Goal: Task Accomplishment & Management: Manage account settings

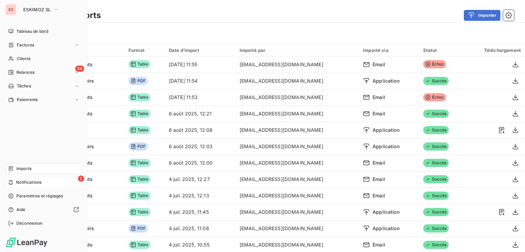
click at [18, 182] on span "Notifications" at bounding box center [28, 182] width 25 height 6
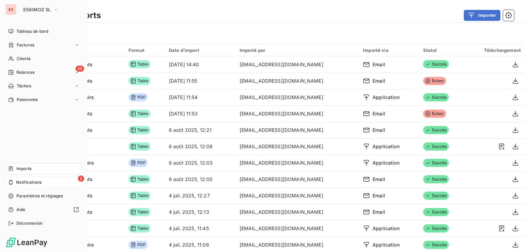
click at [19, 170] on span "Imports" at bounding box center [23, 169] width 15 height 6
click at [30, 27] on div "Tableau de bord" at bounding box center [43, 31] width 76 height 11
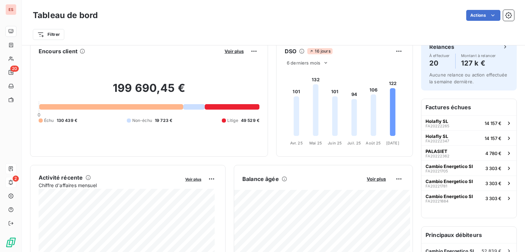
scroll to position [4, 0]
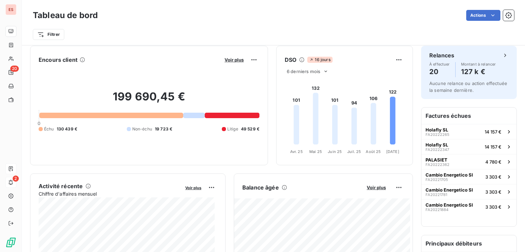
click at [235, 113] on div at bounding box center [240, 115] width 40 height 5
click at [234, 59] on span "Voir plus" at bounding box center [233, 59] width 19 height 5
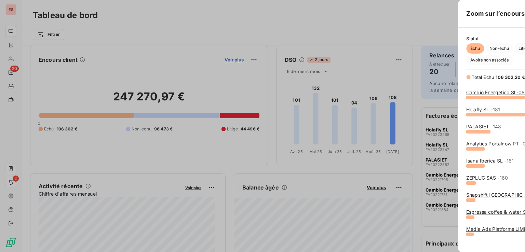
scroll to position [149, 257]
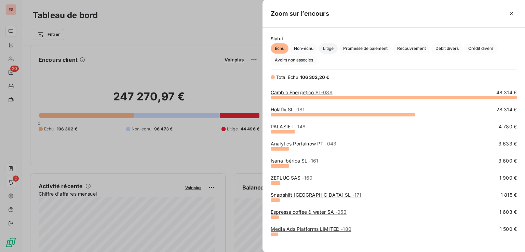
click at [330, 50] on span "Litige" at bounding box center [328, 48] width 19 height 10
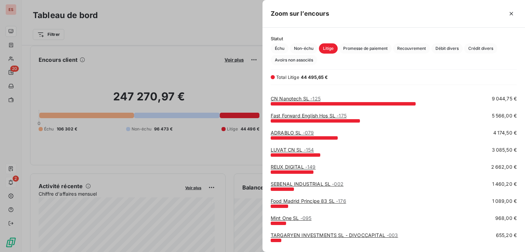
scroll to position [0, 0]
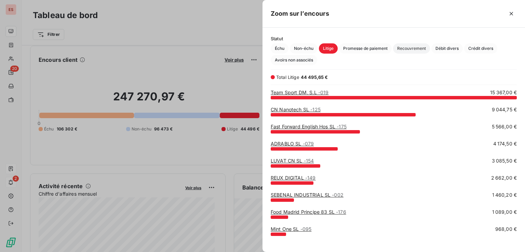
click at [419, 46] on span "Recouvrement" at bounding box center [411, 48] width 37 height 10
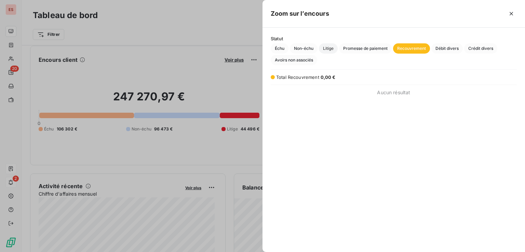
click at [328, 46] on span "Litige" at bounding box center [328, 48] width 19 height 10
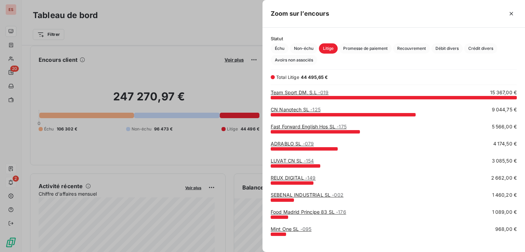
scroll to position [149, 257]
click at [209, 157] on div at bounding box center [262, 126] width 525 height 252
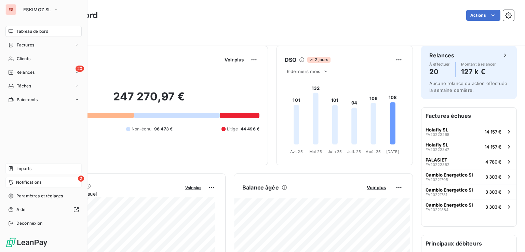
click at [25, 32] on span "Tableau de bord" at bounding box center [32, 31] width 32 height 6
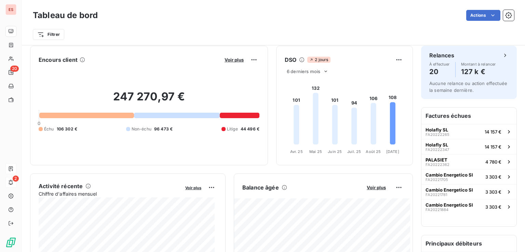
click at [302, 183] on div "Balance âgée" at bounding box center [300, 187] width 117 height 8
drag, startPoint x: 302, startPoint y: 183, endPoint x: 248, endPoint y: 131, distance: 74.9
click at [248, 130] on span "44 496 €" at bounding box center [249, 129] width 19 height 6
click at [493, 2] on div "Tableau de bord Actions Filtrer" at bounding box center [273, 22] width 503 height 45
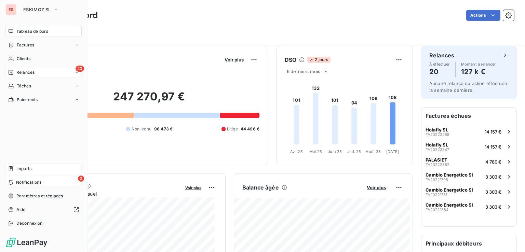
click at [31, 72] on span "Relances" at bounding box center [25, 72] width 18 height 6
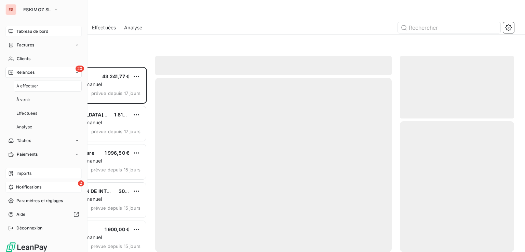
scroll to position [180, 109]
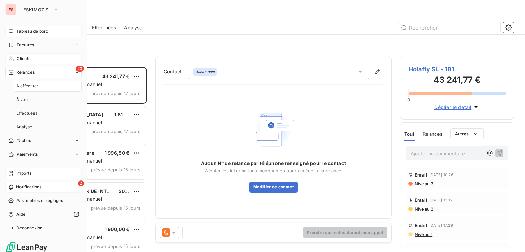
click at [25, 57] on span "Clients" at bounding box center [24, 59] width 14 height 6
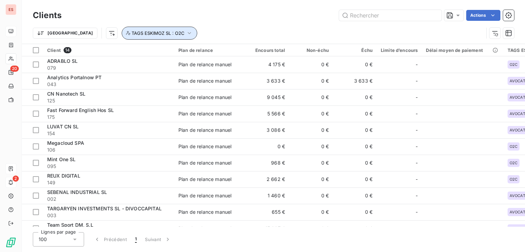
click at [122, 37] on button "TAGS ESKIMOZ SL : O2C" at bounding box center [159, 33] width 75 height 13
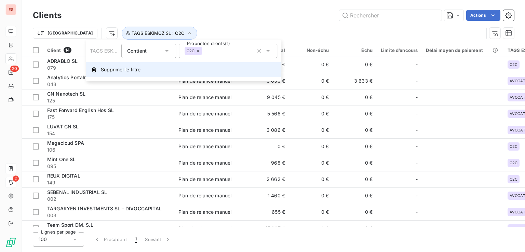
click at [122, 70] on span "Supprimer le filtre" at bounding box center [121, 69] width 40 height 7
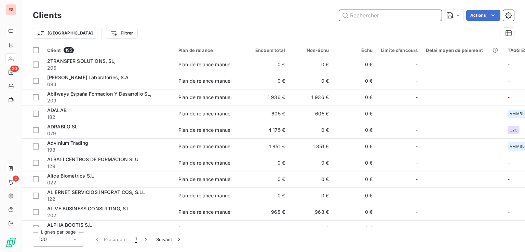
click at [421, 17] on input "text" at bounding box center [390, 15] width 102 height 11
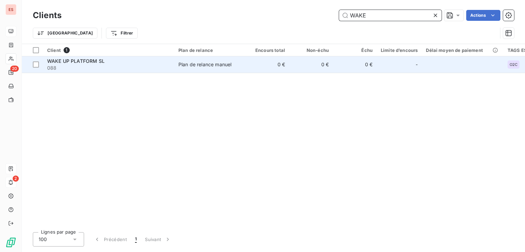
type input "WAKE"
click at [282, 69] on td "0 €" at bounding box center [267, 64] width 44 height 16
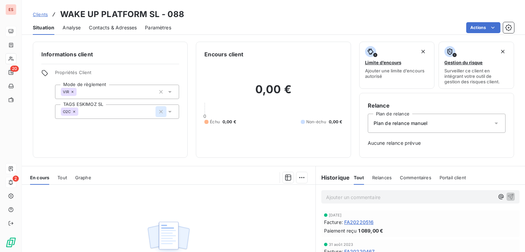
click at [160, 112] on icon "button" at bounding box center [160, 111] width 7 height 7
click at [228, 22] on div "Situation Analyse Contacts & Adresses Paramètres Actions" at bounding box center [273, 27] width 503 height 14
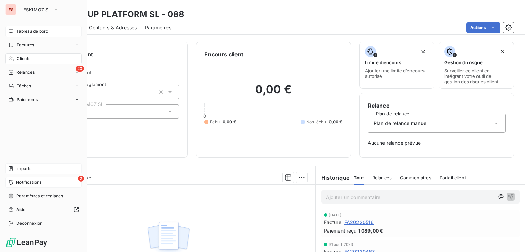
click at [29, 57] on span "Clients" at bounding box center [24, 59] width 14 height 6
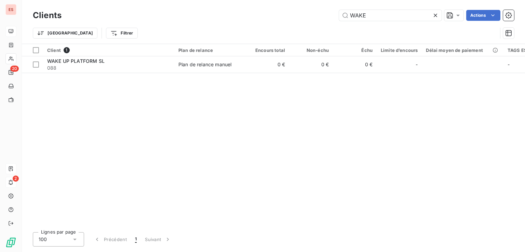
click at [436, 18] on icon at bounding box center [435, 15] width 7 height 7
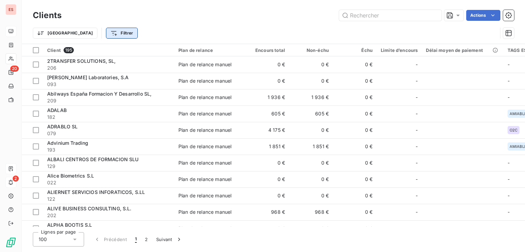
click at [86, 30] on html "ES 20 2 Clients Actions Trier Filtrer Client 195 Plan de relance Encours total …" at bounding box center [262, 126] width 525 height 252
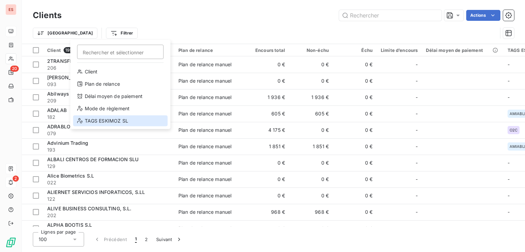
click at [112, 122] on div "TAGS ESKIMOZ SL" at bounding box center [120, 120] width 95 height 11
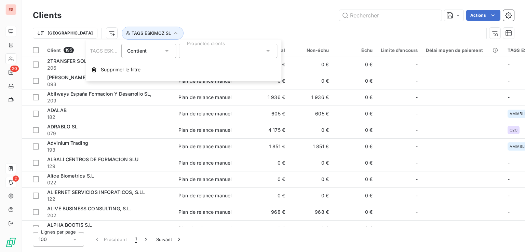
click at [198, 49] on div at bounding box center [228, 51] width 98 height 14
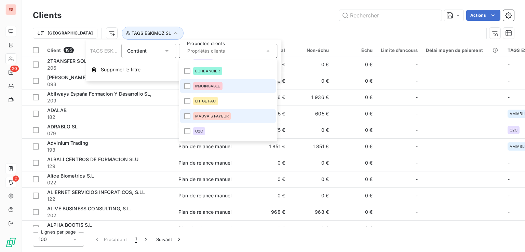
scroll to position [40, 0]
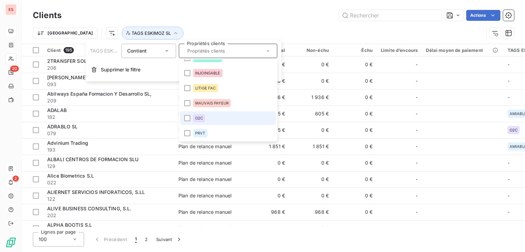
click at [198, 116] on span "O2C" at bounding box center [199, 118] width 8 height 4
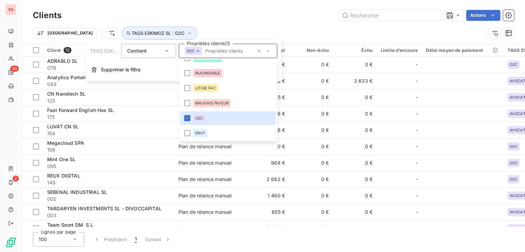
click at [227, 17] on div "Actions" at bounding box center [292, 15] width 444 height 11
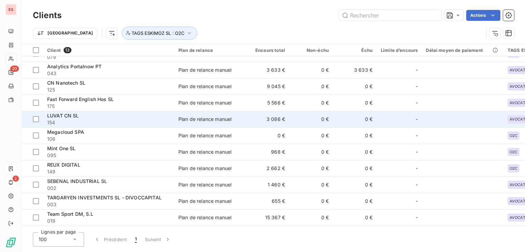
scroll to position [0, 0]
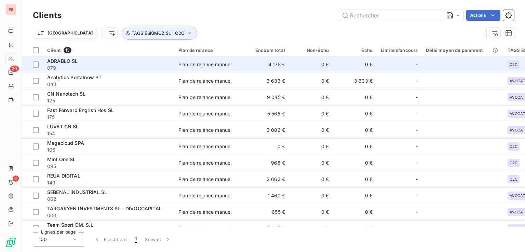
click at [112, 60] on div "ADRABLO SL" at bounding box center [108, 61] width 123 height 7
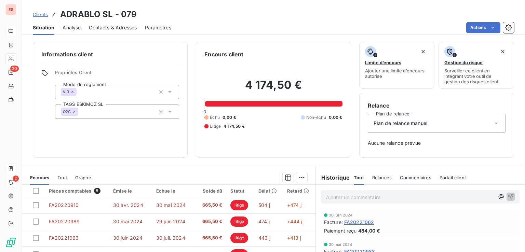
click at [326, 196] on p "Ajouter un commentaire ﻿" at bounding box center [410, 197] width 168 height 9
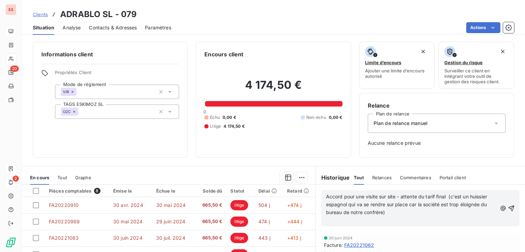
click at [326, 195] on span "Accord pour une visite sur site - attente du tarif final (c'est un huissier esp…" at bounding box center [407, 205] width 163 height 22
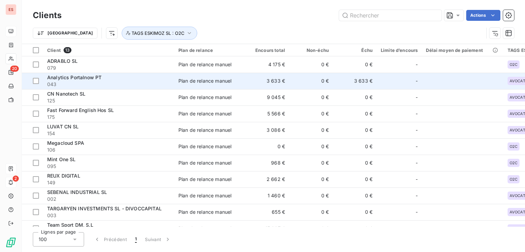
click at [120, 78] on div "Analytics Portalnow PT" at bounding box center [108, 77] width 123 height 7
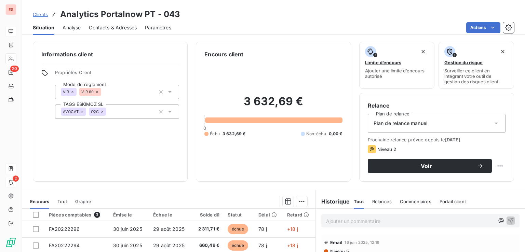
click at [101, 111] on icon at bounding box center [102, 112] width 4 height 4
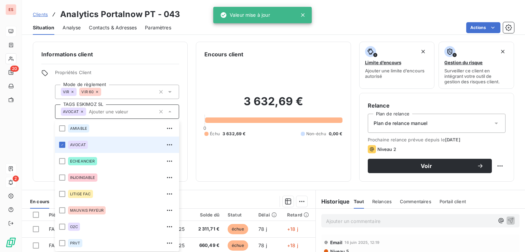
click at [82, 112] on icon at bounding box center [82, 112] width 4 height 4
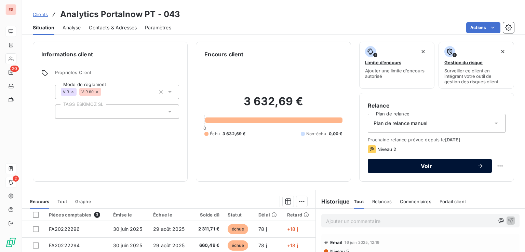
click at [459, 167] on span "Voir" at bounding box center [426, 165] width 101 height 5
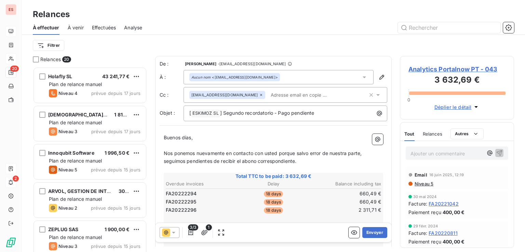
scroll to position [180, 109]
click at [172, 233] on icon at bounding box center [173, 232] width 7 height 7
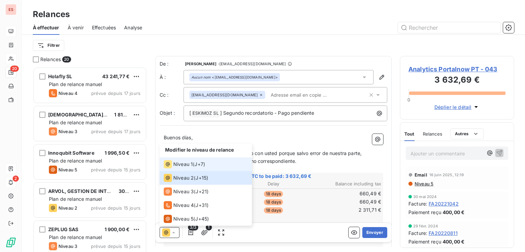
click at [199, 164] on span "J+7 )" at bounding box center [199, 164] width 11 height 7
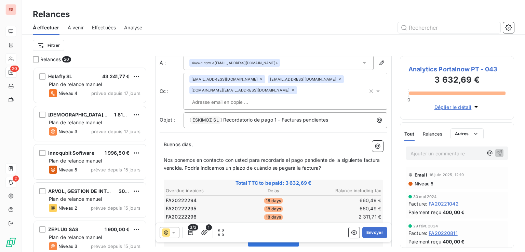
scroll to position [0, 0]
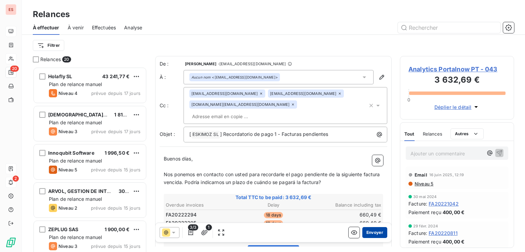
click at [366, 233] on button "Envoyer" at bounding box center [374, 232] width 25 height 11
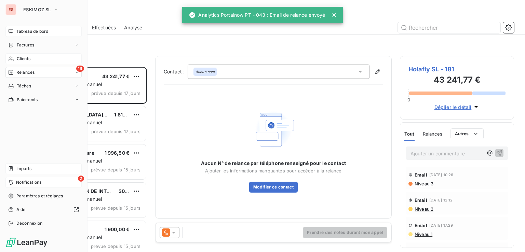
click at [19, 58] on span "Clients" at bounding box center [24, 59] width 14 height 6
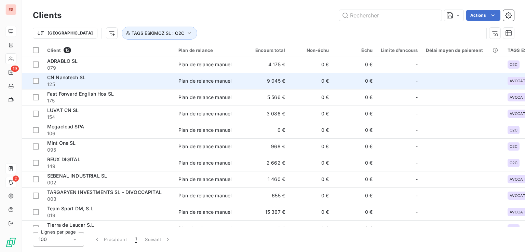
click at [97, 77] on div "CN Nanotech SL" at bounding box center [108, 77] width 123 height 7
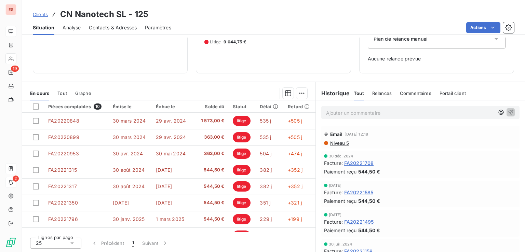
click at [208, 24] on div "Actions" at bounding box center [346, 27] width 334 height 11
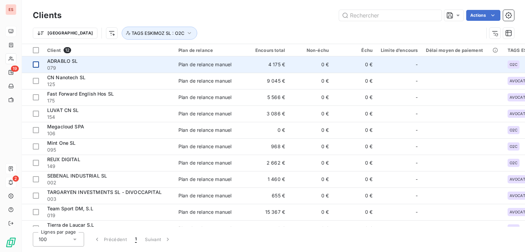
click at [34, 80] on div at bounding box center [36, 81] width 6 height 6
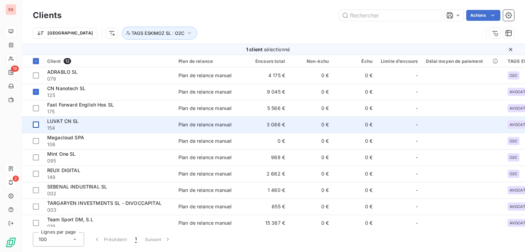
click at [37, 123] on div at bounding box center [36, 125] width 6 height 6
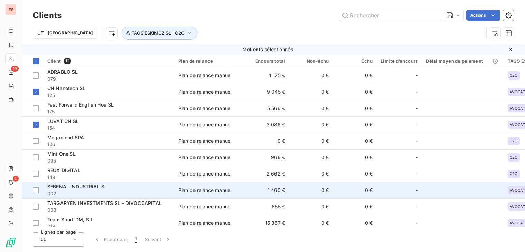
scroll to position [40, 0]
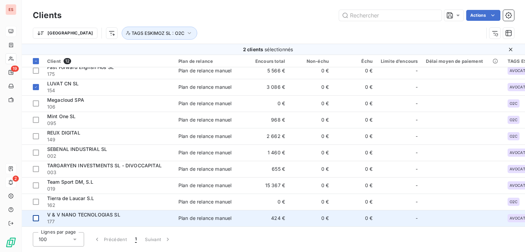
click at [39, 215] on td at bounding box center [32, 218] width 21 height 16
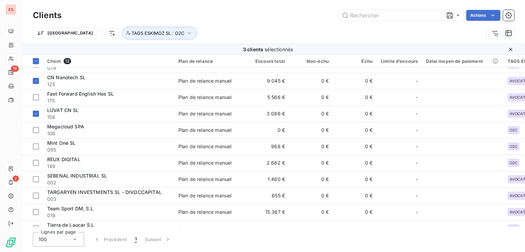
scroll to position [0, 0]
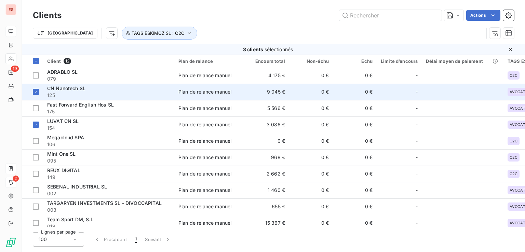
click at [92, 90] on div "CN Nanotech SL" at bounding box center [108, 88] width 123 height 7
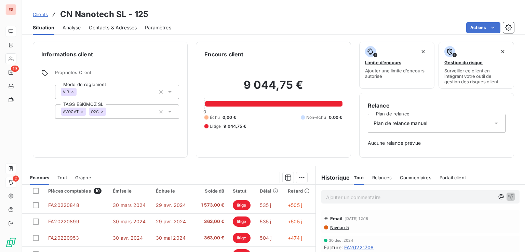
click at [347, 196] on p "Ajouter un commentaire ﻿" at bounding box center [410, 197] width 168 height 9
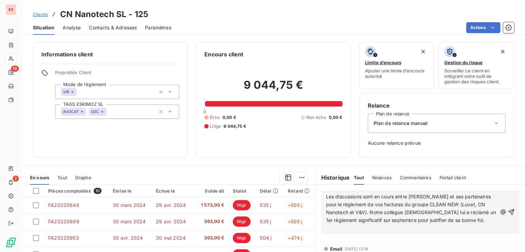
click at [82, 110] on icon at bounding box center [82, 112] width 4 height 4
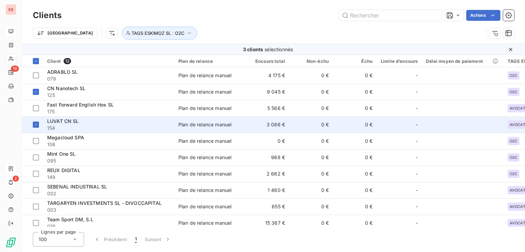
click at [70, 123] on span "LUVAT CN SL" at bounding box center [63, 121] width 32 height 6
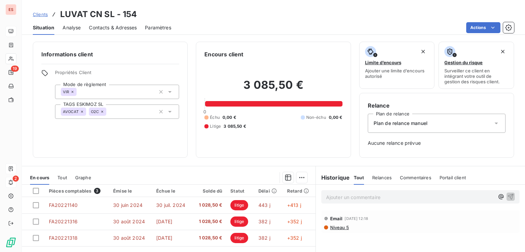
click at [82, 112] on icon at bounding box center [82, 112] width 4 height 4
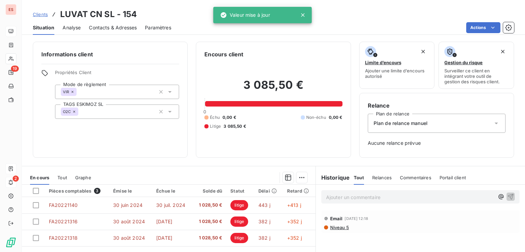
click at [365, 200] on p "Ajouter un commentaire ﻿" at bounding box center [410, 197] width 168 height 9
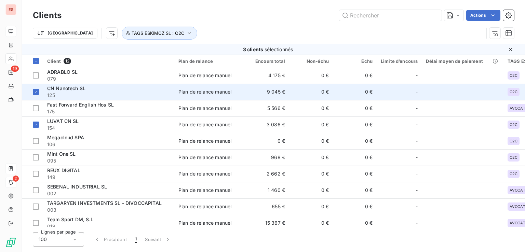
click at [87, 95] on span "125" at bounding box center [108, 95] width 123 height 7
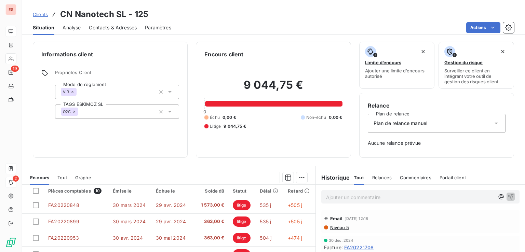
click at [360, 200] on p "Ajouter un commentaire ﻿" at bounding box center [410, 197] width 168 height 9
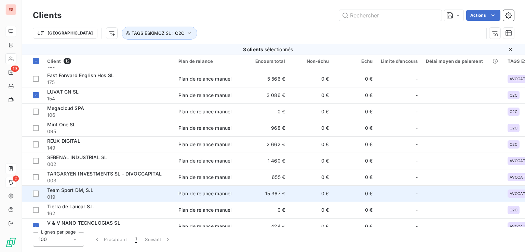
scroll to position [40, 0]
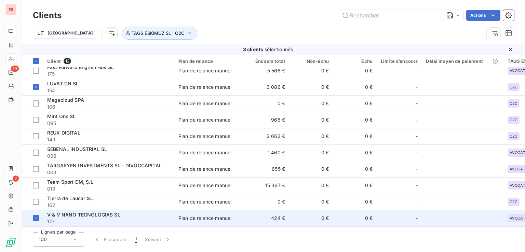
click at [69, 212] on span "V & V NANO TECNOLOGIAS SL" at bounding box center [83, 215] width 73 height 6
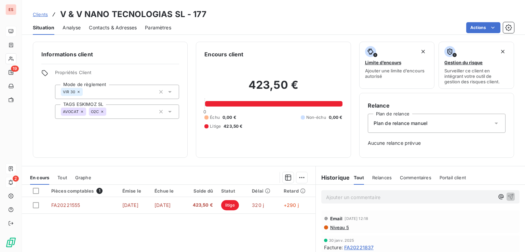
click at [83, 112] on icon at bounding box center [82, 112] width 4 height 4
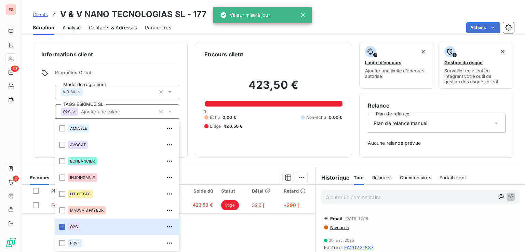
click at [352, 197] on p "Ajouter un commentaire ﻿" at bounding box center [410, 197] width 168 height 9
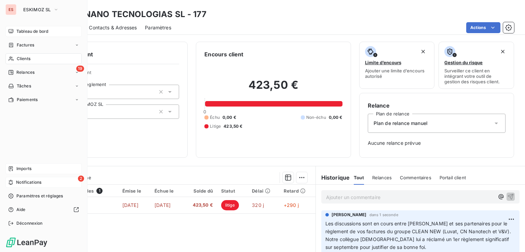
click at [28, 58] on span "Clients" at bounding box center [24, 59] width 14 height 6
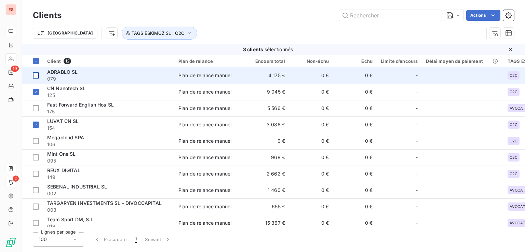
click at [34, 76] on div at bounding box center [36, 75] width 6 height 6
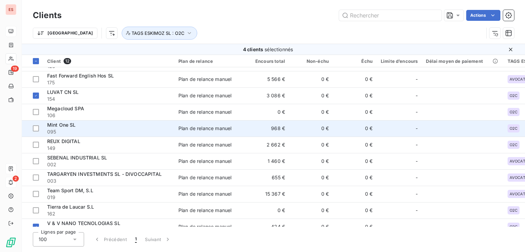
scroll to position [40, 0]
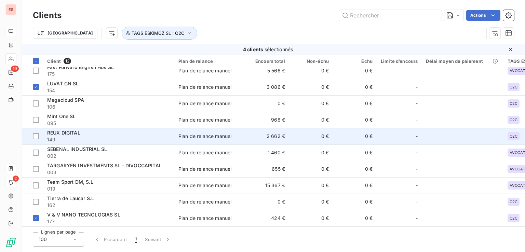
click at [104, 136] on span "149" at bounding box center [108, 139] width 123 height 7
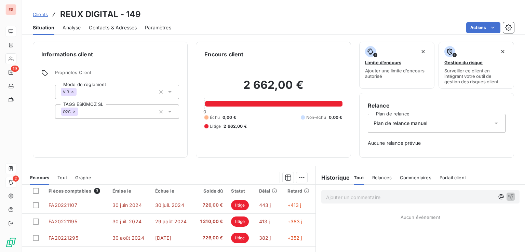
click at [89, 112] on div "O2C" at bounding box center [117, 112] width 124 height 14
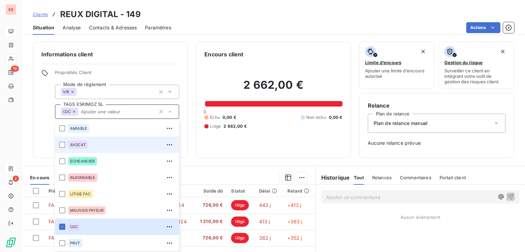
click at [85, 142] on div "AVOCAT" at bounding box center [78, 145] width 20 height 8
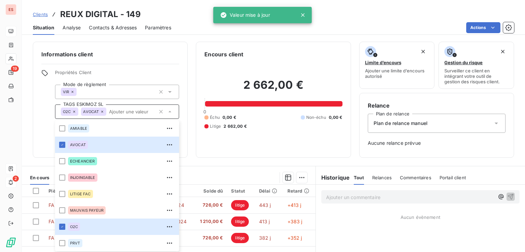
click at [75, 111] on icon at bounding box center [74, 112] width 4 height 4
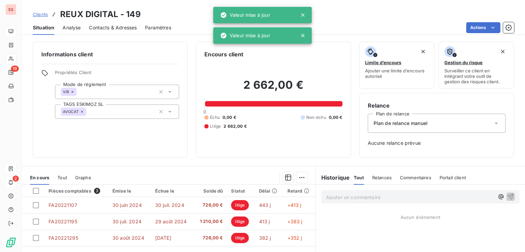
click at [339, 196] on p "Ajouter un commentaire ﻿" at bounding box center [410, 197] width 168 height 9
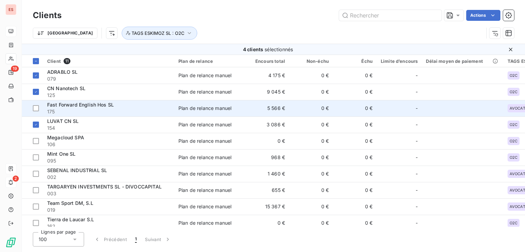
click at [100, 101] on td "Fast Forward English Hos SL 175" at bounding box center [108, 108] width 131 height 16
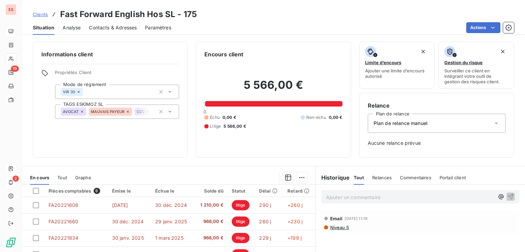
click at [80, 111] on icon at bounding box center [82, 112] width 4 height 4
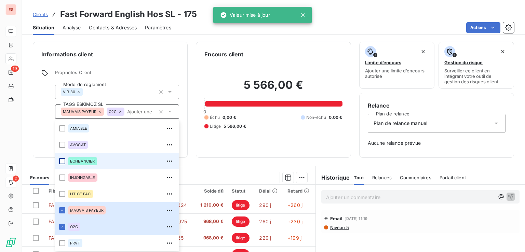
click at [64, 160] on div at bounding box center [62, 161] width 6 height 6
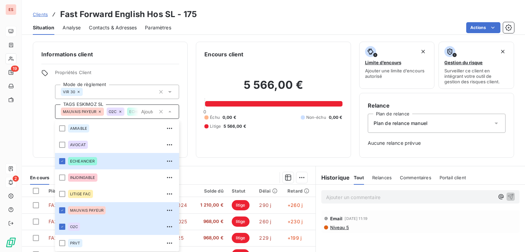
click at [99, 112] on icon at bounding box center [100, 112] width 4 height 4
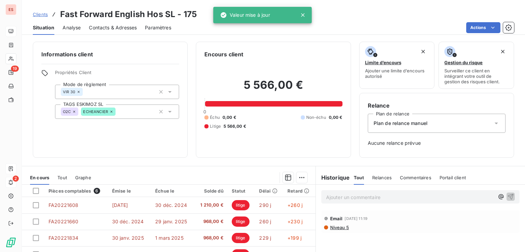
click at [342, 195] on p "Ajouter un commentaire ﻿" at bounding box center [410, 197] width 168 height 9
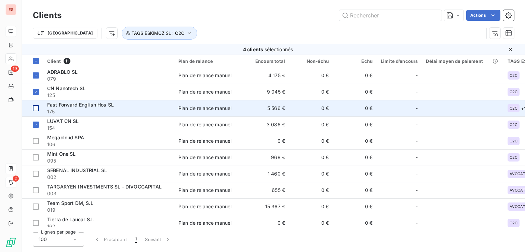
click at [36, 105] on div at bounding box center [36, 108] width 6 height 6
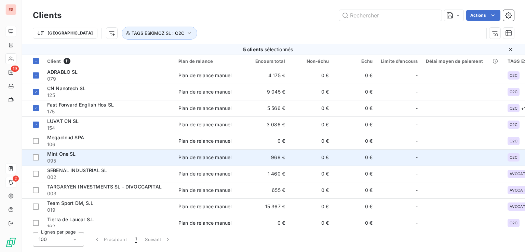
click at [107, 158] on span "095" at bounding box center [108, 160] width 123 height 7
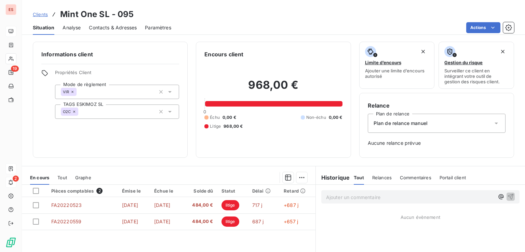
click at [343, 199] on p "Ajouter un commentaire ﻿" at bounding box center [410, 197] width 168 height 9
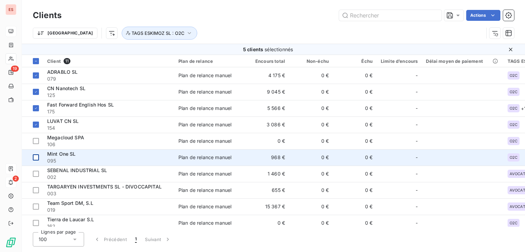
click at [34, 155] on div at bounding box center [36, 157] width 6 height 6
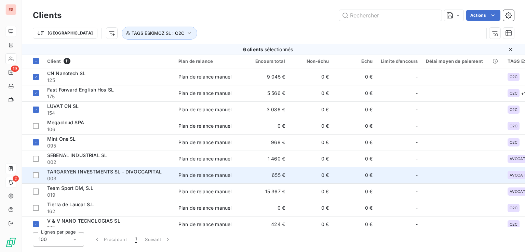
scroll to position [24, 0]
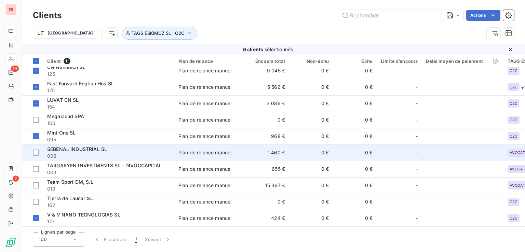
click at [87, 153] on span "002" at bounding box center [108, 156] width 123 height 7
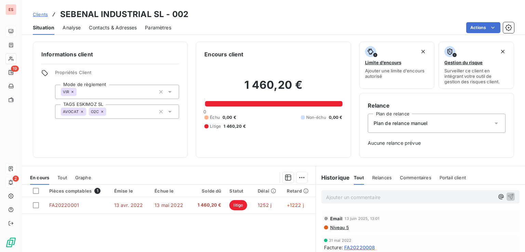
click at [358, 197] on p "Ajouter un commentaire ﻿" at bounding box center [410, 197] width 168 height 9
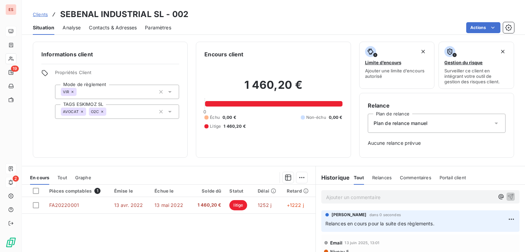
click at [82, 111] on icon at bounding box center [82, 112] width 4 height 4
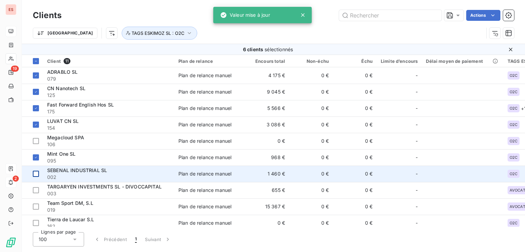
click at [35, 174] on div at bounding box center [36, 174] width 6 height 6
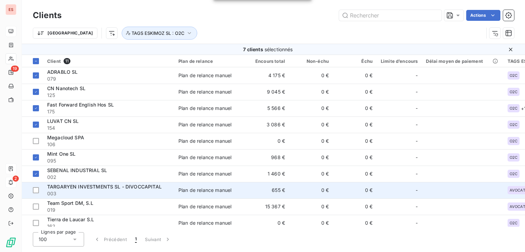
click at [69, 187] on span "TARGARYEN INVESTMENTS SL - DIVOCCAPITAL" at bounding box center [104, 187] width 114 height 6
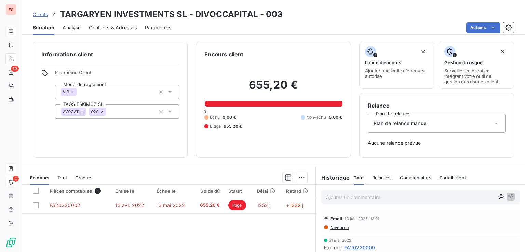
click at [82, 112] on icon at bounding box center [82, 112] width 2 height 2
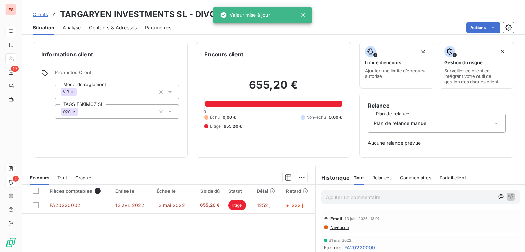
click at [393, 199] on p "Ajouter un commentaire ﻿" at bounding box center [410, 197] width 168 height 9
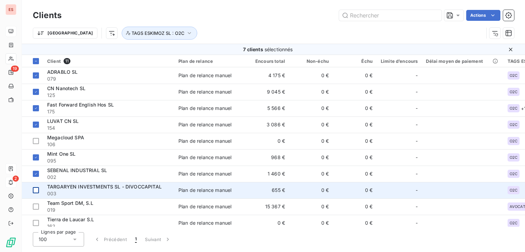
click at [37, 190] on div at bounding box center [36, 190] width 6 height 6
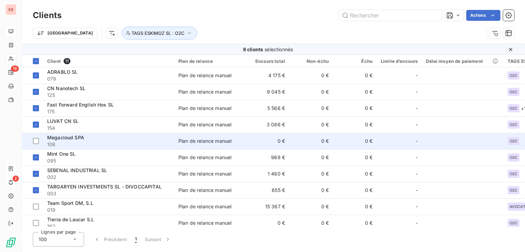
scroll to position [24, 0]
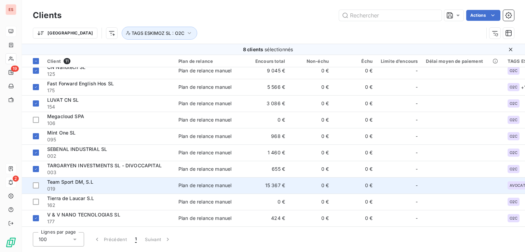
click at [64, 185] on span "019" at bounding box center [108, 188] width 123 height 7
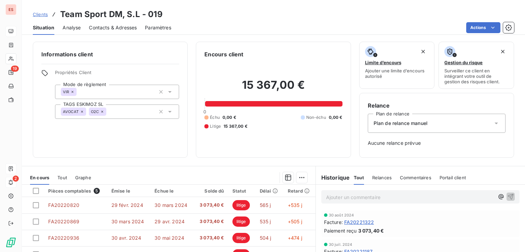
click at [81, 111] on icon at bounding box center [82, 112] width 2 height 2
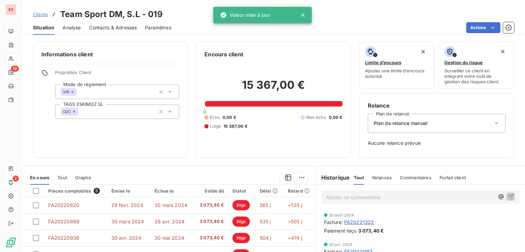
click at [355, 197] on p "Ajouter un commentaire ﻿" at bounding box center [410, 197] width 168 height 9
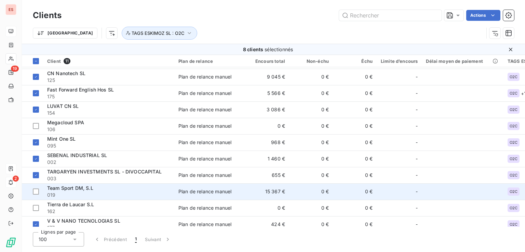
scroll to position [24, 0]
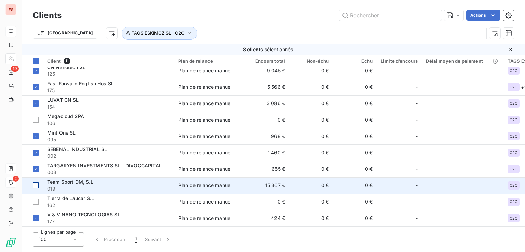
click at [34, 182] on div at bounding box center [36, 185] width 6 height 6
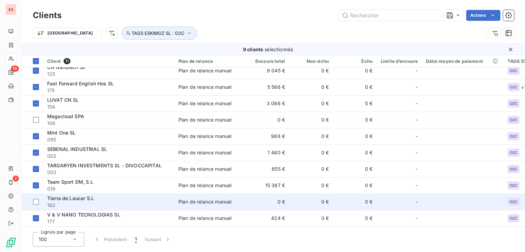
click at [98, 195] on div "Tierra de Laucar S.L" at bounding box center [108, 198] width 123 height 7
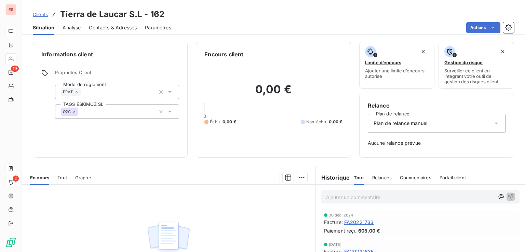
click at [75, 111] on icon at bounding box center [74, 112] width 4 height 4
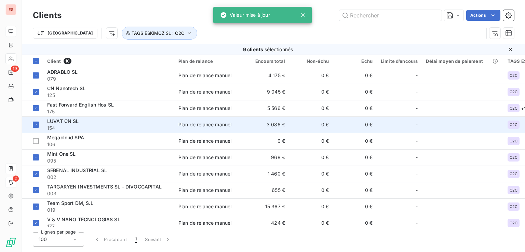
scroll to position [7, 0]
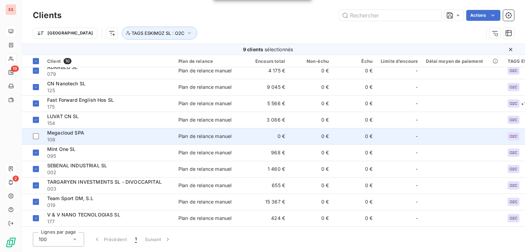
click at [92, 132] on div "Megacloud SPA" at bounding box center [108, 132] width 123 height 7
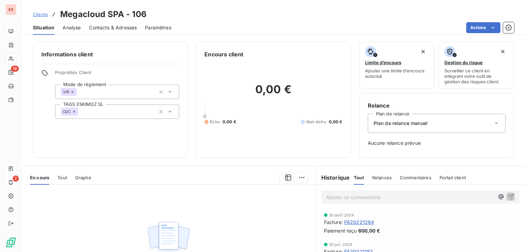
click at [74, 111] on icon at bounding box center [74, 112] width 2 height 2
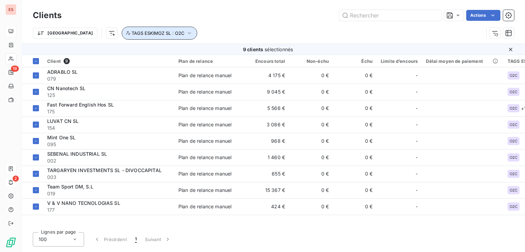
click at [141, 32] on span "TAGS ESKIMOZ SL : O2C" at bounding box center [157, 32] width 53 height 5
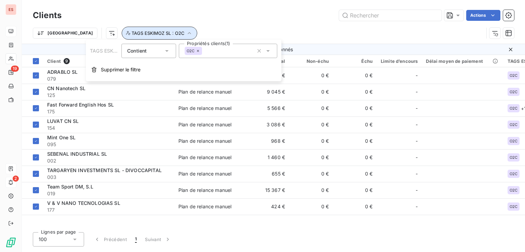
click at [131, 34] on span "TAGS ESKIMOZ SL : O2C" at bounding box center [157, 32] width 53 height 5
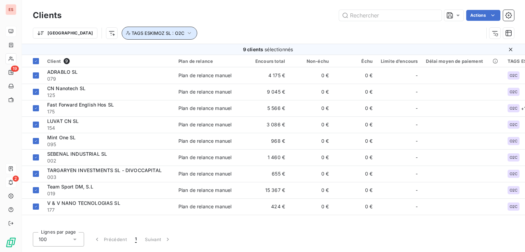
click at [131, 34] on span "TAGS ESKIMOZ SL : O2C" at bounding box center [157, 32] width 53 height 5
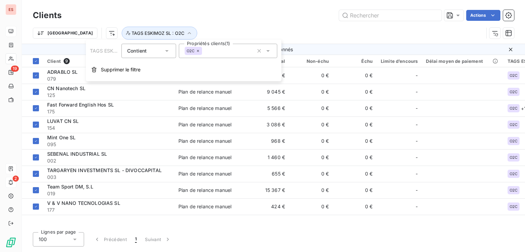
click at [200, 50] on div "O2C" at bounding box center [192, 51] width 17 height 8
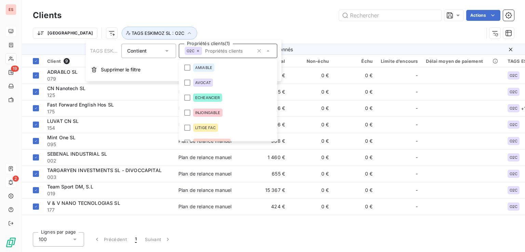
scroll to position [23, 0]
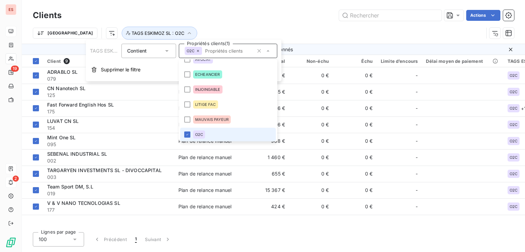
click at [198, 50] on icon at bounding box center [198, 51] width 4 height 4
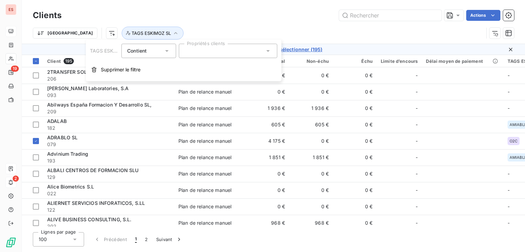
click at [198, 54] on div at bounding box center [228, 51] width 98 height 14
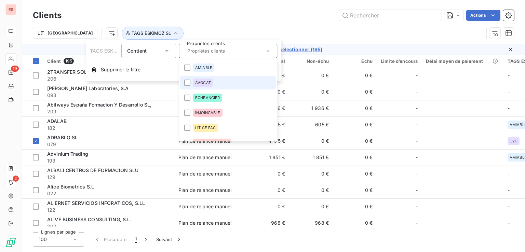
click at [202, 80] on div "AVOCAT" at bounding box center [203, 83] width 20 height 8
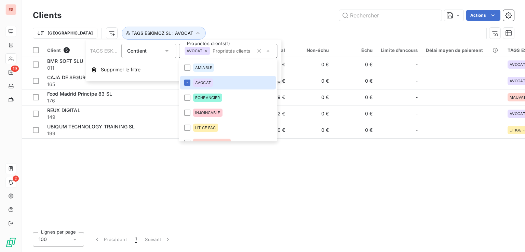
click at [211, 20] on div "Actions" at bounding box center [292, 15] width 444 height 11
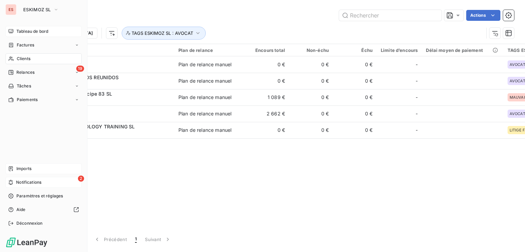
click at [24, 59] on span "Clients" at bounding box center [24, 59] width 14 height 6
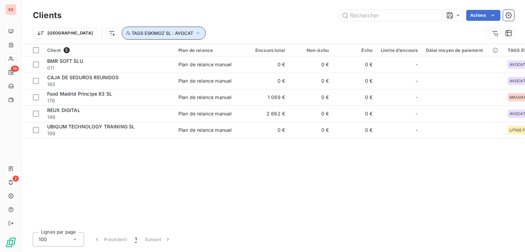
click at [157, 32] on button "TAGS ESKIMOZ SL : AVOCAT" at bounding box center [164, 33] width 84 height 13
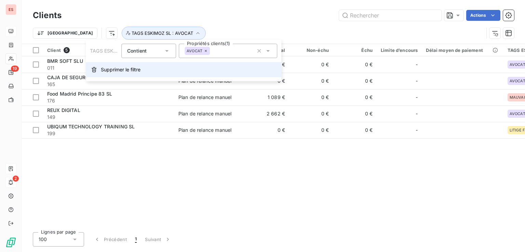
click at [130, 69] on span "Supprimer le filtre" at bounding box center [121, 69] width 40 height 7
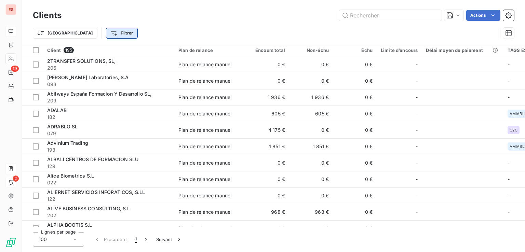
click at [97, 34] on html "ES 19 2 Clients Actions Trier Filtrer Client 195 Plan de relance Encours total …" at bounding box center [262, 126] width 525 height 252
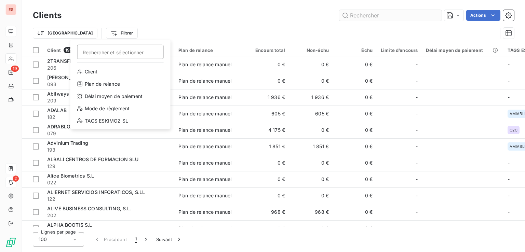
click at [402, 20] on html "ES 19 2 Clients Actions Trier Filtrer Rechercher et sélectionner Client Plan de…" at bounding box center [262, 126] width 525 height 252
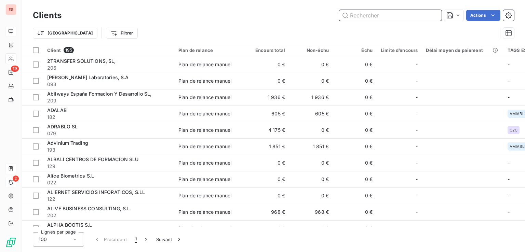
click at [401, 17] on input "text" at bounding box center [390, 15] width 102 height 11
drag, startPoint x: 419, startPoint y: 48, endPoint x: 410, endPoint y: 44, distance: 10.2
click at [411, 45] on tr "Client 195 Plan de relance Encours total Non-échu Échu Limite d’encours Délai m…" at bounding box center [321, 50] width 599 height 12
click at [369, 11] on input "text" at bounding box center [390, 15] width 102 height 11
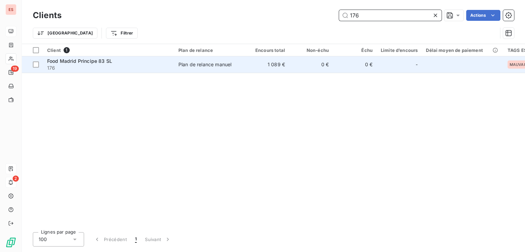
type input "176"
click at [124, 60] on div "Food Madrid Principe 83 SL" at bounding box center [108, 61] width 123 height 7
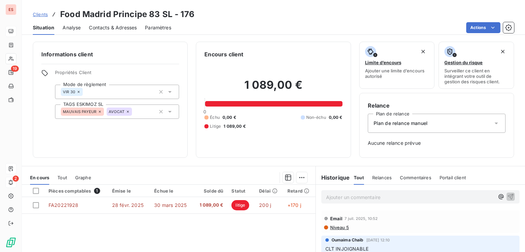
click at [327, 196] on p "Ajouter un commentaire ﻿" at bounding box center [410, 197] width 168 height 9
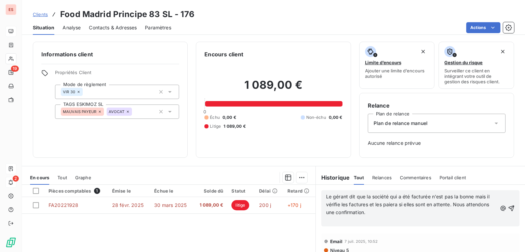
click at [149, 112] on div "MAUVAIS PAYEUR AVOCAT" at bounding box center [117, 112] width 124 height 14
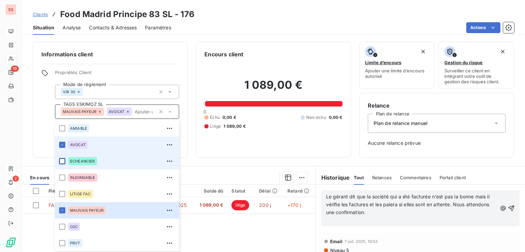
drag, startPoint x: 61, startPoint y: 145, endPoint x: 61, endPoint y: 158, distance: 13.0
click at [61, 145] on icon at bounding box center [62, 145] width 4 height 4
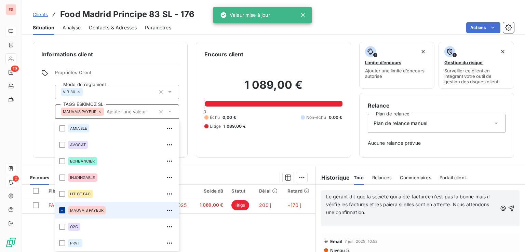
click at [61, 209] on icon at bounding box center [62, 210] width 4 height 4
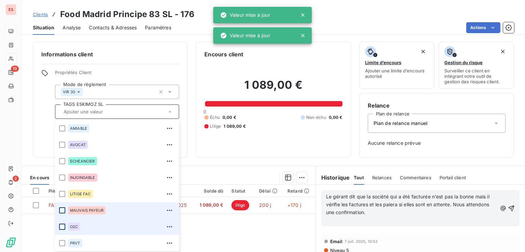
click at [62, 225] on div at bounding box center [62, 227] width 6 height 6
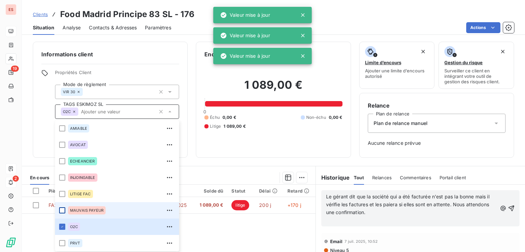
click at [342, 4] on div "Clients Food Madrid Principe 83 SL - 176 Situation Analyse Contacts & Adresses …" at bounding box center [273, 17] width 503 height 35
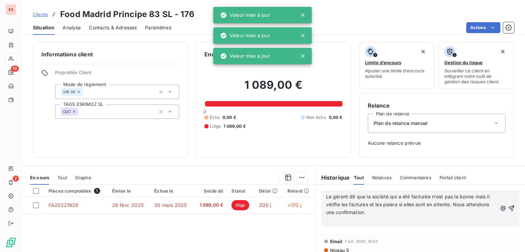
click at [369, 220] on p "﻿" at bounding box center [411, 221] width 171 height 8
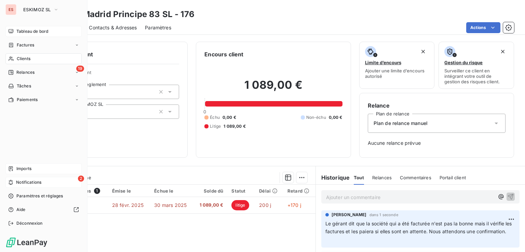
click at [22, 59] on span "Clients" at bounding box center [24, 59] width 14 height 6
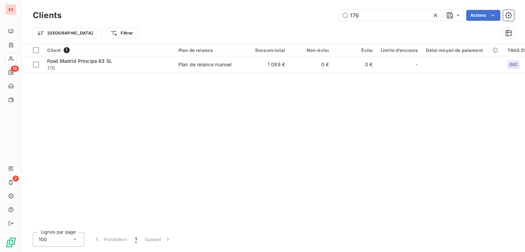
click at [435, 16] on icon at bounding box center [434, 15] width 3 height 3
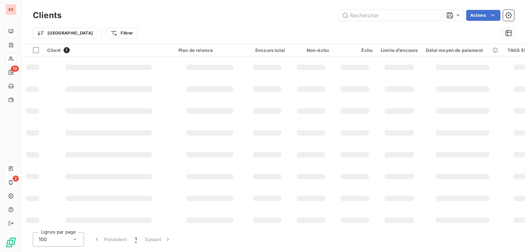
click at [91, 32] on html "ES 19 2 Clients Actions Trier Filtrer Client 1 Plan de relance Encours total No…" at bounding box center [262, 126] width 525 height 252
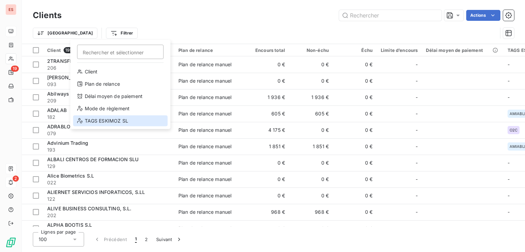
click at [98, 123] on div "TAGS ESKIMOZ SL" at bounding box center [120, 120] width 95 height 11
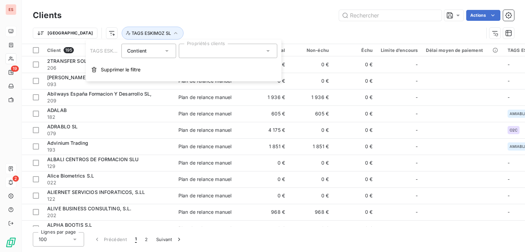
click at [196, 55] on div at bounding box center [228, 51] width 98 height 14
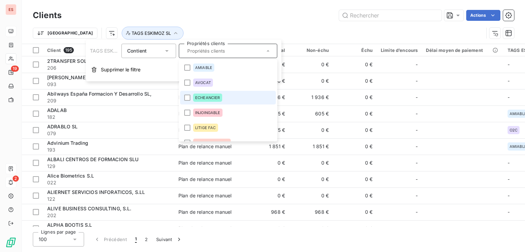
scroll to position [40, 0]
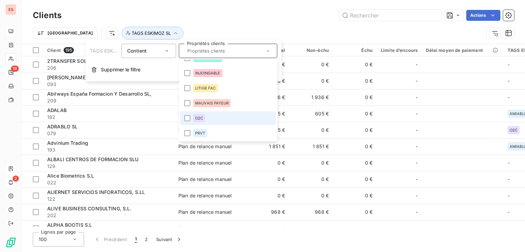
click at [208, 116] on li "O2C" at bounding box center [228, 118] width 96 height 14
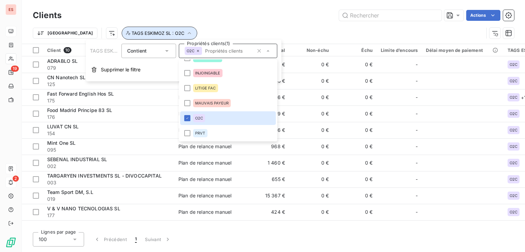
click at [131, 30] on span "TAGS ESKIMOZ SL : O2C" at bounding box center [157, 32] width 53 height 5
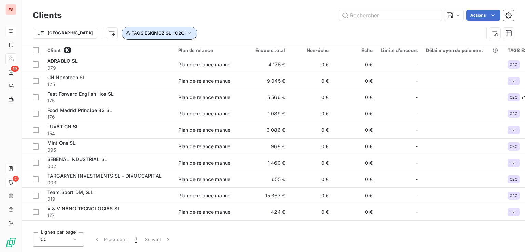
click at [150, 39] on button "TAGS ESKIMOZ SL : O2C" at bounding box center [159, 33] width 75 height 13
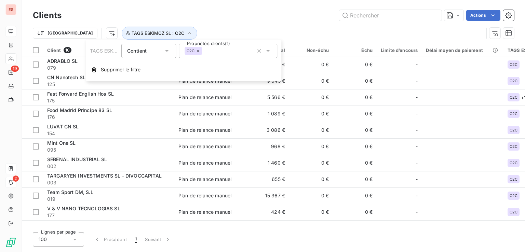
click at [197, 50] on icon at bounding box center [198, 51] width 4 height 4
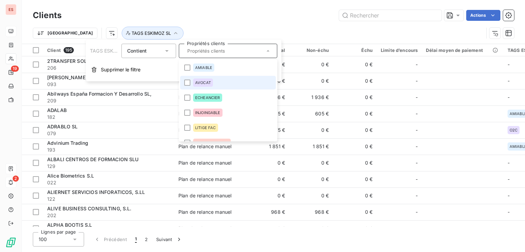
click at [207, 84] on span "AVOCAT" at bounding box center [203, 83] width 16 height 4
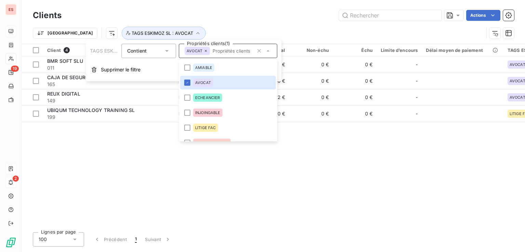
click at [216, 27] on div "Trier TAGS ESKIMOZ SL : AVOCAT" at bounding box center [258, 33] width 450 height 13
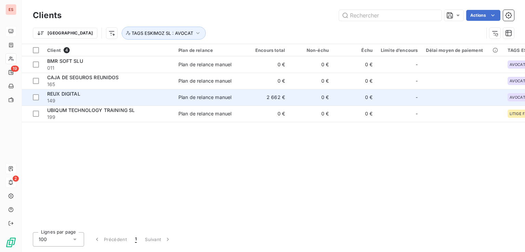
click at [82, 97] on span "149" at bounding box center [108, 100] width 123 height 7
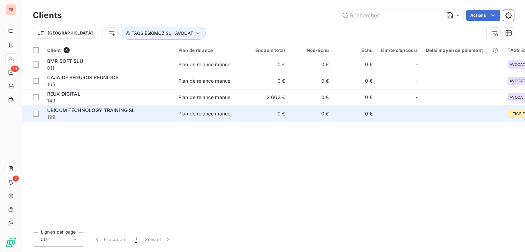
click at [130, 108] on span "UBIQUM TECHNOLOGY TRAINING SL" at bounding box center [90, 110] width 87 height 6
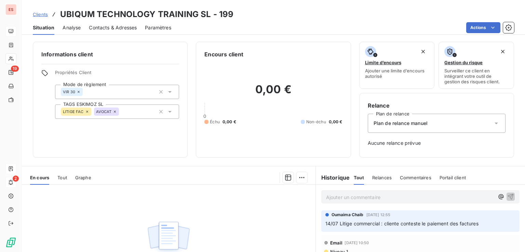
click at [86, 111] on icon at bounding box center [87, 112] width 4 height 4
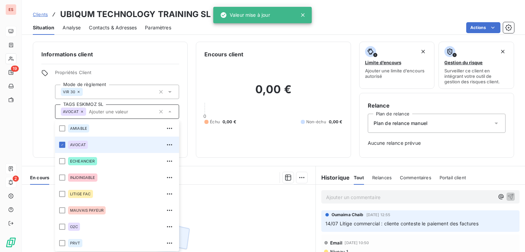
click at [82, 111] on icon at bounding box center [82, 112] width 2 height 2
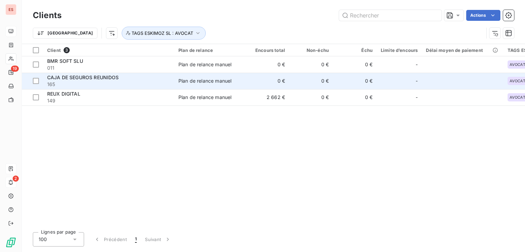
click at [107, 81] on span "165" at bounding box center [108, 84] width 123 height 7
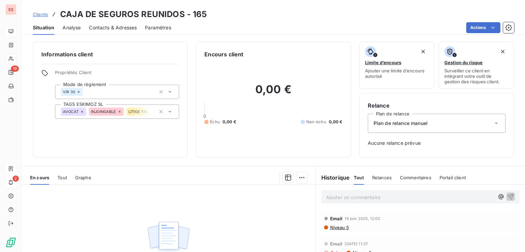
click at [83, 110] on div "AVOCAT" at bounding box center [73, 112] width 25 height 8
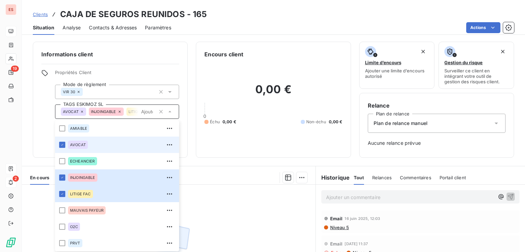
click at [83, 111] on icon at bounding box center [82, 112] width 4 height 4
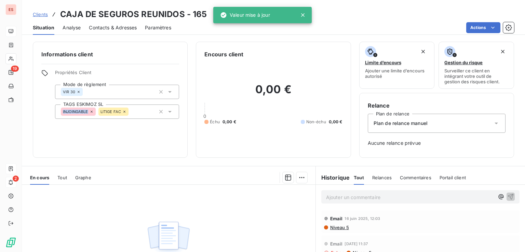
click at [83, 111] on span "INJOINGABLE" at bounding box center [75, 112] width 25 height 4
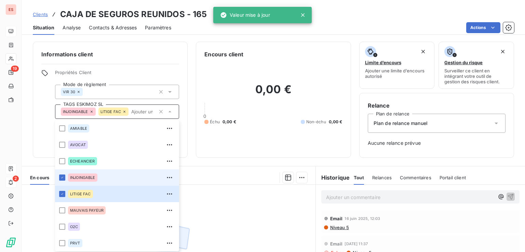
click at [83, 111] on span "INJOINGABLE" at bounding box center [75, 112] width 25 height 4
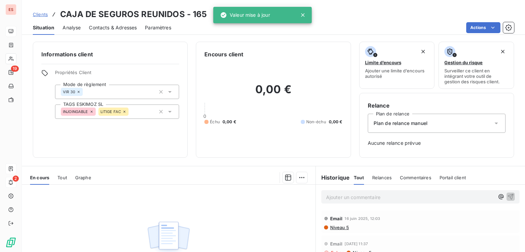
click at [92, 110] on icon at bounding box center [91, 112] width 4 height 4
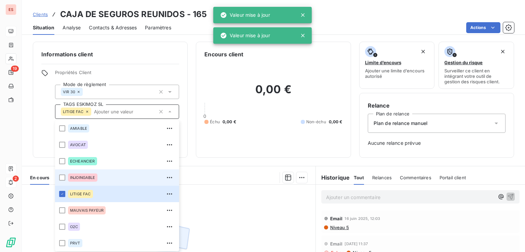
click at [92, 110] on input "text" at bounding box center [123, 112] width 65 height 6
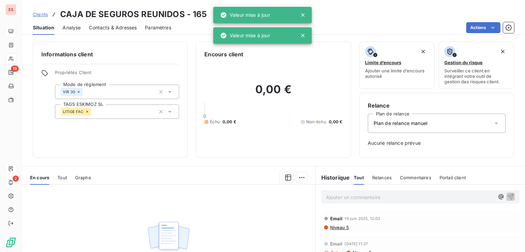
click at [85, 110] on icon at bounding box center [87, 112] width 4 height 4
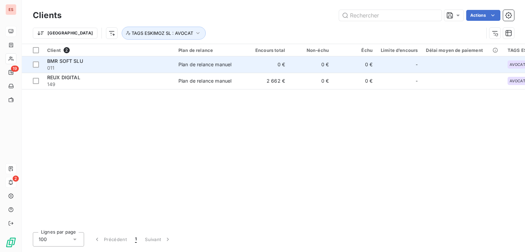
click at [84, 63] on div "BMR SOFT SLU" at bounding box center [108, 61] width 123 height 7
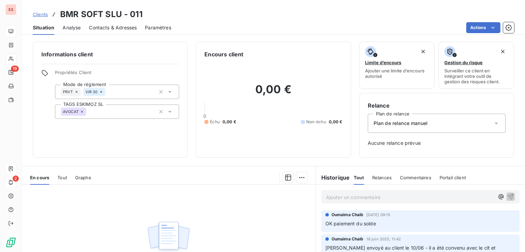
click at [80, 111] on icon at bounding box center [82, 112] width 4 height 4
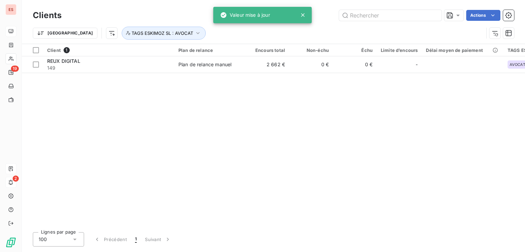
click at [118, 99] on div "Client 1 Plan de relance Encours total Non-échu Échu Limite d’encours Délai moy…" at bounding box center [273, 135] width 503 height 183
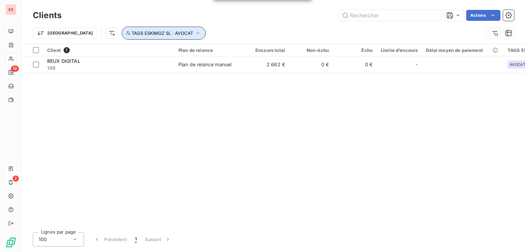
click at [131, 33] on span "TAGS ESKIMOZ SL : AVOCAT" at bounding box center [161, 32] width 61 height 5
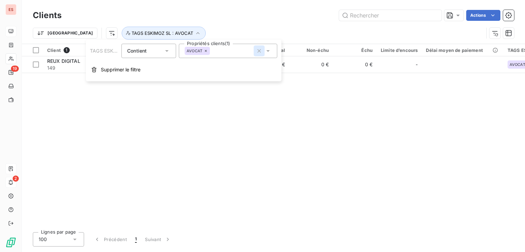
click at [256, 51] on icon "button" at bounding box center [258, 50] width 7 height 7
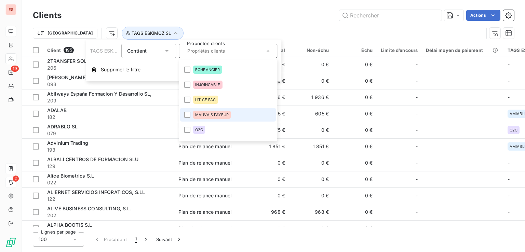
scroll to position [40, 0]
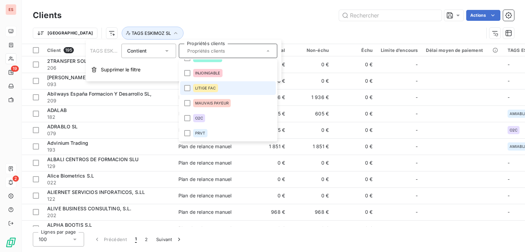
click at [224, 88] on li "LITIGE FAC" at bounding box center [228, 88] width 96 height 14
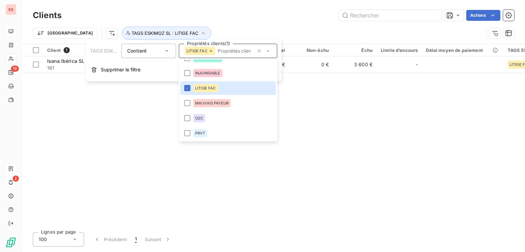
click at [149, 120] on div "Client 1 Plan de relance Encours total Non-échu Échu Limite d’encours Délai moy…" at bounding box center [273, 135] width 503 height 183
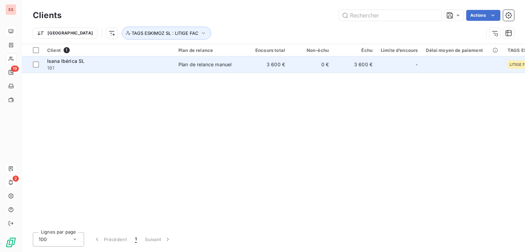
click at [120, 60] on div "Isana Ibérica SL" at bounding box center [108, 61] width 123 height 7
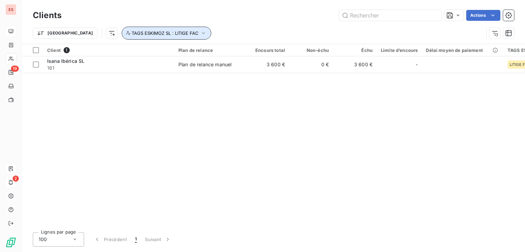
click at [129, 29] on button "TAGS ESKIMOZ SL : LITIGE FAC" at bounding box center [166, 33] width 89 height 13
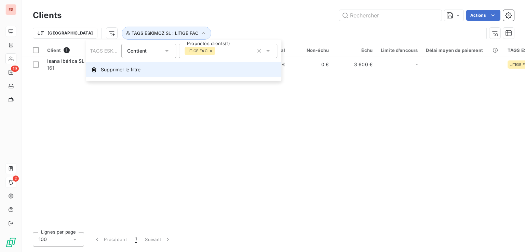
click at [138, 71] on span "Supprimer le filtre" at bounding box center [121, 69] width 40 height 7
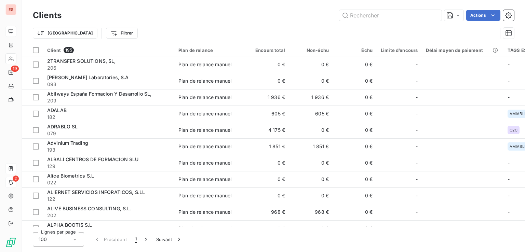
click at [92, 36] on html "ES 19 2 Clients Actions Trier Filtrer Client 195 Plan de relance Encours total …" at bounding box center [262, 126] width 525 height 252
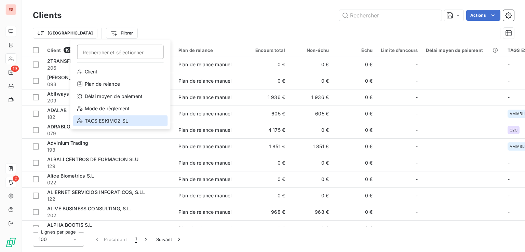
click at [120, 118] on div "TAGS ESKIMOZ SL" at bounding box center [120, 120] width 95 height 11
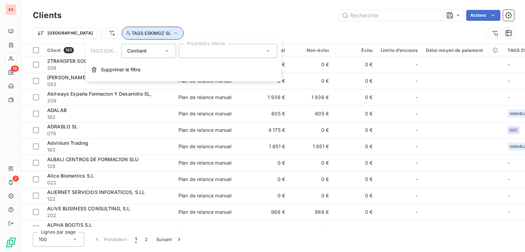
click at [131, 33] on span "TAGS ESKIMOZ SL" at bounding box center [150, 32] width 39 height 5
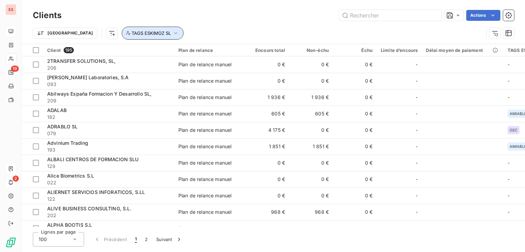
click at [131, 33] on span "TAGS ESKIMOZ SL" at bounding box center [150, 32] width 39 height 5
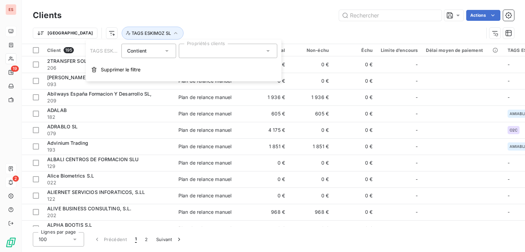
click at [201, 46] on div at bounding box center [228, 51] width 98 height 14
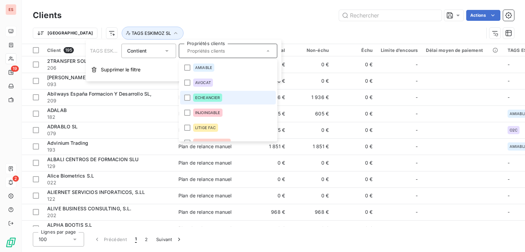
click at [214, 96] on span "ECHEANCIER" at bounding box center [207, 98] width 25 height 4
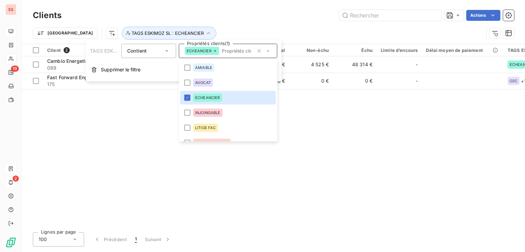
click at [129, 142] on div "Client 2 Plan de relance Encours total Non-échu Échu Limite d’encours Délai moy…" at bounding box center [273, 135] width 503 height 183
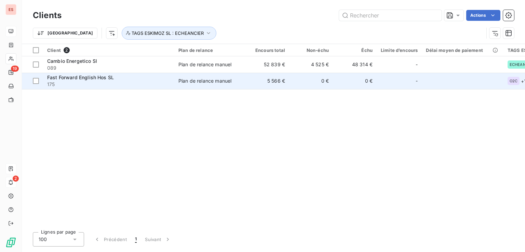
click at [109, 79] on span "Fast Forward English Hos SL" at bounding box center [80, 77] width 67 height 6
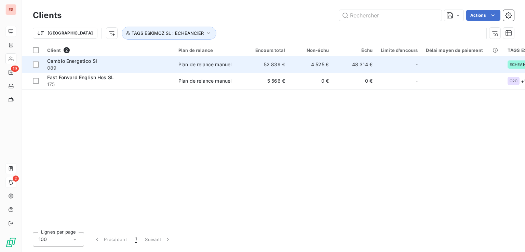
click at [78, 67] on span "089" at bounding box center [108, 68] width 123 height 7
click at [142, 62] on div "Cambio Energetico Sl" at bounding box center [108, 61] width 123 height 7
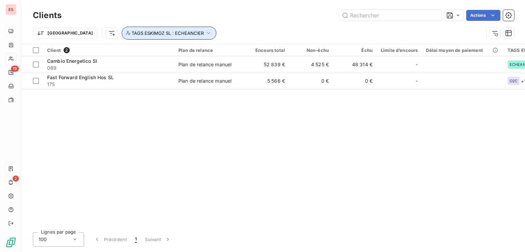
click at [131, 34] on span "TAGS ESKIMOZ SL : ECHEANCIER" at bounding box center [167, 32] width 72 height 5
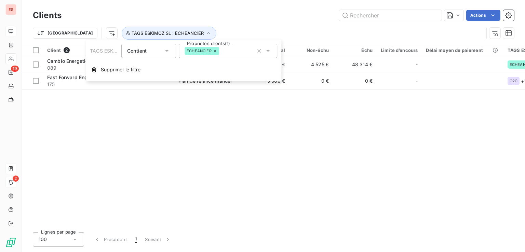
click at [229, 52] on div "ECHEANCIER" at bounding box center [228, 51] width 98 height 14
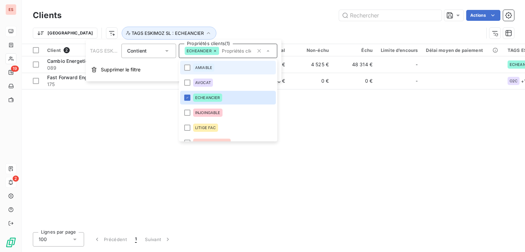
click at [204, 67] on span "AMIABLE" at bounding box center [203, 68] width 17 height 4
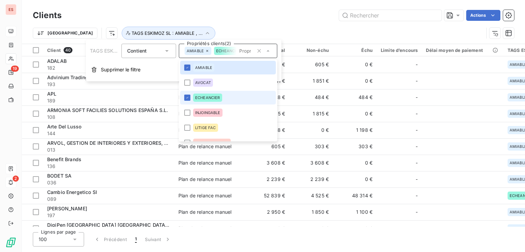
click at [205, 97] on span "ECHEANCIER" at bounding box center [207, 98] width 25 height 4
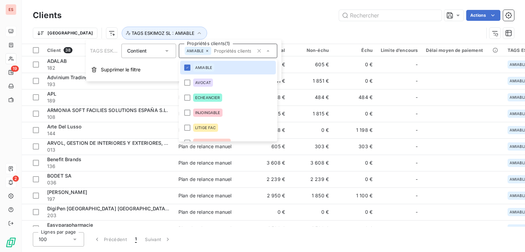
click at [288, 28] on div "Trier TAGS ESKIMOZ SL : AMIABLE" at bounding box center [258, 33] width 450 height 13
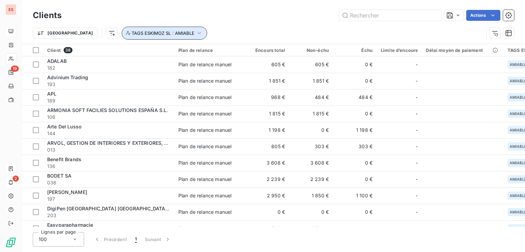
click at [158, 31] on button "TAGS ESKIMOZ SL : AMIABLE" at bounding box center [164, 33] width 85 height 13
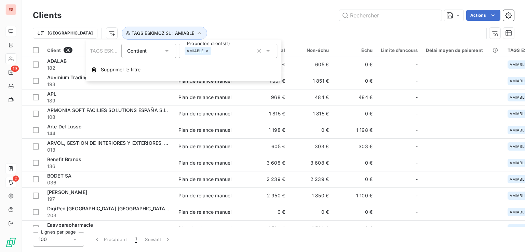
click at [213, 54] on div "AMIABLE" at bounding box center [228, 51] width 98 height 14
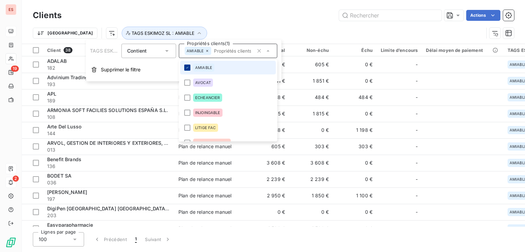
click at [188, 69] on icon at bounding box center [187, 68] width 4 height 4
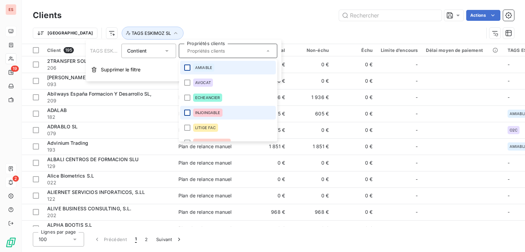
click at [189, 110] on div at bounding box center [187, 113] width 6 height 6
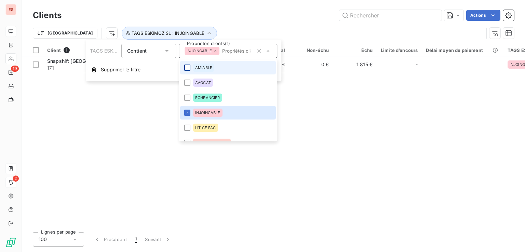
click at [235, 20] on div "Clients Actions" at bounding box center [273, 15] width 481 height 14
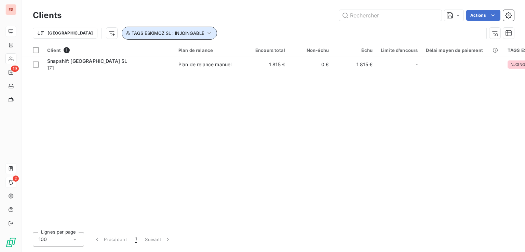
click at [169, 38] on button "TAGS ESKIMOZ SL : INJOINGABLE" at bounding box center [169, 33] width 95 height 13
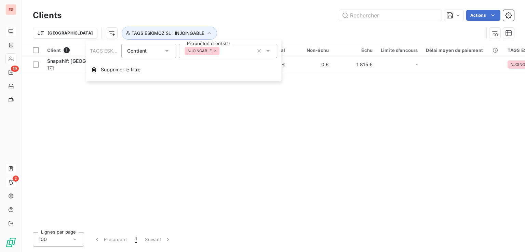
click at [193, 118] on div "Client 1 Plan de relance Encours total Non-échu Échu Limite d’encours Délai moy…" at bounding box center [273, 135] width 503 height 183
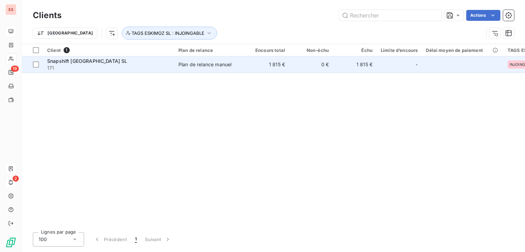
click at [110, 67] on span "171" at bounding box center [108, 68] width 123 height 7
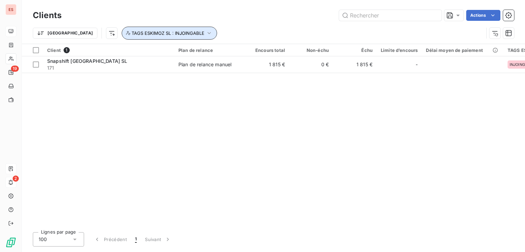
click at [206, 34] on icon "button" at bounding box center [209, 33] width 7 height 7
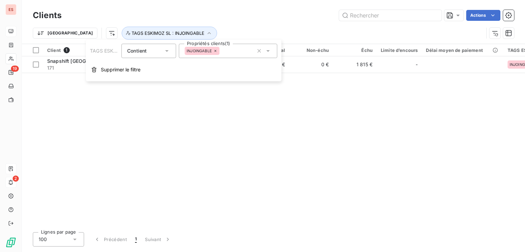
click at [213, 52] on icon at bounding box center [215, 51] width 4 height 4
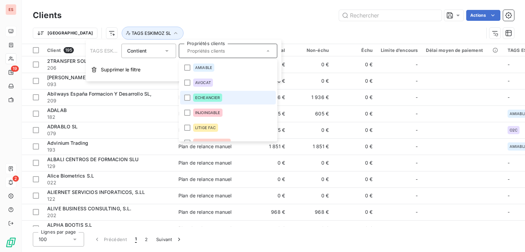
click at [203, 98] on span "ECHEANCIER" at bounding box center [207, 98] width 25 height 4
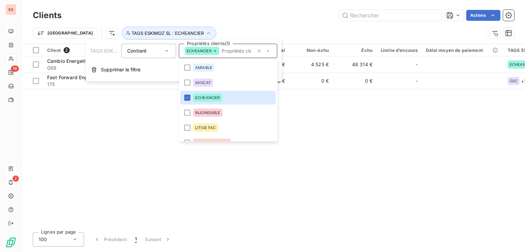
click at [176, 172] on div "Client 2 Plan de relance Encours total Non-échu Échu Limite d’encours Délai moy…" at bounding box center [273, 135] width 503 height 183
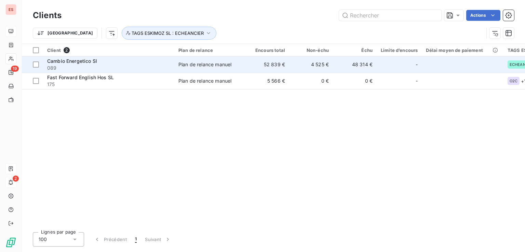
click at [95, 63] on span "Cambio Energetico Sl" at bounding box center [72, 61] width 50 height 6
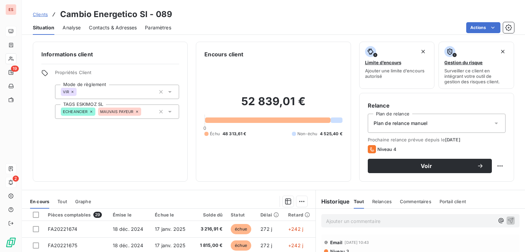
click at [374, 223] on p "Ajouter un commentaire ﻿" at bounding box center [410, 221] width 168 height 9
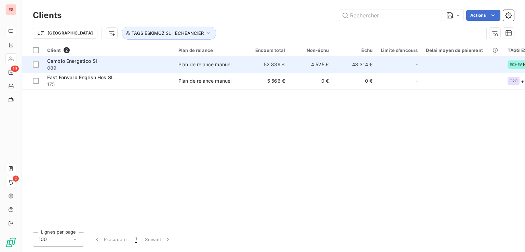
click at [98, 65] on span "089" at bounding box center [108, 68] width 123 height 7
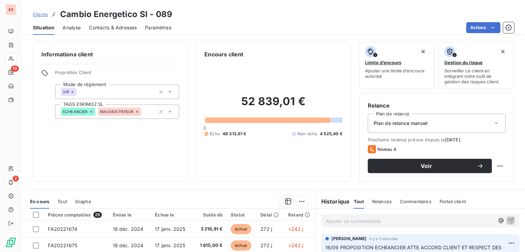
click at [495, 167] on html "ES 19 2 Clients Cambio Energetico Sl - 089 Situation Analyse Contacts & Adresse…" at bounding box center [262, 126] width 525 height 252
click at [485, 180] on div "Replanifier cette action" at bounding box center [466, 181] width 61 height 11
select select "8"
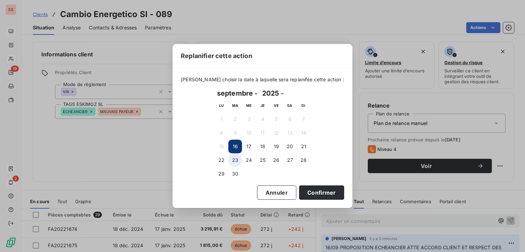
click at [235, 157] on button "23" at bounding box center [235, 160] width 14 height 14
click at [317, 194] on button "Confirmer" at bounding box center [321, 192] width 45 height 14
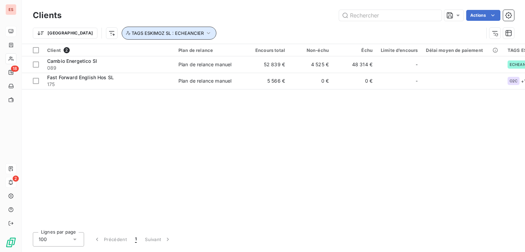
click at [160, 29] on button "TAGS ESKIMOZ SL : ECHEANCIER" at bounding box center [169, 33] width 95 height 13
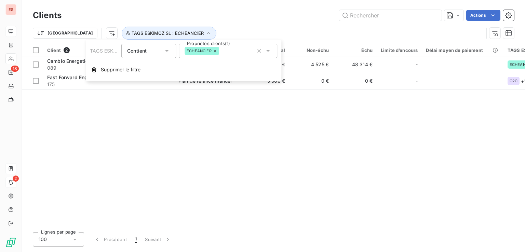
click at [214, 50] on icon at bounding box center [215, 51] width 4 height 4
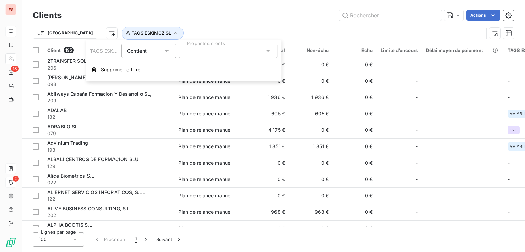
click at [248, 52] on div at bounding box center [228, 51] width 98 height 14
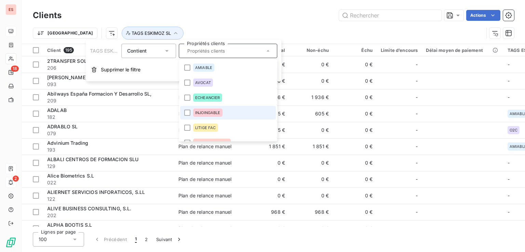
scroll to position [40, 0]
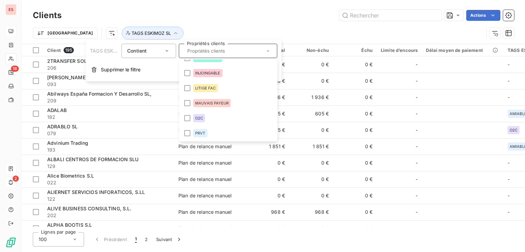
click at [247, 22] on div "Clients Actions Trier TAGS ESKIMOZ SL" at bounding box center [273, 26] width 481 height 36
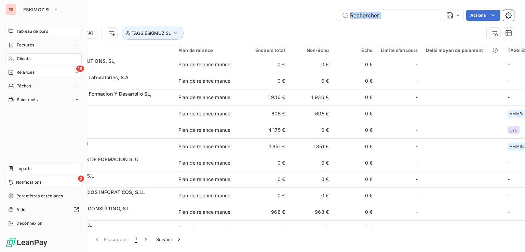
click at [15, 72] on div "Relances" at bounding box center [21, 72] width 26 height 6
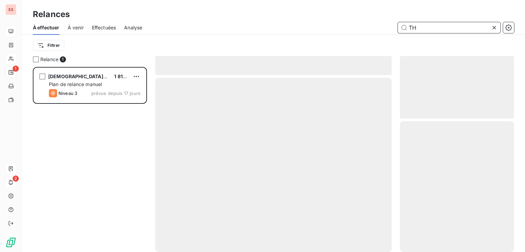
scroll to position [180, 109]
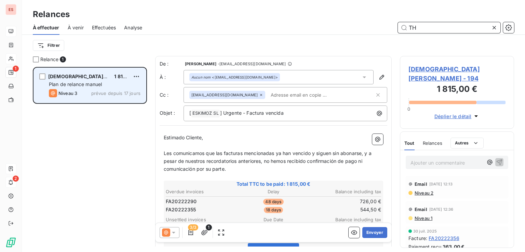
type input "TH"
click at [106, 94] on span "prévue depuis 17 jours" at bounding box center [115, 92] width 49 height 5
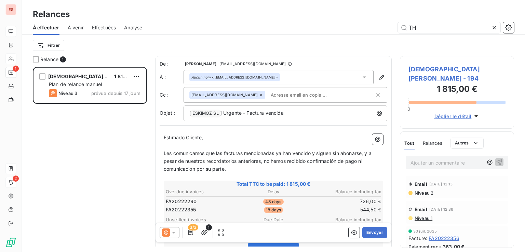
scroll to position [102, 0]
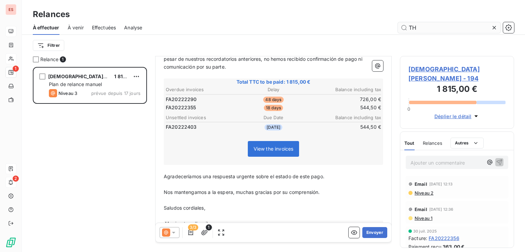
click at [494, 28] on icon at bounding box center [493, 27] width 3 height 3
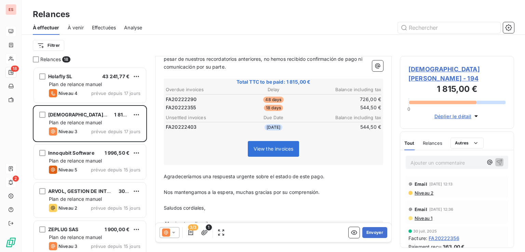
click at [57, 59] on span "Relances" at bounding box center [50, 59] width 20 height 7
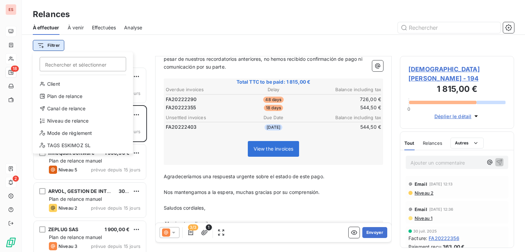
click at [59, 49] on html "ES 18 2 Relances À effectuer À venir Effectuées Analyse Filtrer Rechercher et s…" at bounding box center [262, 126] width 525 height 252
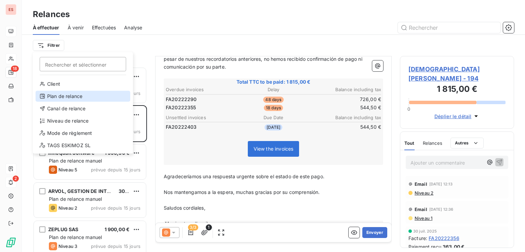
click at [77, 97] on div "Plan de relance" at bounding box center [83, 96] width 95 height 11
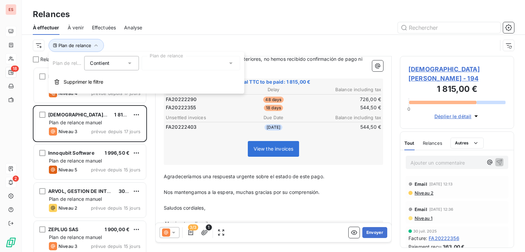
click at [164, 67] on div at bounding box center [190, 63] width 98 height 14
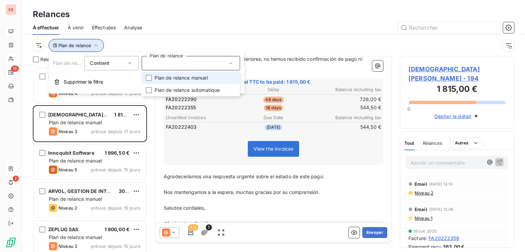
click at [67, 47] on span "Plan de relance" at bounding box center [74, 45] width 33 height 5
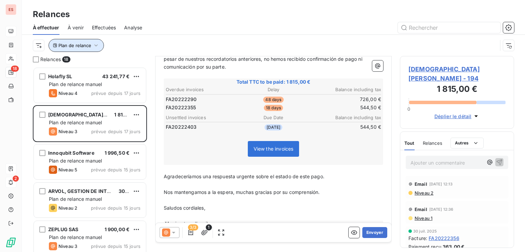
click at [90, 43] on span "Plan de relance" at bounding box center [74, 45] width 33 height 5
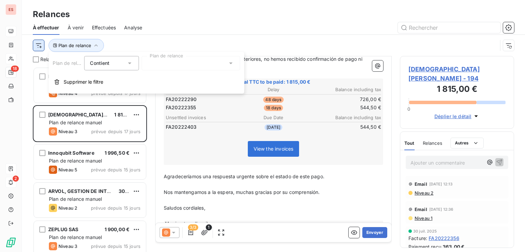
click at [43, 48] on html "ES 18 2 Relances À effectuer À venir Effectuées Analyse Plan de relance Relance…" at bounding box center [262, 126] width 525 height 252
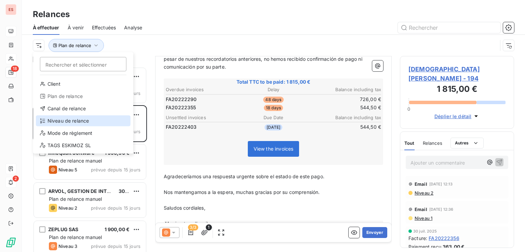
click at [63, 121] on div "Niveau de relance" at bounding box center [83, 120] width 95 height 11
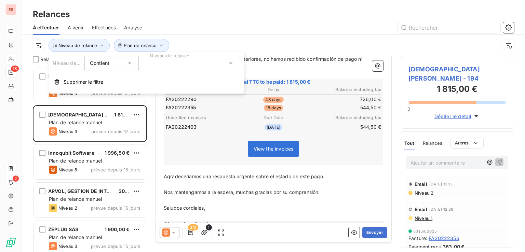
click at [180, 63] on div at bounding box center [190, 63] width 98 height 14
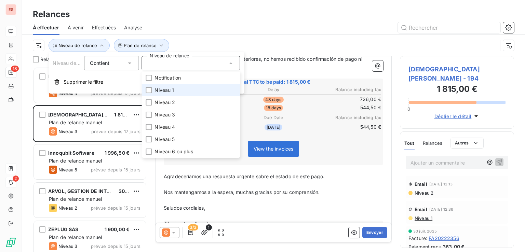
click at [179, 89] on li "Niveau 1" at bounding box center [190, 90] width 98 height 12
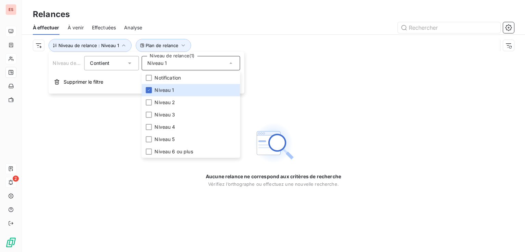
click at [223, 29] on div at bounding box center [331, 27] width 363 height 11
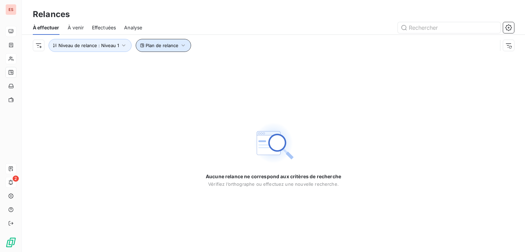
click at [168, 45] on span "Plan de relance" at bounding box center [161, 45] width 33 height 5
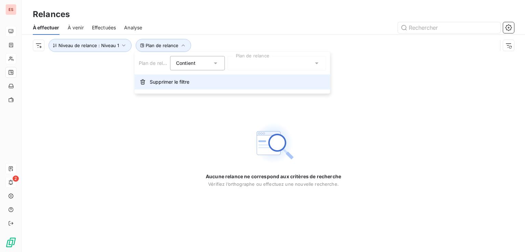
click at [172, 81] on span "Supprimer le filtre" at bounding box center [170, 82] width 40 height 7
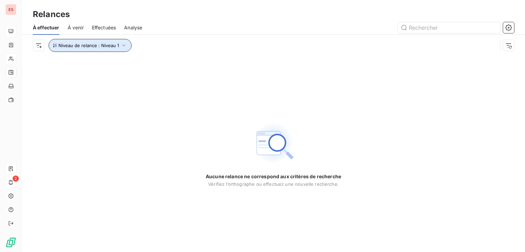
click at [112, 47] on span "Niveau de relance : Niveau 1" at bounding box center [88, 45] width 60 height 5
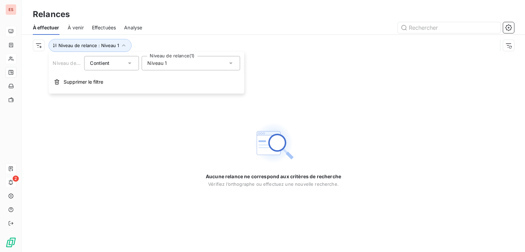
click at [155, 64] on span "Niveau 1" at bounding box center [156, 63] width 19 height 7
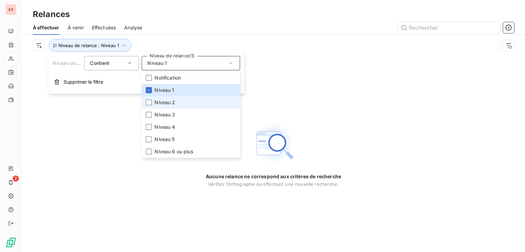
click at [168, 104] on span "Niveau 2" at bounding box center [164, 102] width 20 height 7
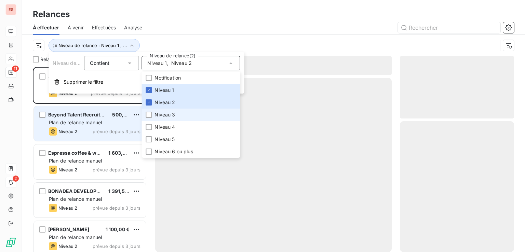
scroll to position [180, 109]
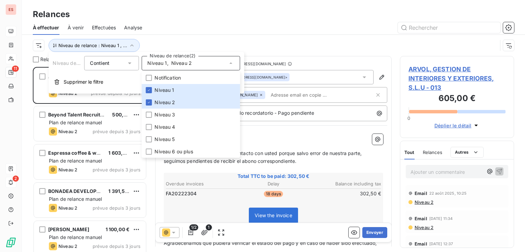
click at [198, 26] on div at bounding box center [331, 27] width 363 height 11
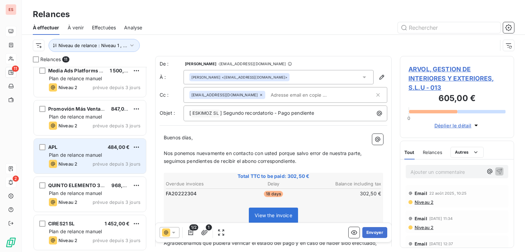
scroll to position [0, 0]
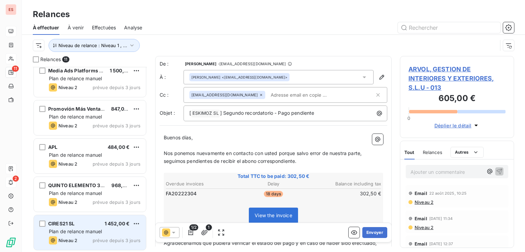
click at [74, 226] on div "CIRES21 SL" at bounding box center [61, 223] width 27 height 7
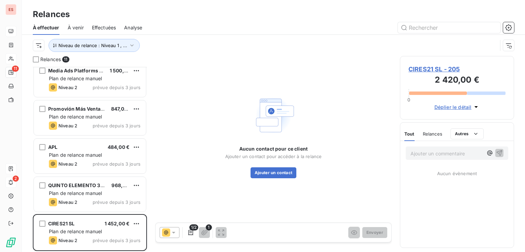
click at [172, 234] on icon at bounding box center [173, 232] width 7 height 7
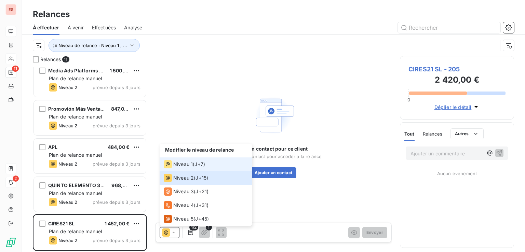
click at [204, 164] on span "J+7 )" at bounding box center [199, 164] width 11 height 7
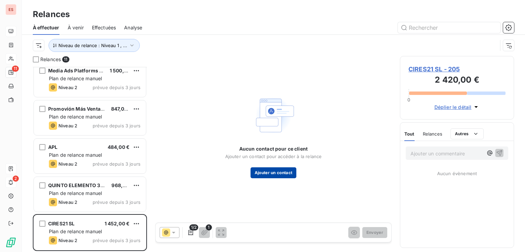
click at [274, 175] on button "Ajouter un contact" at bounding box center [273, 172] width 46 height 11
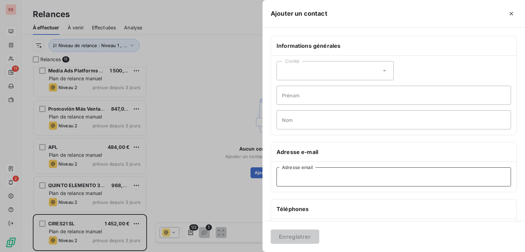
click at [300, 172] on input "Adresse email" at bounding box center [393, 176] width 234 height 19
paste input "[EMAIL_ADDRESS][DOMAIN_NAME] ; [EMAIL_ADDRESS][DOMAIN_NAME]"
drag, startPoint x: 343, startPoint y: 177, endPoint x: 417, endPoint y: 177, distance: 74.1
click at [417, 177] on input "[EMAIL_ADDRESS][DOMAIN_NAME] ; [EMAIL_ADDRESS][DOMAIN_NAME]" at bounding box center [393, 176] width 234 height 19
type input "[EMAIL_ADDRESS][DOMAIN_NAME]"
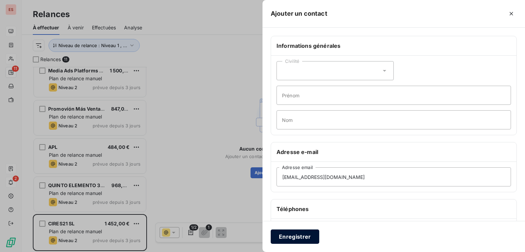
click at [313, 237] on button "Enregistrer" at bounding box center [294, 236] width 48 height 14
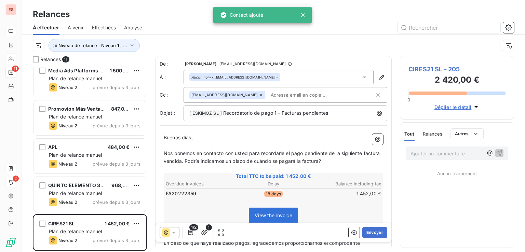
click at [268, 93] on input "text" at bounding box center [307, 95] width 79 height 10
paste input "[EMAIL_ADDRESS][DOMAIN_NAME]"
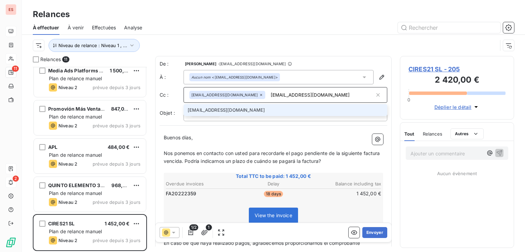
type input "[EMAIL_ADDRESS][DOMAIN_NAME]"
click at [420, 68] on span "CIRES21 SL - 205" at bounding box center [456, 69] width 97 height 9
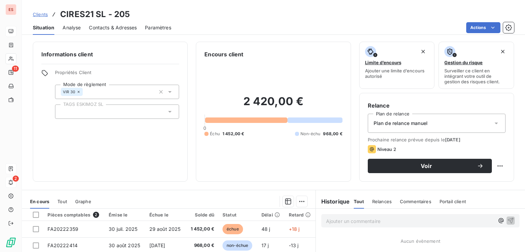
click at [128, 26] on span "Contacts & Adresses" at bounding box center [113, 27] width 48 height 7
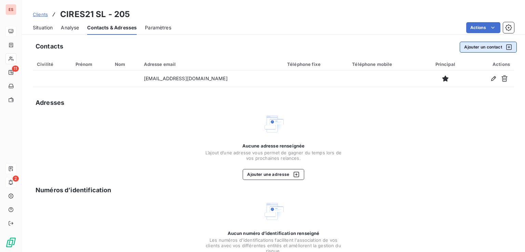
click at [482, 48] on button "Ajouter un contact" at bounding box center [487, 47] width 57 height 11
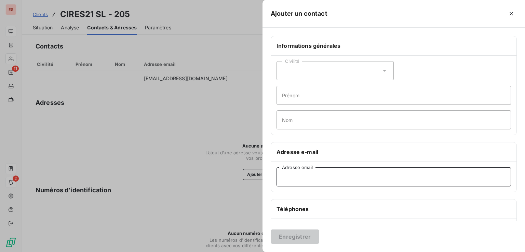
click at [309, 170] on input "Adresse email" at bounding box center [393, 176] width 234 height 19
paste input "[EMAIL_ADDRESS][DOMAIN_NAME]"
type input "[EMAIL_ADDRESS][DOMAIN_NAME]"
click at [303, 230] on button "Enregistrer" at bounding box center [294, 236] width 48 height 14
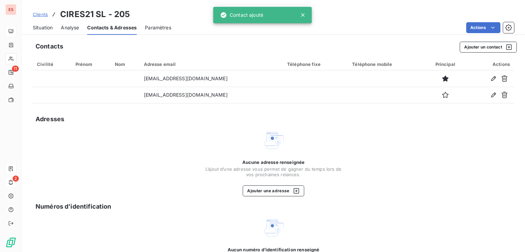
click at [48, 25] on span "Situation" at bounding box center [43, 27] width 20 height 7
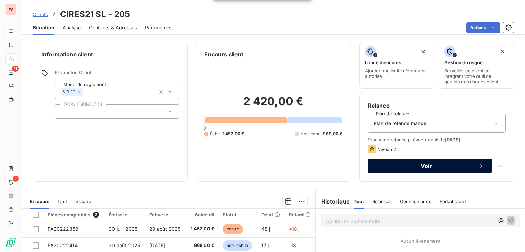
click at [408, 164] on span "Voir" at bounding box center [426, 165] width 101 height 5
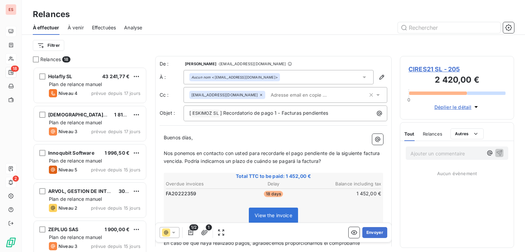
scroll to position [180, 109]
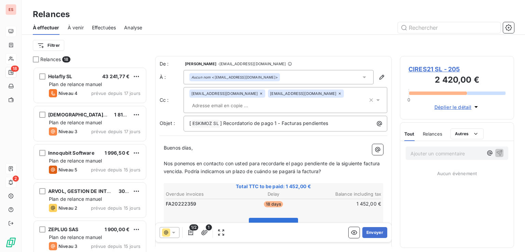
click at [178, 233] on div at bounding box center [169, 232] width 20 height 11
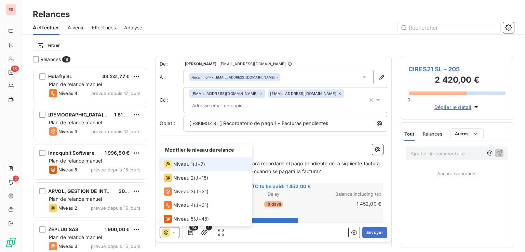
click at [195, 166] on div "Niveau 1 ( J+7 )" at bounding box center [184, 164] width 41 height 8
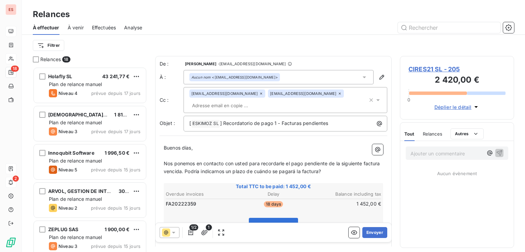
click at [438, 199] on div "Ajouter un commentaire ﻿ Aucun évènement" at bounding box center [456, 194] width 113 height 107
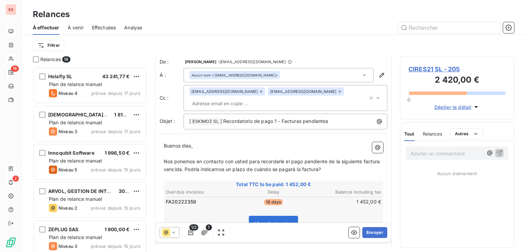
scroll to position [0, 0]
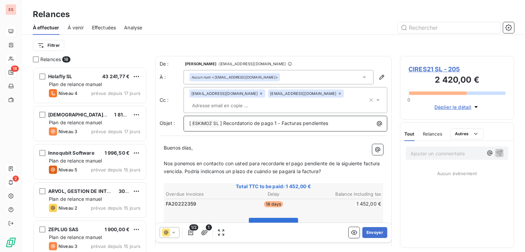
click at [347, 120] on p "[ ESKIMOZ SL ﻿ ] Recordatorio de pago 1 - Facturas pendientes" at bounding box center [286, 124] width 195 height 8
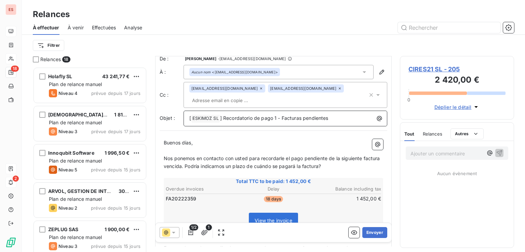
scroll to position [90, 0]
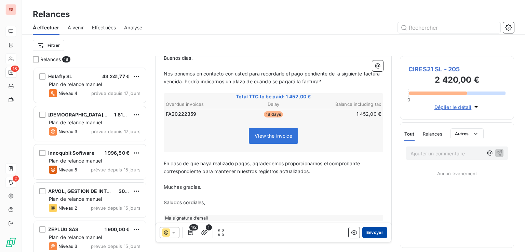
click at [374, 233] on button "Envoyer" at bounding box center [374, 232] width 25 height 11
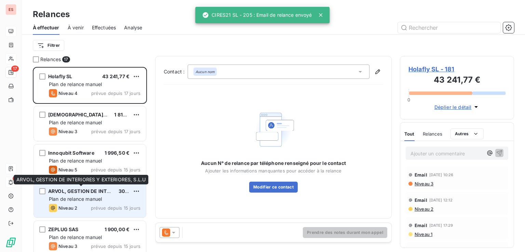
click at [106, 193] on span "ARVOL, GESTION DE INTERIORES Y EXTERIORES, S.L.U" at bounding box center [113, 191] width 131 height 6
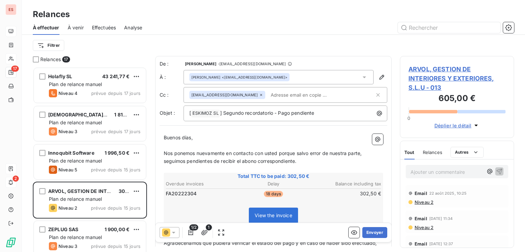
click at [175, 230] on icon at bounding box center [173, 232] width 7 height 7
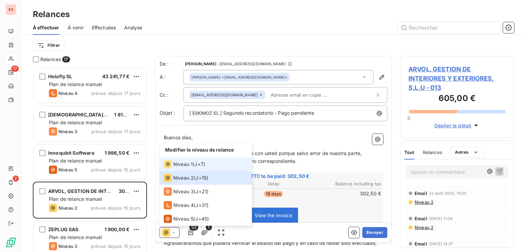
click at [189, 166] on span "Niveau 1" at bounding box center [182, 164] width 19 height 7
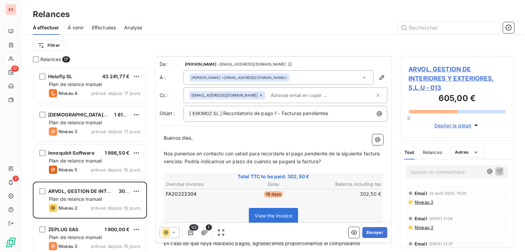
scroll to position [90, 0]
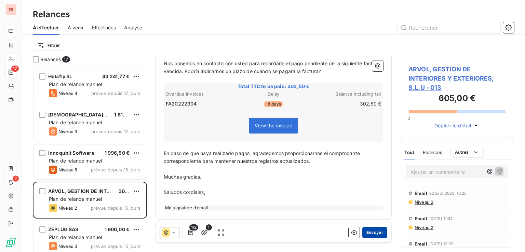
click at [374, 232] on button "Envoyer" at bounding box center [374, 232] width 25 height 11
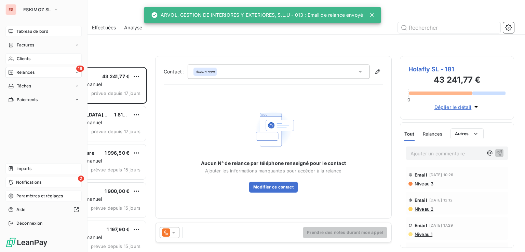
click at [16, 194] on span "Paramètres et réglages" at bounding box center [39, 196] width 46 height 6
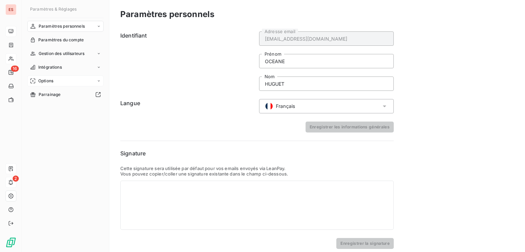
click at [62, 80] on div "Options" at bounding box center [65, 80] width 76 height 11
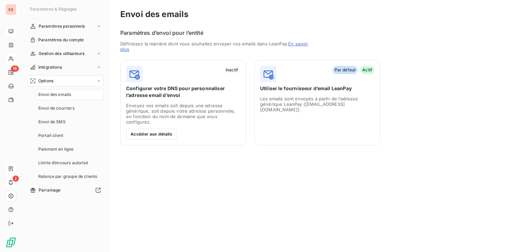
click at [68, 92] on span "Envoi des emails" at bounding box center [54, 95] width 33 height 6
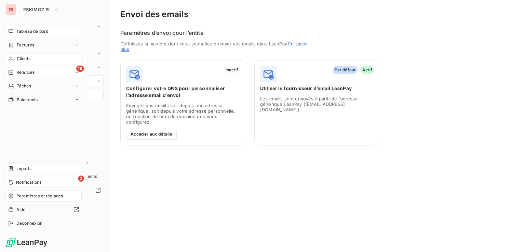
click at [16, 74] on span "Relances" at bounding box center [25, 72] width 18 height 6
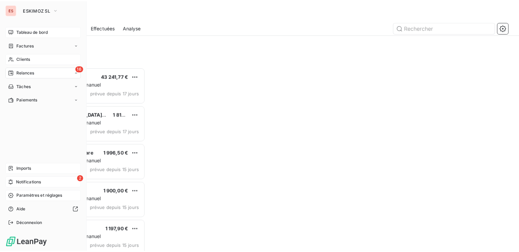
scroll to position [180, 109]
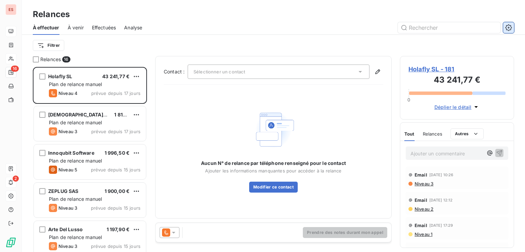
click at [511, 29] on icon "button" at bounding box center [508, 27] width 7 height 7
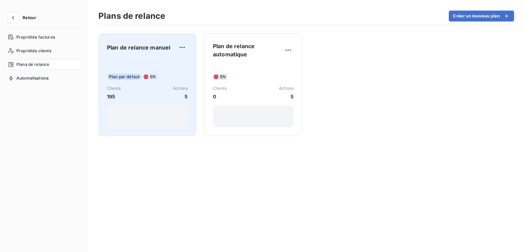
click at [178, 69] on div "Plan par défaut EN Clients 195 Actions 5" at bounding box center [147, 92] width 81 height 69
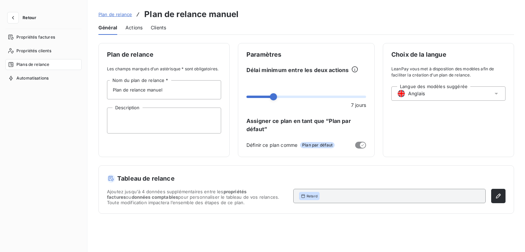
click at [440, 96] on div "Langue des modèles suggérée Anglais" at bounding box center [448, 93] width 114 height 14
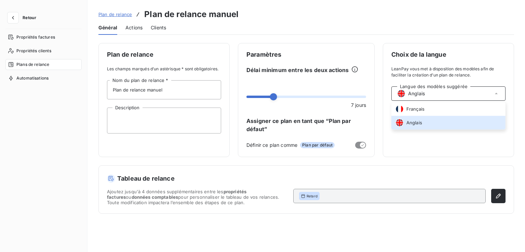
click at [432, 139] on div "Choix de la langue LeanPay vous met à disposition des modèles afin de faciliter…" at bounding box center [447, 100] width 131 height 114
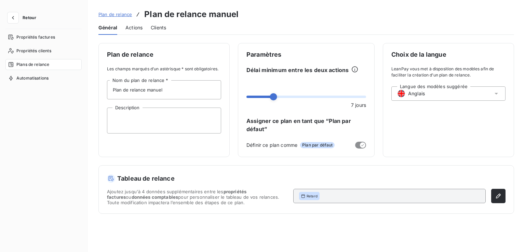
click at [136, 27] on span "Actions" at bounding box center [133, 27] width 17 height 7
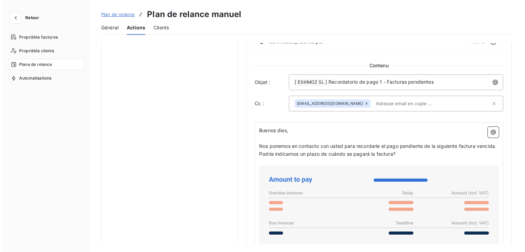
scroll to position [410, 0]
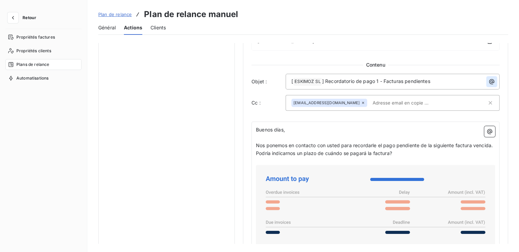
click at [491, 81] on icon "button" at bounding box center [492, 81] width 5 height 5
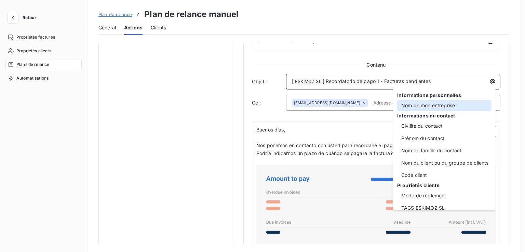
click at [452, 105] on div "Nom de mon entreprise" at bounding box center [444, 105] width 94 height 11
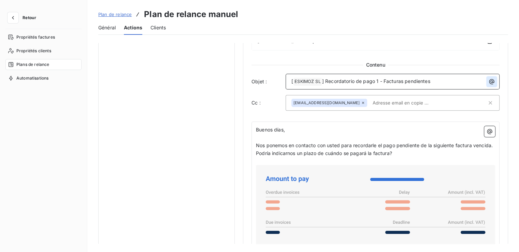
click at [493, 82] on button "button" at bounding box center [492, 81] width 11 height 11
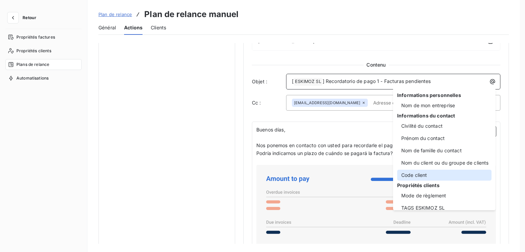
click at [440, 172] on div "Code client" at bounding box center [444, 175] width 94 height 11
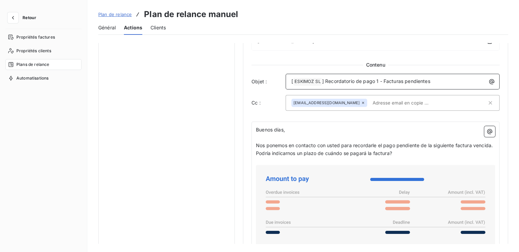
click at [445, 81] on p "[ ESKIMOZ SL ﻿ ] Recordatorio de pago 1 - Facturas pendientes" at bounding box center [395, 82] width 206 height 8
click at [491, 83] on icon "button" at bounding box center [492, 81] width 7 height 7
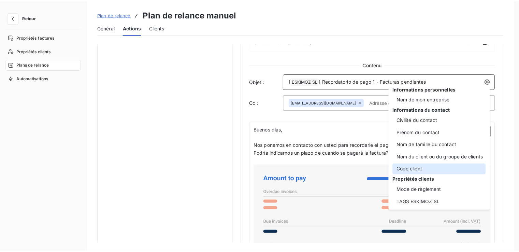
scroll to position [7, 0]
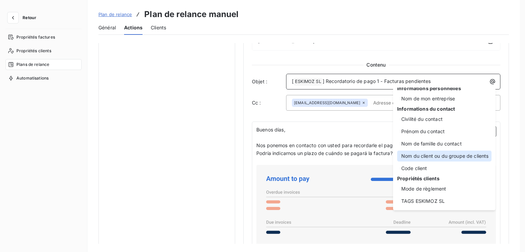
click at [437, 155] on div "Nom du client ou du groupe de clients" at bounding box center [444, 156] width 94 height 11
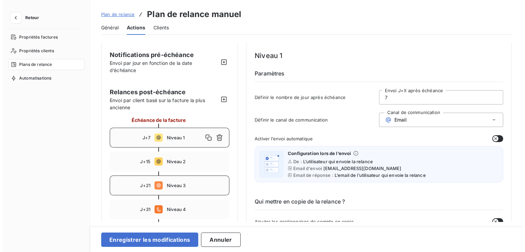
scroll to position [0, 0]
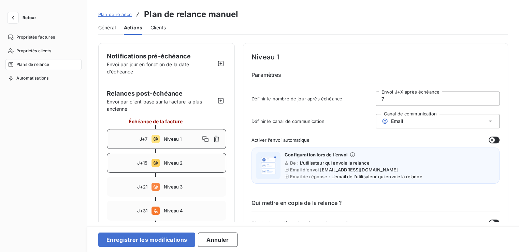
click at [171, 168] on div "J+15 Niveau 2" at bounding box center [167, 163] width 120 height 20
type input "15"
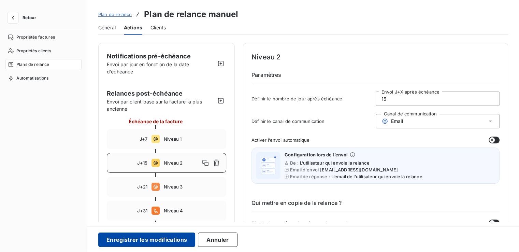
click at [182, 239] on button "Enregistrer les modifications" at bounding box center [146, 240] width 97 height 14
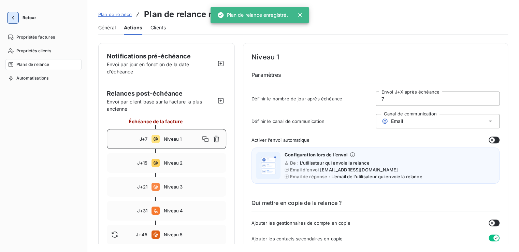
click at [14, 21] on icon "button" at bounding box center [13, 17] width 7 height 7
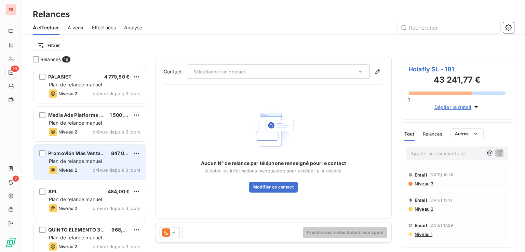
scroll to position [427, 0]
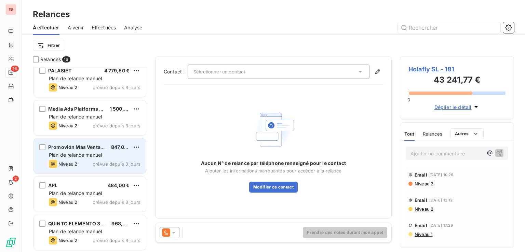
click at [98, 167] on div "Niveau 2 prévue depuis 3 jours" at bounding box center [95, 164] width 92 height 8
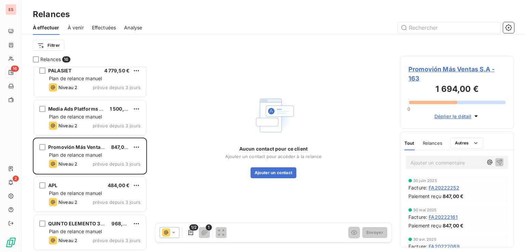
click at [176, 231] on icon at bounding box center [173, 232] width 7 height 7
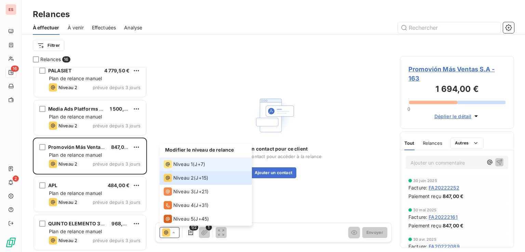
click at [182, 165] on span "Niveau 1" at bounding box center [182, 164] width 19 height 7
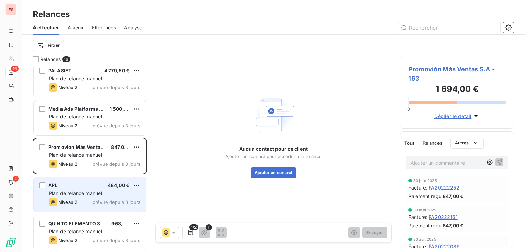
click at [99, 186] on div "APL 484,00 €" at bounding box center [95, 185] width 92 height 6
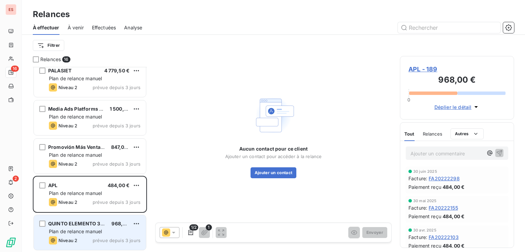
click at [100, 226] on span "QUINTO ELEMENTO 360, S.L." at bounding box center [83, 224] width 71 height 6
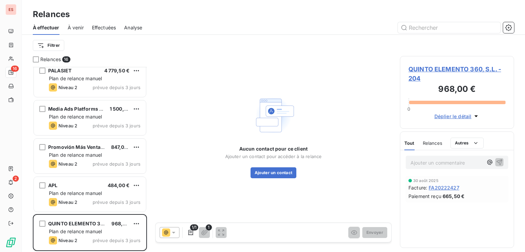
click at [174, 232] on icon at bounding box center [173, 232] width 7 height 7
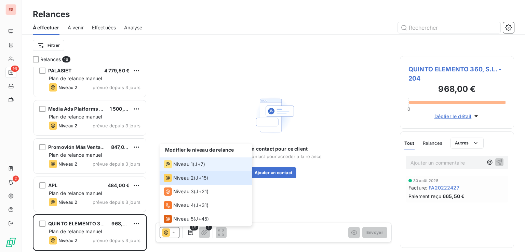
click at [194, 166] on div "Niveau 1 ( J+7 )" at bounding box center [184, 164] width 41 height 8
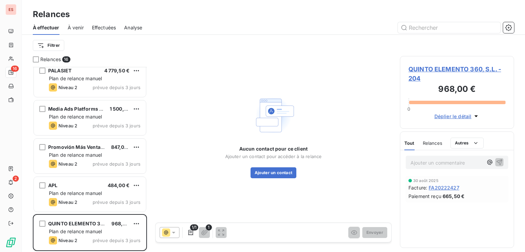
click at [450, 69] on span "QUINTO ELEMENTO 360, S.L. - 204" at bounding box center [456, 74] width 97 height 18
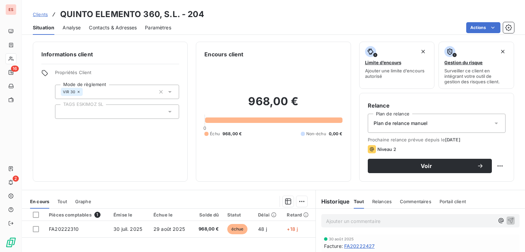
click at [98, 26] on span "Contacts & Adresses" at bounding box center [113, 27] width 48 height 7
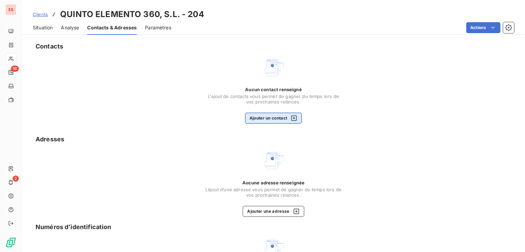
click at [262, 116] on button "Ajouter un contact" at bounding box center [273, 118] width 57 height 11
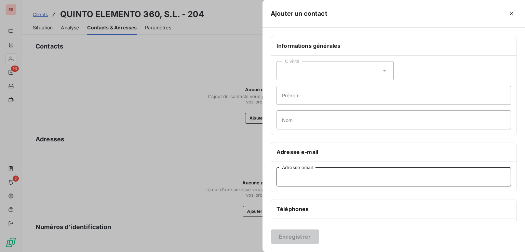
click at [350, 179] on input "Adresse email" at bounding box center [393, 176] width 234 height 19
paste input "[EMAIL_ADDRESS][DOMAIN_NAME]"
type input "[EMAIL_ADDRESS][DOMAIN_NAME]"
drag, startPoint x: 301, startPoint y: 228, endPoint x: 298, endPoint y: 233, distance: 5.9
click at [300, 229] on div "Enregistrer" at bounding box center [393, 236] width 262 height 31
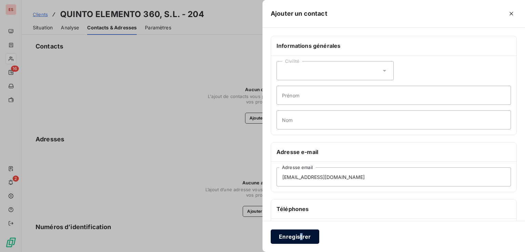
click at [298, 233] on button "Enregistrer" at bounding box center [294, 236] width 48 height 14
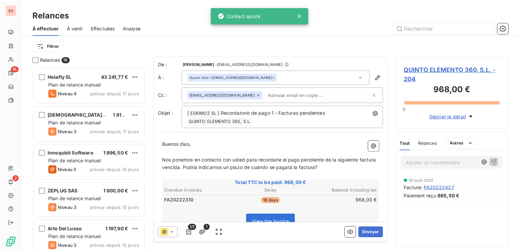
scroll to position [180, 109]
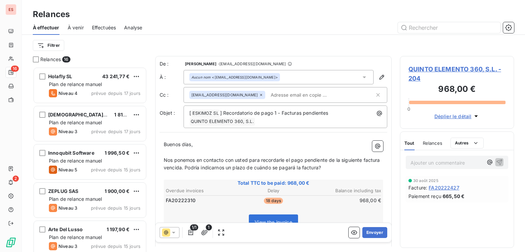
click at [135, 29] on span "Analyse" at bounding box center [133, 27] width 18 height 7
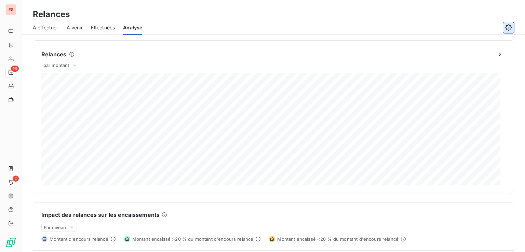
click at [506, 27] on icon "button" at bounding box center [508, 27] width 7 height 7
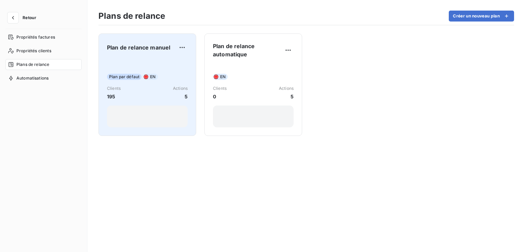
click at [137, 67] on div "Plan par défaut EN Clients 195 Actions 5" at bounding box center [147, 92] width 81 height 69
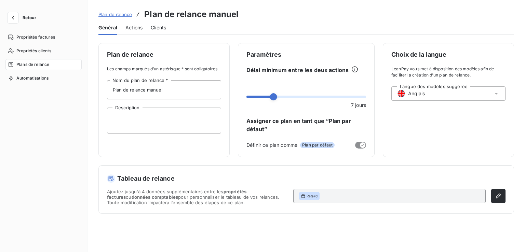
click at [138, 32] on div "Actions" at bounding box center [133, 27] width 17 height 14
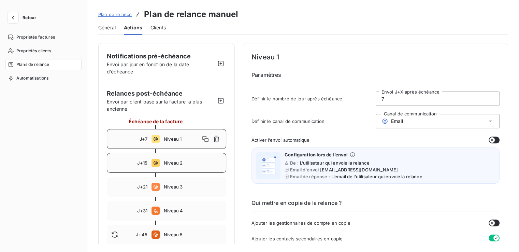
click at [181, 166] on div "J+15 Niveau 2" at bounding box center [167, 163] width 120 height 20
type input "15"
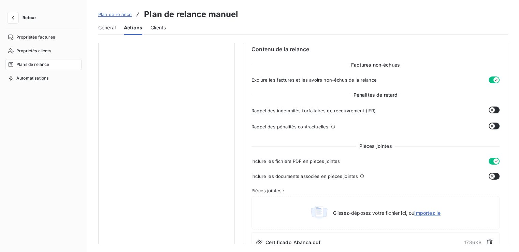
scroll to position [307, 0]
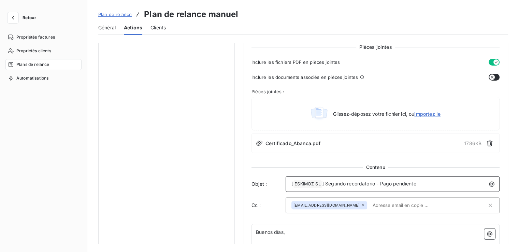
click at [445, 185] on p "[ ESKIMOZ SL ﻿ ] Segundo recordatorio - Pago pendiente" at bounding box center [395, 184] width 206 height 8
click at [489, 183] on icon "button" at bounding box center [492, 184] width 7 height 7
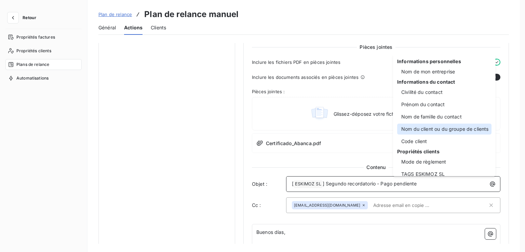
click at [451, 130] on div "Nom du client ou du groupe de clients" at bounding box center [444, 129] width 94 height 11
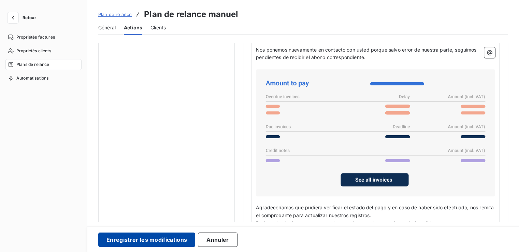
click at [171, 239] on button "Enregistrer les modifications" at bounding box center [146, 240] width 97 height 14
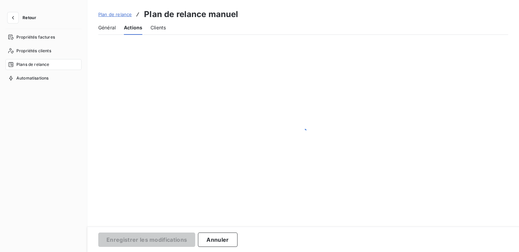
scroll to position [31, 0]
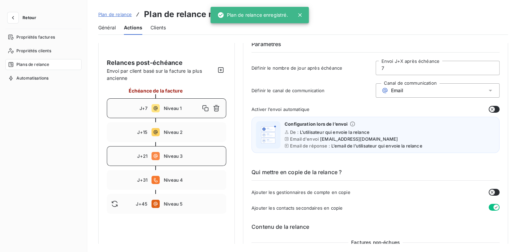
click at [168, 155] on span "Niveau 3" at bounding box center [193, 155] width 58 height 5
type input "21"
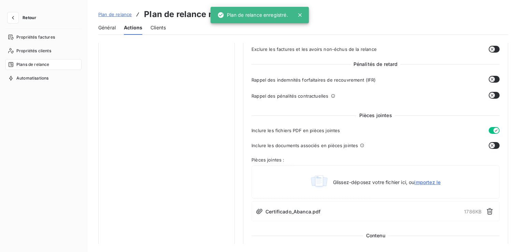
scroll to position [338, 0]
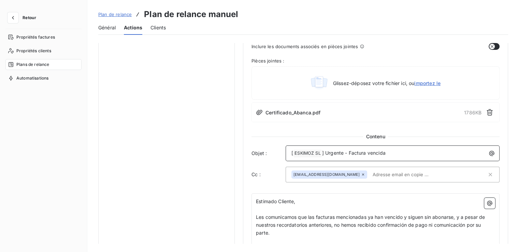
click at [430, 150] on p "[ ESKIMOZ SL ﻿ ] Urgente - Factura vencida" at bounding box center [395, 153] width 206 height 8
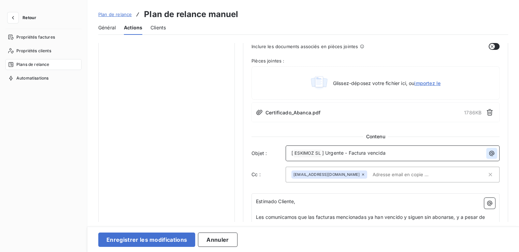
click at [490, 153] on icon "button" at bounding box center [492, 153] width 5 height 5
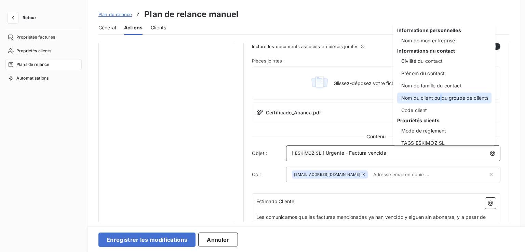
click at [441, 102] on div "Nom du client ou du groupe de clients" at bounding box center [444, 98] width 94 height 11
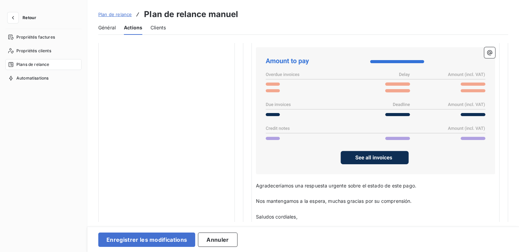
scroll to position [543, 0]
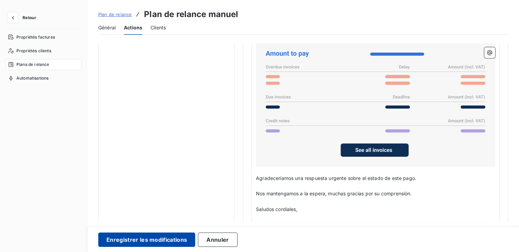
click at [180, 233] on button "Enregistrer les modifications" at bounding box center [146, 240] width 97 height 14
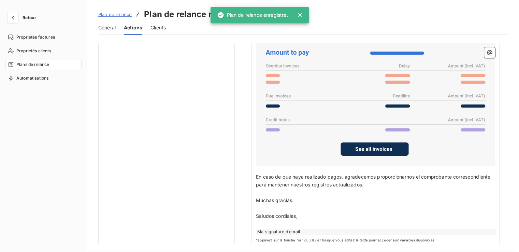
scroll to position [31, 0]
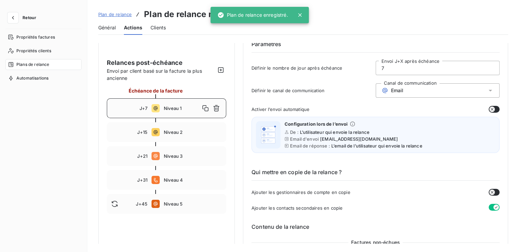
click at [114, 14] on span "Plan de relance" at bounding box center [114, 14] width 33 height 5
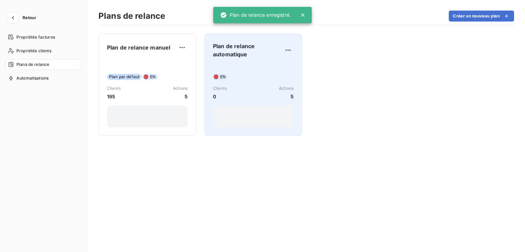
click at [267, 71] on div "EN Clients 0 Actions 5" at bounding box center [253, 96] width 81 height 64
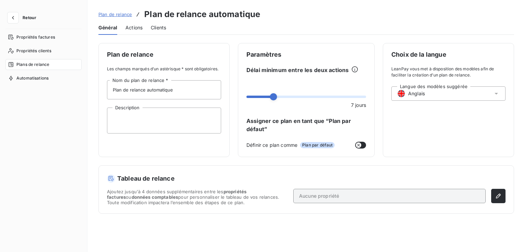
click at [138, 29] on span "Actions" at bounding box center [133, 27] width 17 height 7
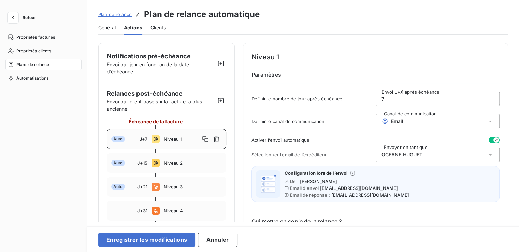
click at [183, 134] on div "Niveau 1" at bounding box center [193, 139] width 58 height 11
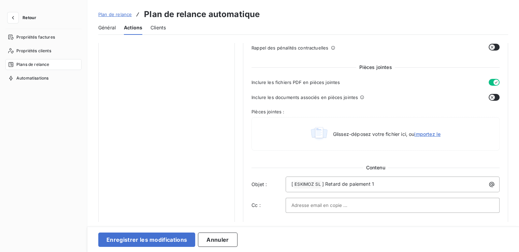
scroll to position [307, 0]
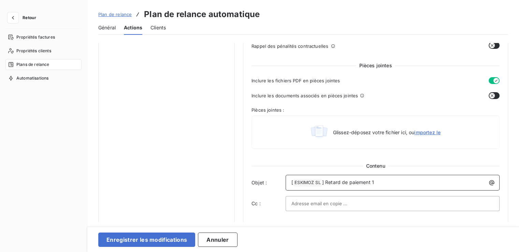
click at [395, 183] on p "[ ESKIMOZ SL ﻿ ] Retard de paiement 1" at bounding box center [395, 183] width 206 height 8
click at [489, 182] on icon "button" at bounding box center [492, 182] width 7 height 7
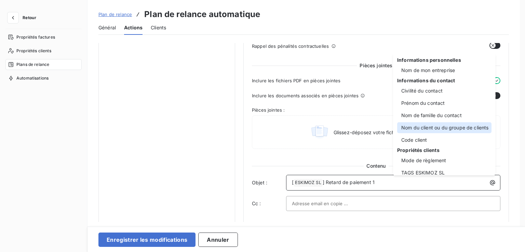
click at [460, 130] on div "Nom du client ou du groupe de clients" at bounding box center [444, 127] width 94 height 11
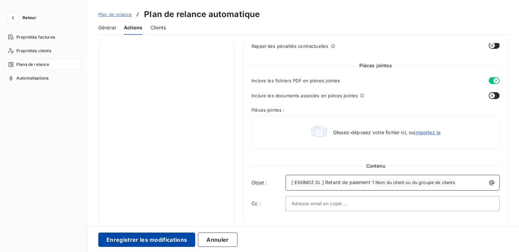
click at [172, 243] on button "Enregistrer les modifications" at bounding box center [146, 240] width 97 height 14
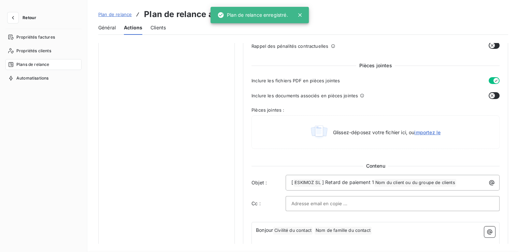
scroll to position [31, 0]
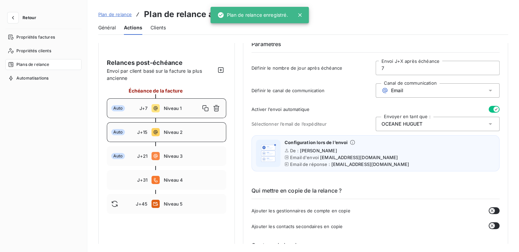
click at [153, 131] on icon at bounding box center [156, 132] width 8 height 8
type input "15"
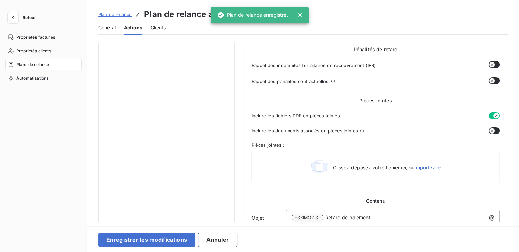
scroll to position [338, 0]
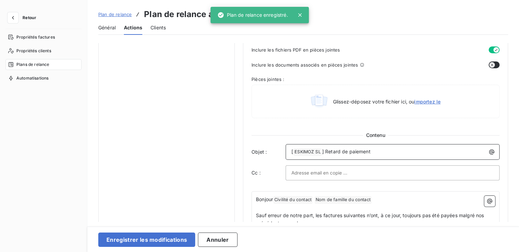
click at [478, 152] on p "[ ESKIMOZ SL ﻿ ] Retard de paiement" at bounding box center [395, 152] width 206 height 8
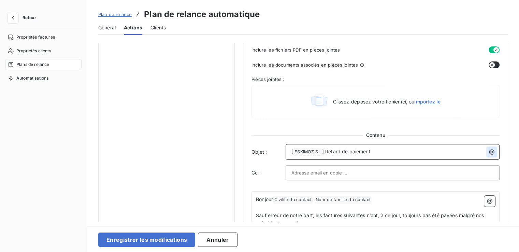
click at [491, 153] on icon "button" at bounding box center [492, 152] width 7 height 7
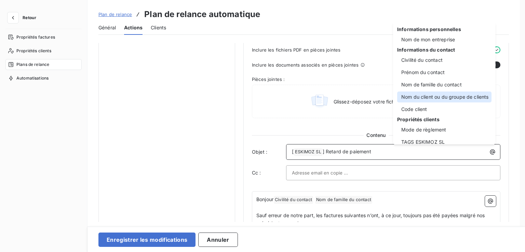
click at [448, 97] on div "Nom du client ou du groupe de clients" at bounding box center [444, 97] width 94 height 11
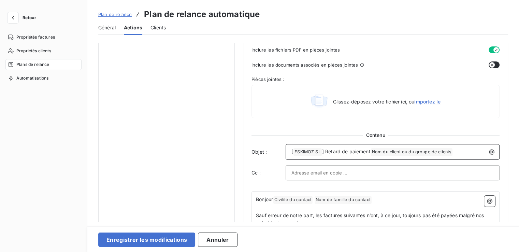
click at [371, 149] on span "Nom du client ou du groupe de clients ﻿" at bounding box center [412, 152] width 82 height 8
click at [369, 150] on span "] Retard de paiement" at bounding box center [346, 152] width 48 height 6
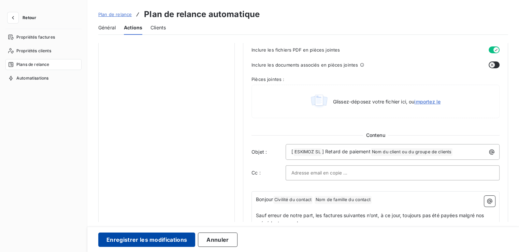
click at [137, 238] on button "Enregistrer les modifications" at bounding box center [146, 240] width 97 height 14
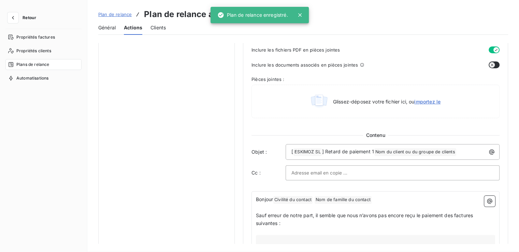
scroll to position [31, 0]
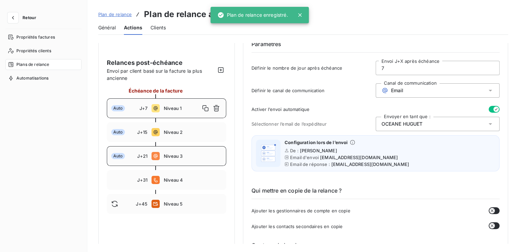
click at [168, 153] on span "Niveau 3" at bounding box center [193, 155] width 58 height 5
type input "21"
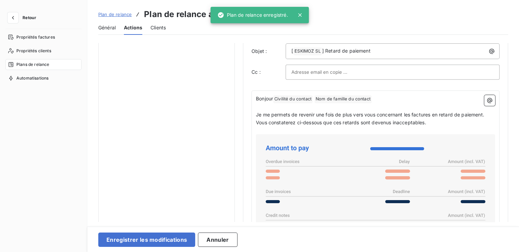
scroll to position [441, 0]
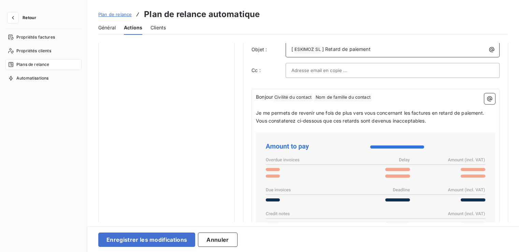
click at [434, 49] on p "[ ESKIMOZ SL ﻿ ] Retard de paiement" at bounding box center [395, 49] width 206 height 8
click at [489, 47] on icon "button" at bounding box center [492, 49] width 7 height 7
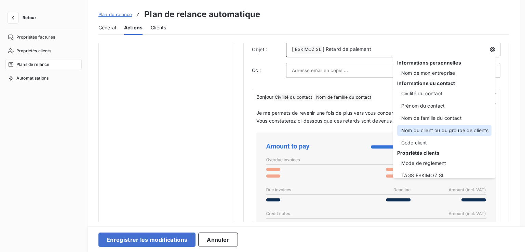
click at [431, 128] on div "Nom du client ou du groupe de clients" at bounding box center [444, 130] width 94 height 11
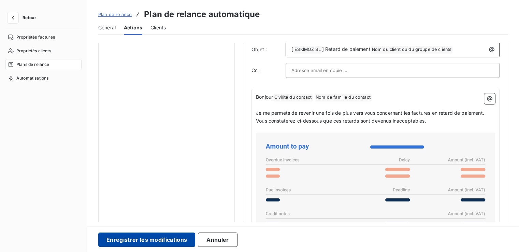
click at [122, 241] on button "Enregistrer les modifications" at bounding box center [146, 240] width 97 height 14
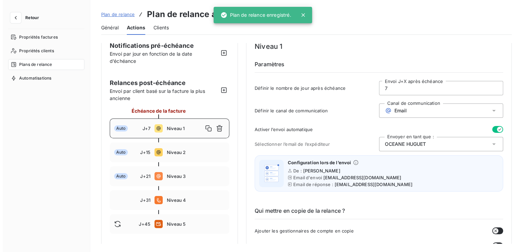
scroll to position [0, 0]
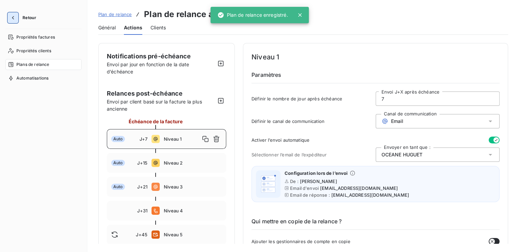
click at [10, 17] on icon "button" at bounding box center [13, 17] width 7 height 7
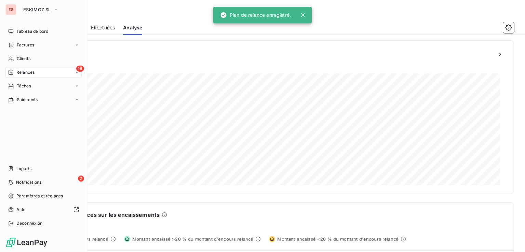
click at [38, 67] on div "16 Relances" at bounding box center [43, 72] width 76 height 11
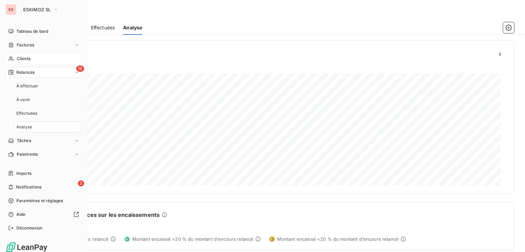
click at [37, 57] on div "Clients" at bounding box center [43, 58] width 76 height 11
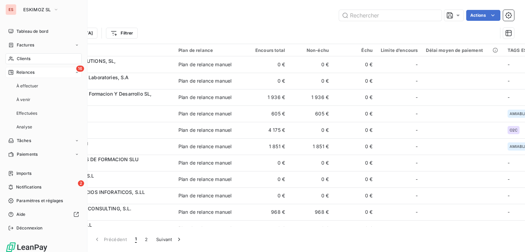
click at [36, 71] on div "16 Relances" at bounding box center [43, 72] width 76 height 11
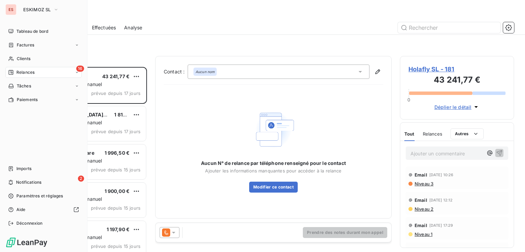
scroll to position [180, 109]
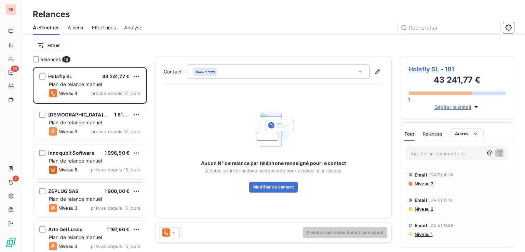
click at [183, 32] on div at bounding box center [331, 27] width 363 height 11
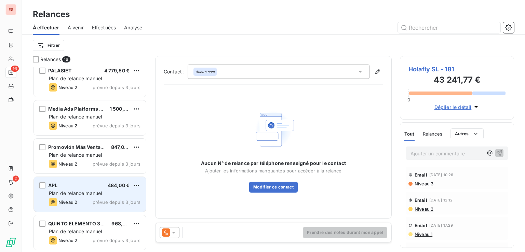
scroll to position [0, 0]
click at [90, 198] on div "Niveau 2 prévue depuis 3 jours" at bounding box center [95, 202] width 92 height 8
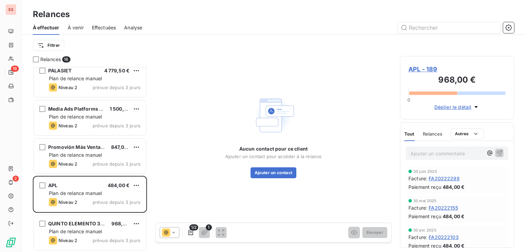
click at [174, 232] on icon at bounding box center [173, 233] width 3 height 2
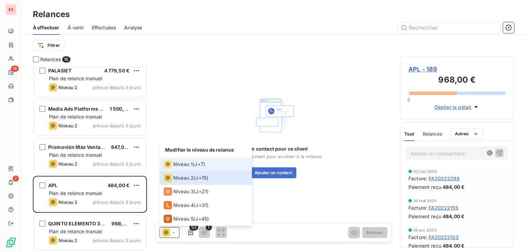
click at [193, 159] on li "Niveau 1 ( J+7 )" at bounding box center [205, 164] width 92 height 14
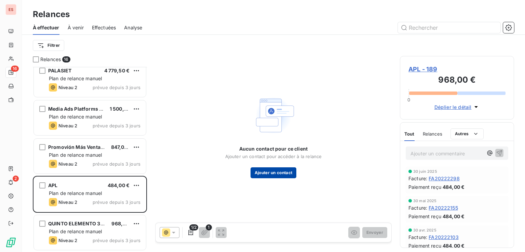
click at [269, 169] on button "Ajouter un contact" at bounding box center [273, 172] width 46 height 11
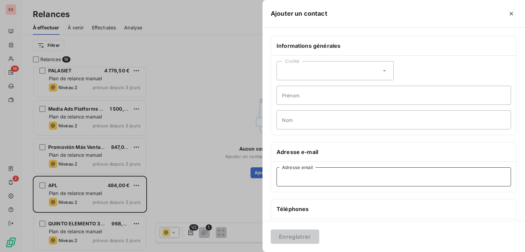
click at [312, 181] on input "Adresse email" at bounding box center [393, 176] width 234 height 19
paste input "[EMAIL_ADDRESS][DOMAIN_NAME]"
type input "[EMAIL_ADDRESS][DOMAIN_NAME]"
click at [302, 234] on button "Enregistrer" at bounding box center [294, 236] width 48 height 14
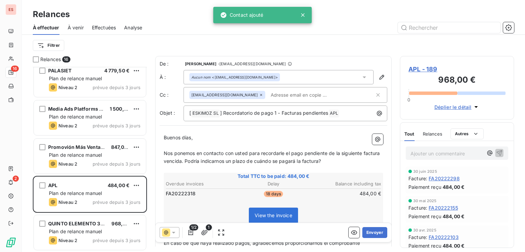
click at [418, 67] on span "APL - 189" at bounding box center [456, 69] width 97 height 9
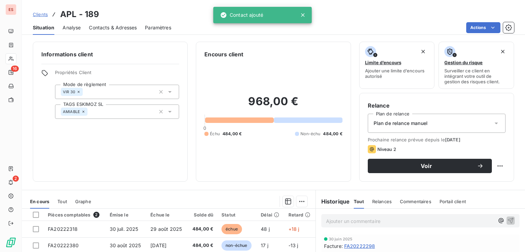
click at [112, 32] on div "Contacts & Adresses" at bounding box center [113, 27] width 48 height 14
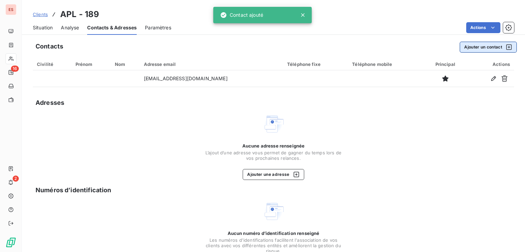
click at [463, 45] on button "Ajouter un contact" at bounding box center [487, 47] width 57 height 11
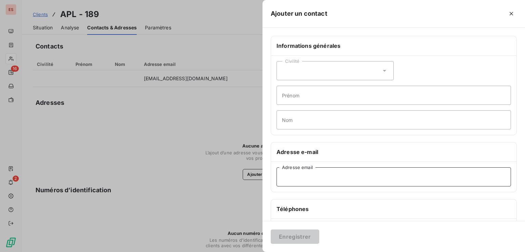
click at [298, 172] on input "Adresse email" at bounding box center [393, 176] width 234 height 19
paste input "[EMAIL_ADDRESS][DOMAIN_NAME]"
type input "[EMAIL_ADDRESS][DOMAIN_NAME]"
click at [304, 235] on button "Enregistrer" at bounding box center [294, 236] width 48 height 14
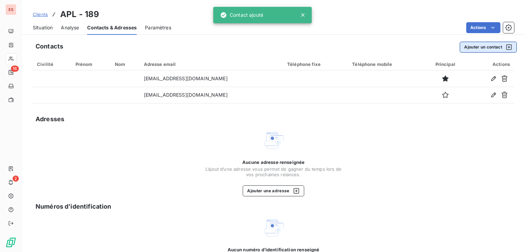
click at [467, 44] on button "Ajouter un contact" at bounding box center [487, 47] width 57 height 11
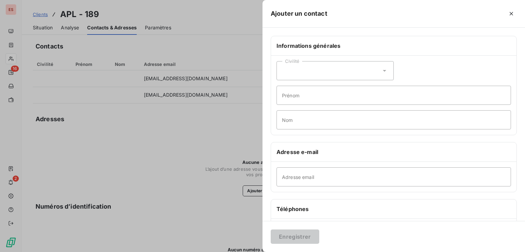
click at [306, 191] on div "Adresse email" at bounding box center [393, 177] width 245 height 30
click at [304, 181] on input "Adresse email" at bounding box center [393, 176] width 234 height 19
paste input "[EMAIL_ADDRESS][DOMAIN_NAME]"
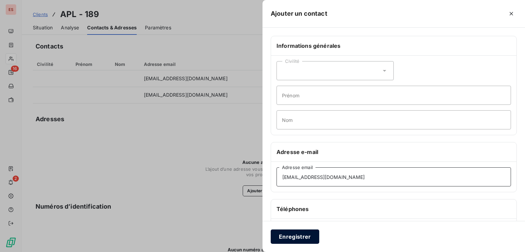
type input "[EMAIL_ADDRESS][DOMAIN_NAME]"
click at [297, 234] on button "Enregistrer" at bounding box center [294, 236] width 48 height 14
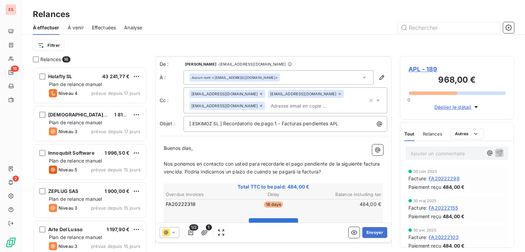
scroll to position [101, 0]
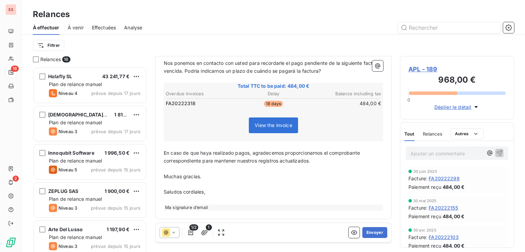
click at [170, 232] on icon at bounding box center [173, 232] width 7 height 7
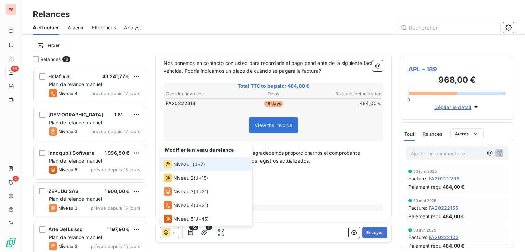
click at [183, 167] on span "Niveau 1" at bounding box center [182, 164] width 19 height 7
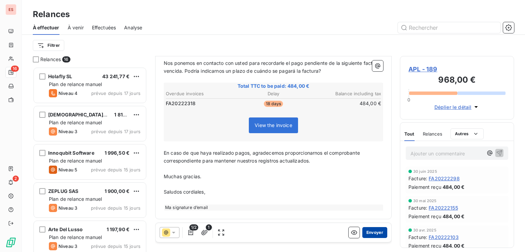
click at [366, 229] on button "Envoyer" at bounding box center [374, 232] width 25 height 11
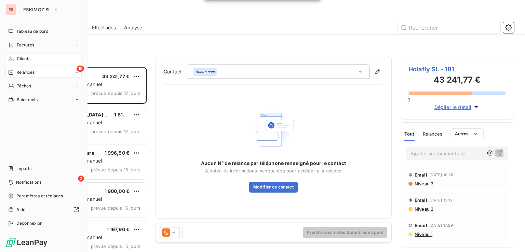
click at [11, 59] on icon at bounding box center [11, 59] width 5 height 4
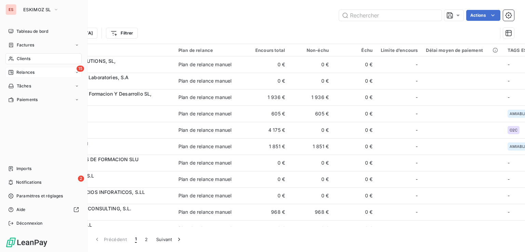
click at [16, 76] on div "15 Relances" at bounding box center [43, 72] width 76 height 11
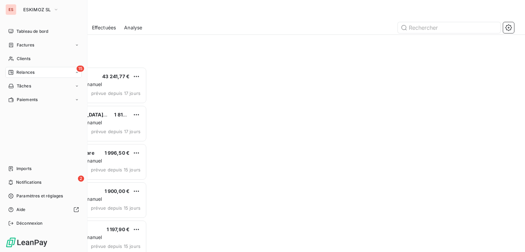
scroll to position [180, 109]
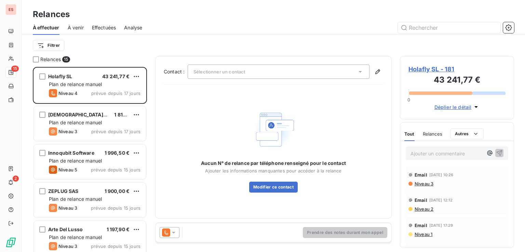
click at [108, 28] on span "Effectuées" at bounding box center [104, 27] width 24 height 7
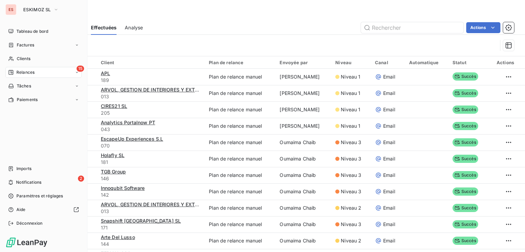
click at [15, 75] on div "15 Relances" at bounding box center [43, 72] width 76 height 11
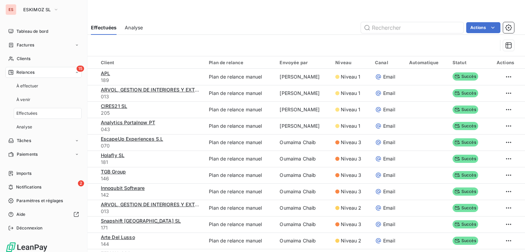
click at [57, 74] on div "15 Relances" at bounding box center [43, 72] width 76 height 11
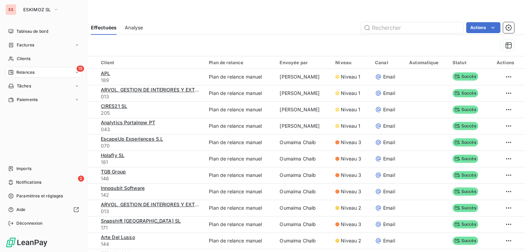
click at [41, 70] on div "15 Relances" at bounding box center [43, 72] width 76 height 11
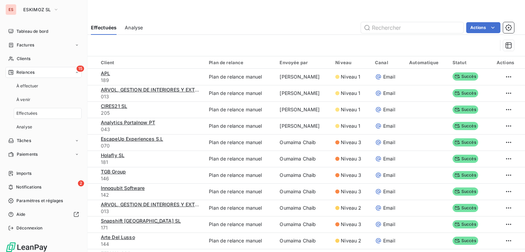
click at [40, 69] on div "15 Relances" at bounding box center [43, 72] width 76 height 11
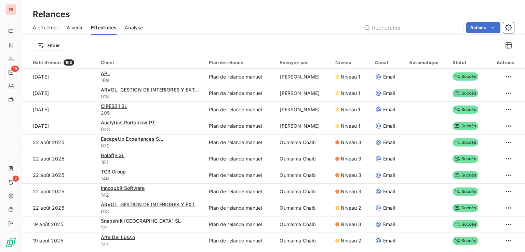
click at [44, 27] on span "À effectuer" at bounding box center [46, 27] width 26 height 7
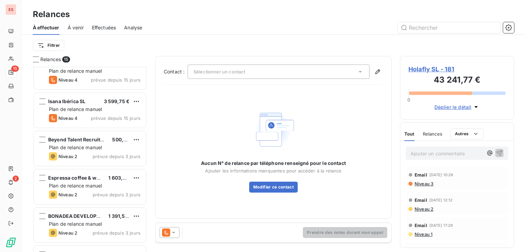
scroll to position [389, 0]
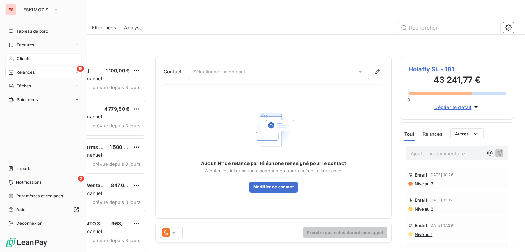
click at [23, 62] on div "Clients" at bounding box center [43, 58] width 76 height 11
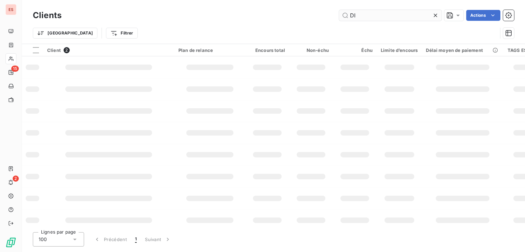
type input "D"
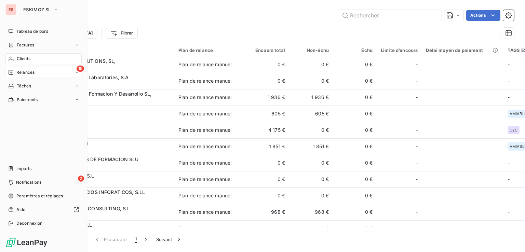
click at [29, 73] on span "Relances" at bounding box center [25, 72] width 18 height 6
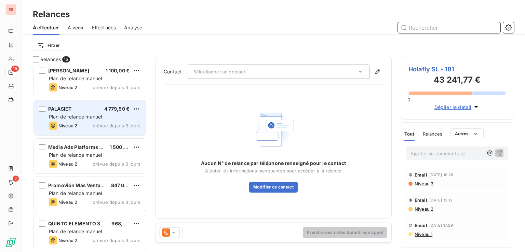
scroll to position [286, 0]
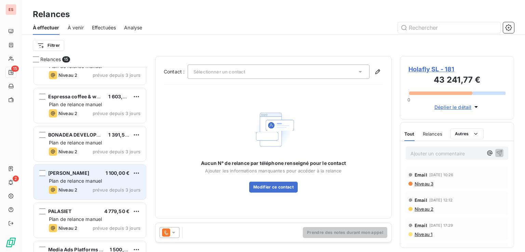
click at [88, 178] on span "Plan de relance manuel" at bounding box center [75, 181] width 53 height 6
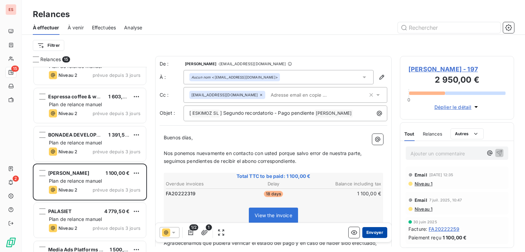
click at [373, 233] on button "Envoyer" at bounding box center [374, 232] width 25 height 11
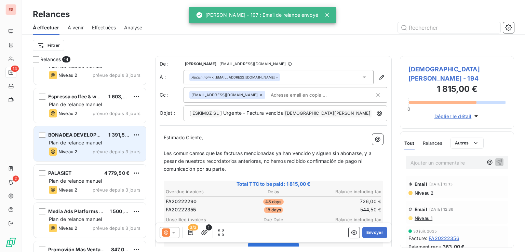
click at [77, 144] on span "Plan de relance manuel" at bounding box center [75, 143] width 53 height 6
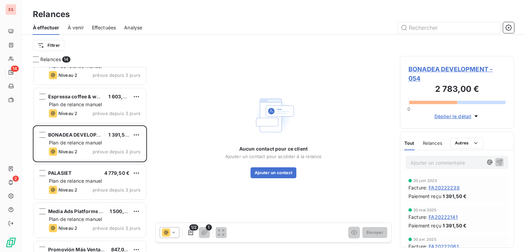
click at [175, 233] on icon at bounding box center [173, 232] width 7 height 7
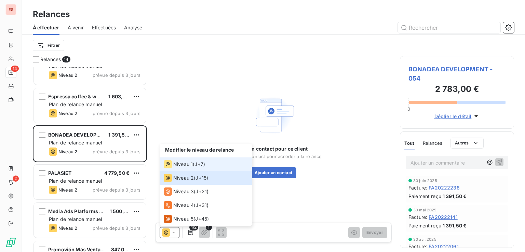
click at [194, 167] on div "Niveau 1 ( J+7 )" at bounding box center [184, 164] width 41 height 8
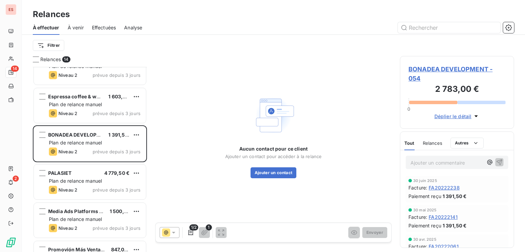
click at [101, 29] on span "Effectuées" at bounding box center [104, 27] width 24 height 7
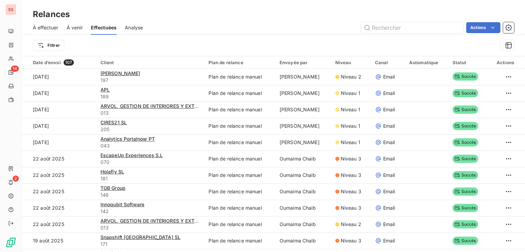
click at [52, 27] on span "À effectuer" at bounding box center [46, 27] width 26 height 7
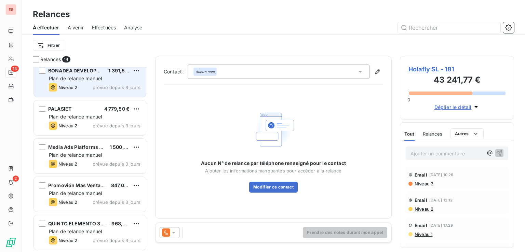
click at [95, 86] on span "prévue depuis 3 jours" at bounding box center [117, 87] width 48 height 5
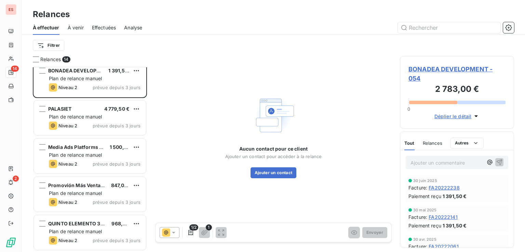
click at [167, 233] on icon at bounding box center [166, 233] width 4 height 4
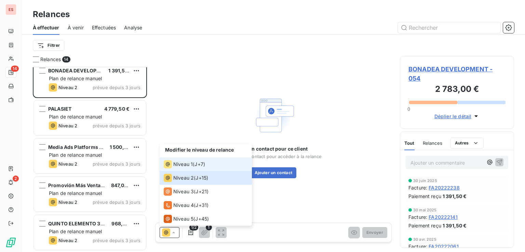
click at [184, 166] on span "Niveau 1" at bounding box center [182, 164] width 19 height 7
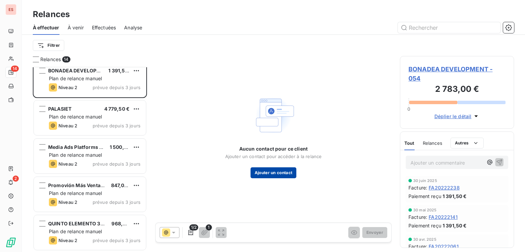
click at [278, 172] on button "Ajouter un contact" at bounding box center [273, 172] width 46 height 11
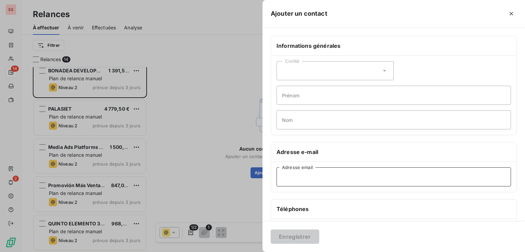
click at [305, 174] on input "Adresse email" at bounding box center [393, 176] width 234 height 19
paste input "administracion@bonadeacare.com; laura.escanero@bonadeacare.com"
drag, startPoint x: 364, startPoint y: 177, endPoint x: 450, endPoint y: 187, distance: 87.1
click at [450, 187] on div "administracion@bonadeacare.com; laura.escanero@bonadeacare.com Adresse email" at bounding box center [393, 177] width 245 height 30
type input "administracion@bonadeacare.com"
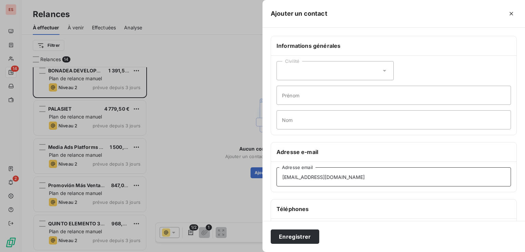
click at [270, 229] on button "Enregistrer" at bounding box center [294, 236] width 48 height 14
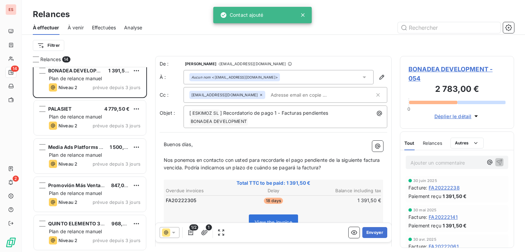
click at [418, 68] on span "BONADEA DEVELOPMENT - 054" at bounding box center [456, 74] width 97 height 18
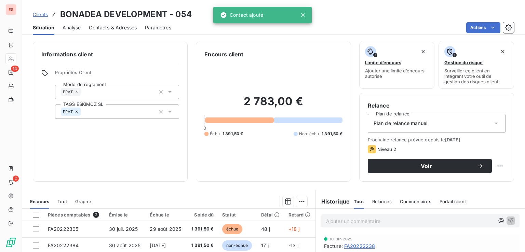
click at [123, 29] on span "Contacts & Adresses" at bounding box center [113, 27] width 48 height 7
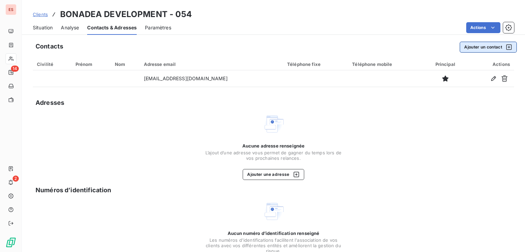
click at [486, 49] on button "Ajouter un contact" at bounding box center [487, 47] width 57 height 11
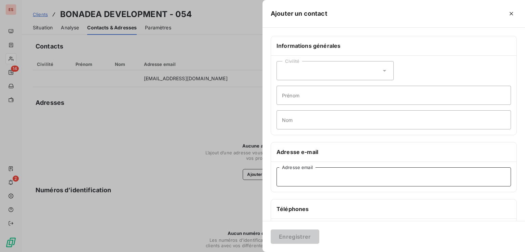
click at [293, 179] on input "Adresse email" at bounding box center [393, 176] width 234 height 19
paste input "laura.escanero@bonadeacare.com"
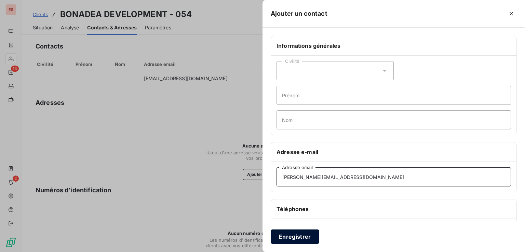
type input "laura.escanero@bonadeacare.com"
click at [299, 235] on button "Enregistrer" at bounding box center [294, 236] width 48 height 14
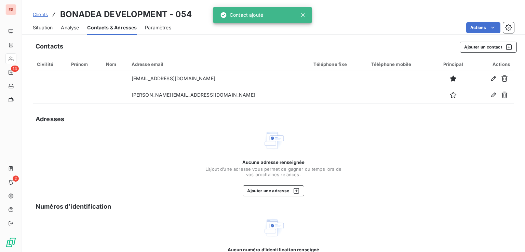
click at [50, 29] on span "Situation" at bounding box center [43, 27] width 20 height 7
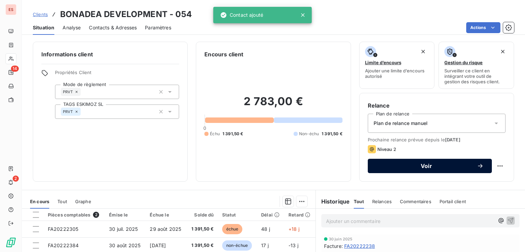
click at [441, 168] on span "Voir" at bounding box center [426, 165] width 101 height 5
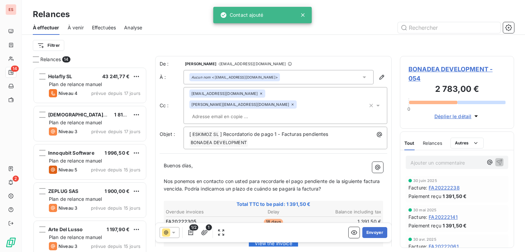
scroll to position [180, 109]
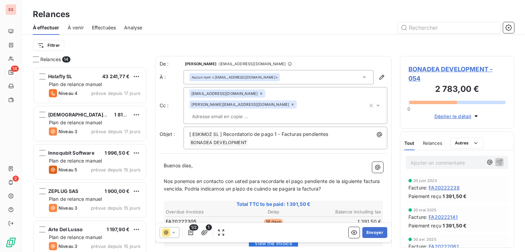
click at [176, 231] on icon at bounding box center [173, 232] width 7 height 7
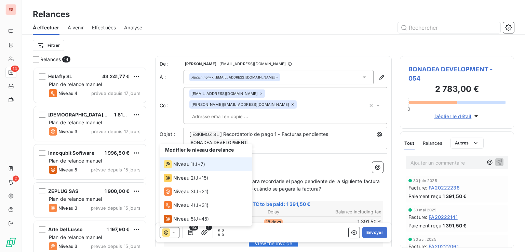
click at [190, 166] on span "Niveau 1" at bounding box center [182, 164] width 19 height 7
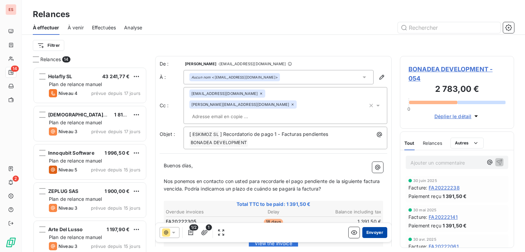
click at [374, 233] on button "Envoyer" at bounding box center [374, 232] width 25 height 11
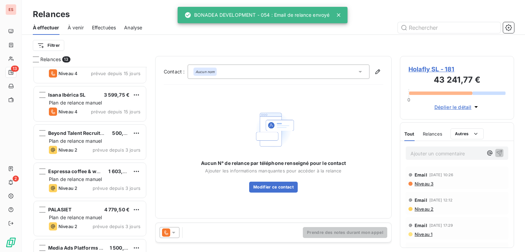
scroll to position [210, 0]
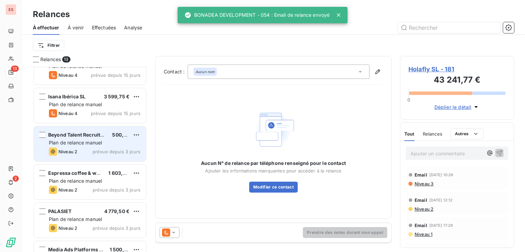
click at [101, 156] on div "Beyond Talent Recruitment LTD 500,00 € Plan de relance manuel Niveau 2 prévue d…" at bounding box center [90, 143] width 112 height 35
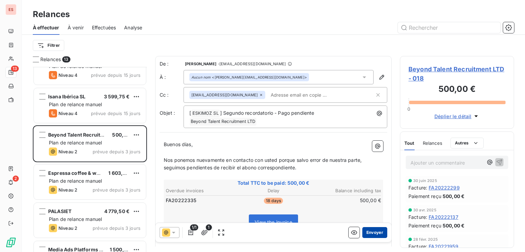
click at [367, 232] on button "Envoyer" at bounding box center [374, 232] width 25 height 11
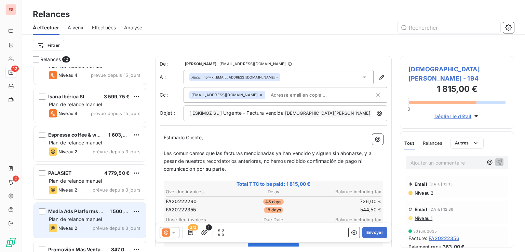
click at [86, 210] on span "Media Ads Platforms LIMITED" at bounding box center [83, 211] width 71 height 6
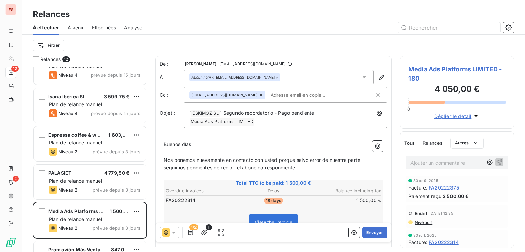
click at [173, 229] on icon at bounding box center [173, 232] width 7 height 7
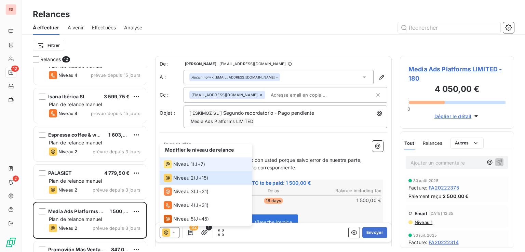
click at [180, 166] on span "Niveau 1" at bounding box center [182, 164] width 19 height 7
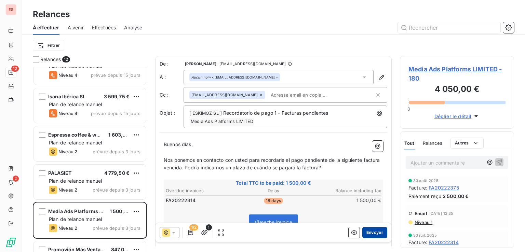
click at [374, 233] on button "Envoyer" at bounding box center [374, 232] width 25 height 11
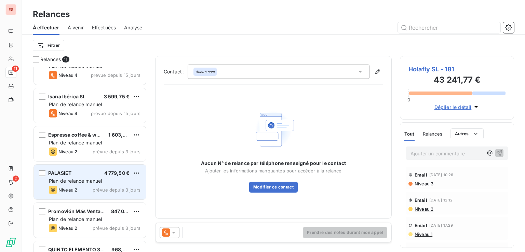
click at [93, 180] on span "Plan de relance manuel" at bounding box center [75, 181] width 53 height 6
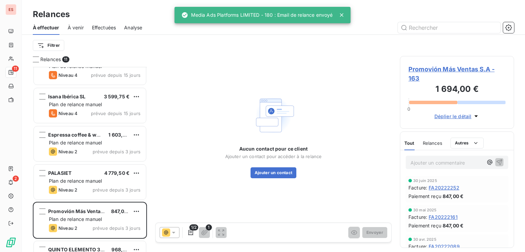
click at [172, 235] on icon at bounding box center [173, 232] width 7 height 7
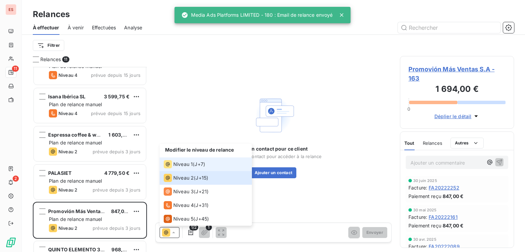
click at [190, 168] on div "Niveau 1" at bounding box center [178, 164] width 29 height 8
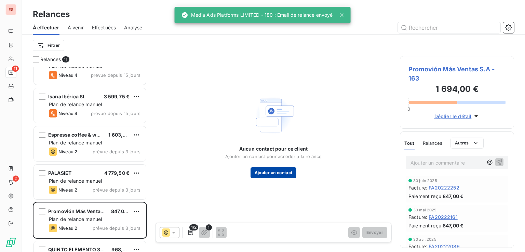
click at [265, 175] on button "Ajouter un contact" at bounding box center [273, 172] width 46 height 11
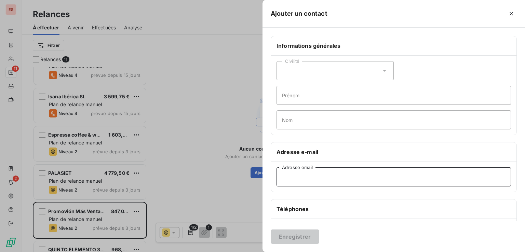
click at [305, 178] on input "Adresse email" at bounding box center [393, 176] width 234 height 19
paste input "contabilidad@palasiet.com"
type input "contabilidad@palasiet.com"
click at [296, 231] on button "Enregistrer" at bounding box center [294, 236] width 48 height 14
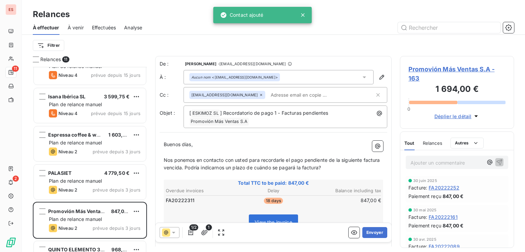
click at [171, 233] on icon at bounding box center [173, 232] width 7 height 7
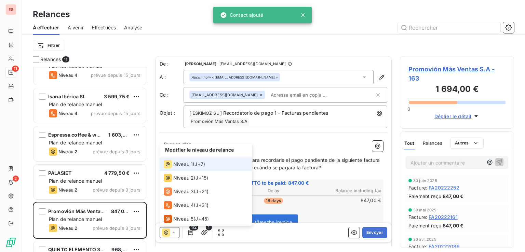
click at [194, 164] on div "Niveau 1 ( J+7 )" at bounding box center [184, 164] width 41 height 8
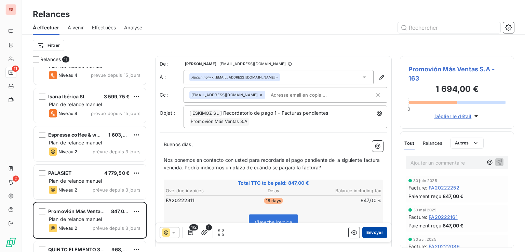
click at [368, 231] on button "Envoyer" at bounding box center [374, 232] width 25 height 11
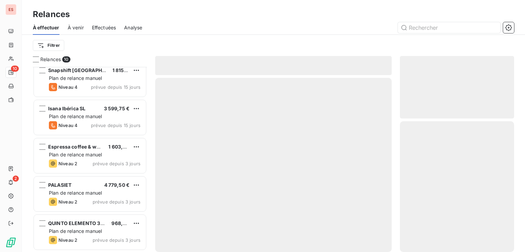
scroll to position [197, 0]
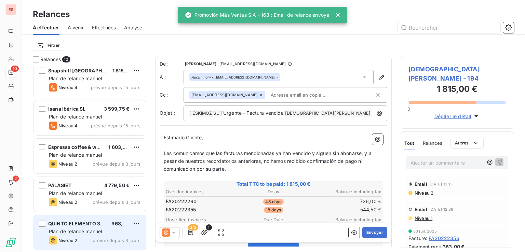
click at [78, 224] on span "QUINTO ELEMENTO 360, S.L." at bounding box center [83, 224] width 71 height 6
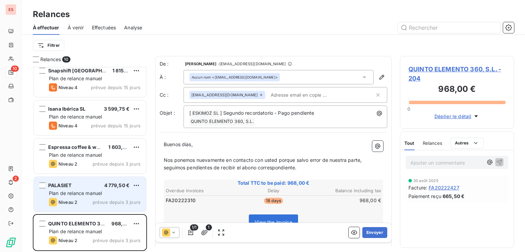
click at [116, 199] on span "prévue depuis 3 jours" at bounding box center [117, 201] width 48 height 5
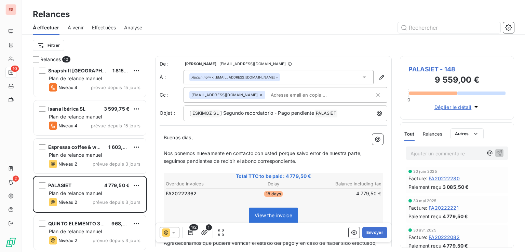
click at [180, 232] on div "1/2 1" at bounding box center [192, 232] width 67 height 11
click at [176, 231] on icon at bounding box center [173, 232] width 7 height 7
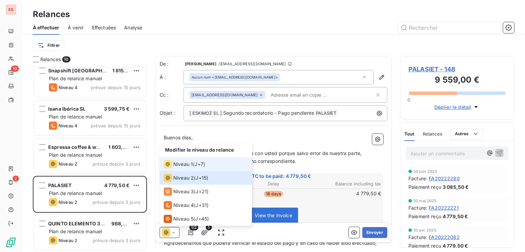
click at [192, 164] on span "Niveau 1" at bounding box center [182, 164] width 19 height 7
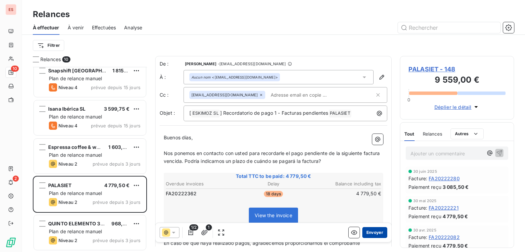
click at [368, 231] on button "Envoyer" at bounding box center [374, 232] width 25 height 11
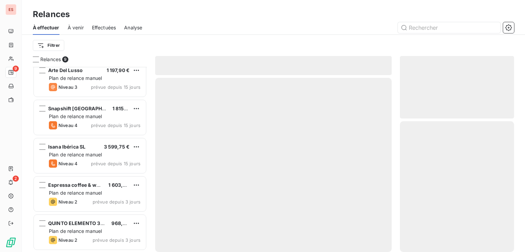
scroll to position [159, 0]
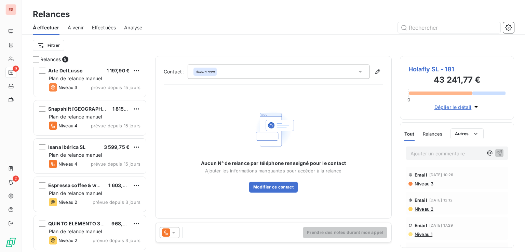
click at [78, 27] on span "À venir" at bounding box center [76, 27] width 16 height 7
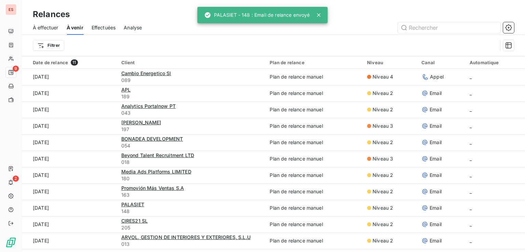
click at [99, 29] on span "Effectuées" at bounding box center [104, 27] width 24 height 7
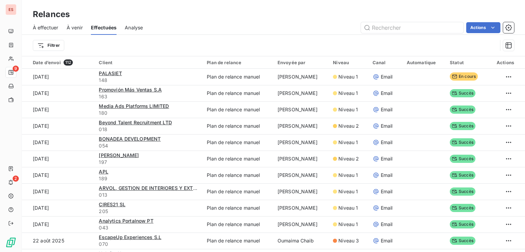
click at [46, 26] on span "À effectuer" at bounding box center [46, 27] width 26 height 7
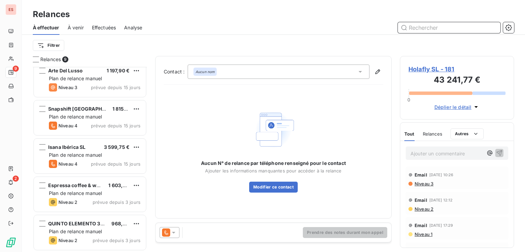
click at [108, 32] on div "Effectuées" at bounding box center [104, 27] width 24 height 14
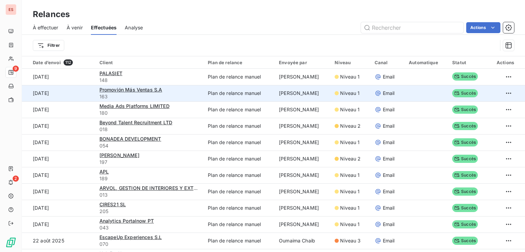
click at [179, 94] on span "163" at bounding box center [149, 96] width 100 height 7
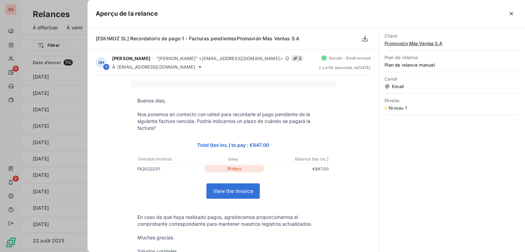
click at [411, 41] on span "Promovión Más Ventas S.A" at bounding box center [451, 43] width 135 height 5
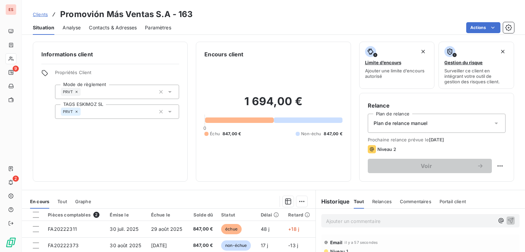
click at [106, 19] on h3 "Promovión Más Ventas S.A - 163" at bounding box center [126, 14] width 133 height 12
click at [104, 26] on span "Contacts & Adresses" at bounding box center [113, 27] width 48 height 7
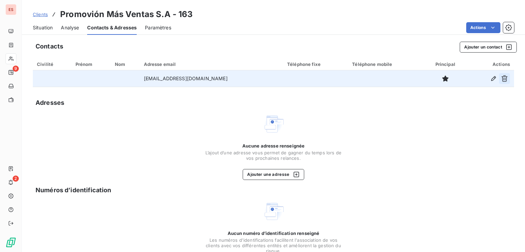
click at [502, 79] on button "button" at bounding box center [504, 78] width 11 height 11
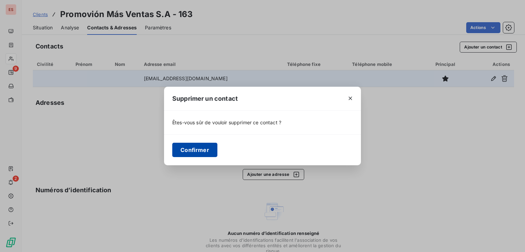
click at [186, 150] on button "Confirmer" at bounding box center [194, 150] width 45 height 14
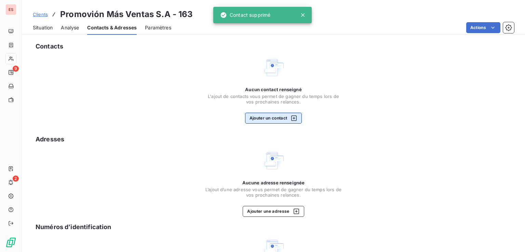
click at [276, 115] on button "Ajouter un contact" at bounding box center [273, 118] width 57 height 11
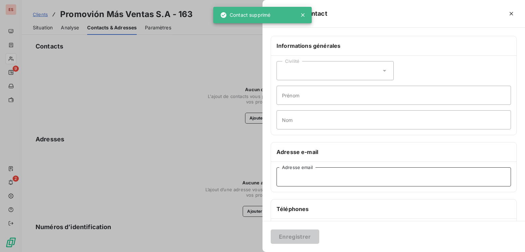
click at [319, 176] on input "Adresse email" at bounding box center [393, 176] width 234 height 19
paste input "pvillalba@temapromotion.com; rafael.escribano@temapromotion.com; arjona@temapro…"
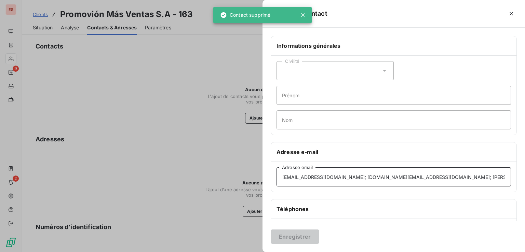
scroll to position [0, 7]
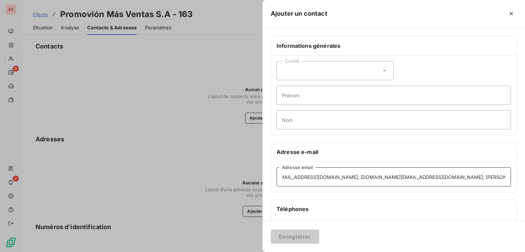
drag, startPoint x: 347, startPoint y: 176, endPoint x: 506, endPoint y: 186, distance: 159.5
click at [506, 186] on div "pvillalba@temapromotion.com; rafael.escribano@temapromotion.com; arjona@temapro…" at bounding box center [393, 177] width 245 height 30
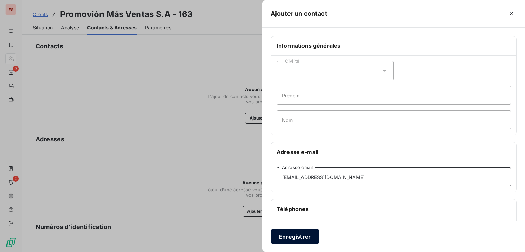
type input "pvillalba@temapromotion.com"
click at [293, 235] on button "Enregistrer" at bounding box center [294, 236] width 48 height 14
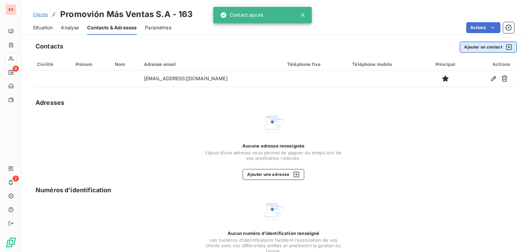
click at [478, 45] on button "Ajouter un contact" at bounding box center [487, 47] width 57 height 11
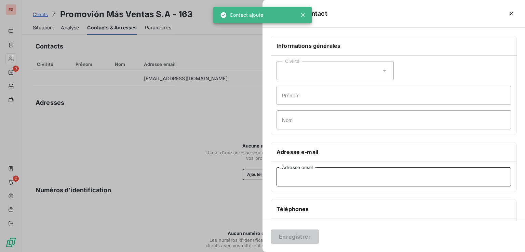
click at [303, 179] on input "Adresse email" at bounding box center [393, 176] width 234 height 19
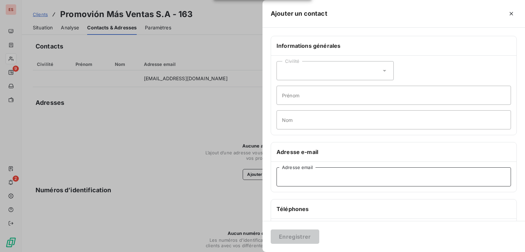
paste input "rafael.escribano@temapromotion.com; arjona@temapromotion.com"
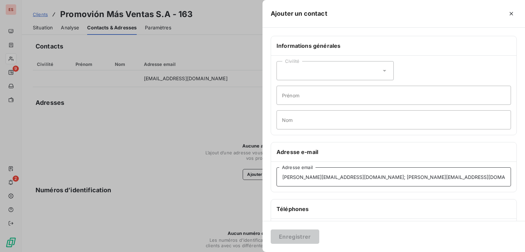
drag, startPoint x: 373, startPoint y: 176, endPoint x: 469, endPoint y: 171, distance: 95.4
click at [469, 171] on input "rafael.escribano@temapromotion.com; arjona@temapromotion.com" at bounding box center [393, 176] width 234 height 19
click at [449, 179] on input "rafael.escribano@temapromotion.com; arjona@temapromotion.com" at bounding box center [393, 176] width 234 height 19
click at [448, 178] on input "rafael.escribano@temapromotion.com; arjona@temapromotion.com" at bounding box center [393, 176] width 234 height 19
drag, startPoint x: 440, startPoint y: 179, endPoint x: 370, endPoint y: 168, distance: 70.1
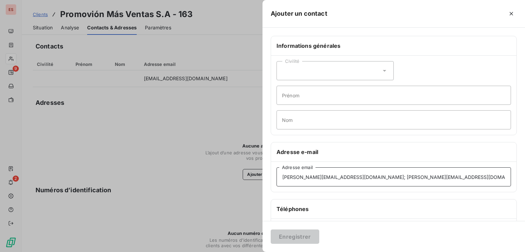
click at [372, 168] on input "rafael.escribano@temapromotion.com; arjona@temapromotion.com" at bounding box center [393, 176] width 234 height 19
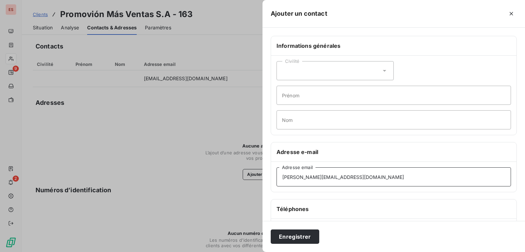
type input "rafael.escribano@temapromotion.com"
click at [270, 229] on button "Enregistrer" at bounding box center [294, 236] width 48 height 14
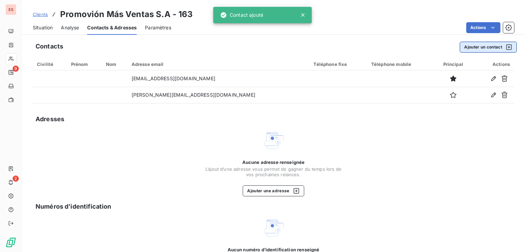
click at [476, 47] on button "Ajouter un contact" at bounding box center [487, 47] width 57 height 11
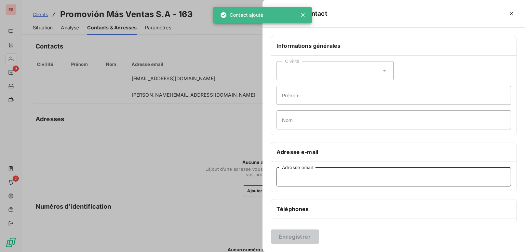
click at [343, 183] on input "Adresse email" at bounding box center [393, 176] width 234 height 19
paste input "arjona@temapromotion.com"
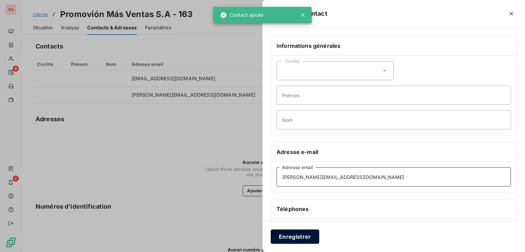
type input "arjona@temapromotion.com"
click at [299, 233] on button "Enregistrer" at bounding box center [294, 236] width 48 height 14
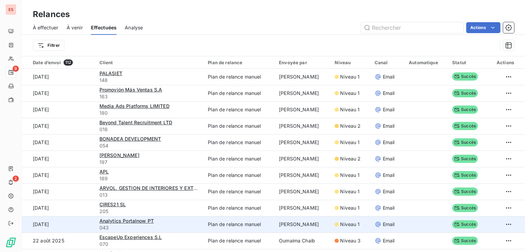
click at [187, 222] on div "Analytics Portalnow PT" at bounding box center [149, 221] width 100 height 7
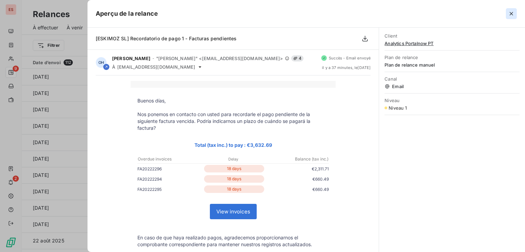
click at [511, 11] on icon "button" at bounding box center [510, 13] width 7 height 7
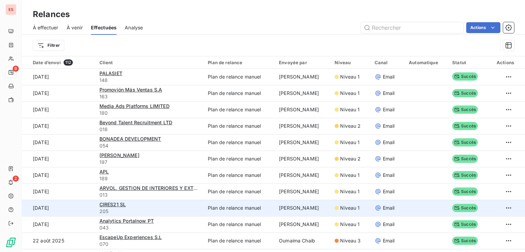
click at [276, 209] on td "[PERSON_NAME]" at bounding box center [303, 208] width 56 height 16
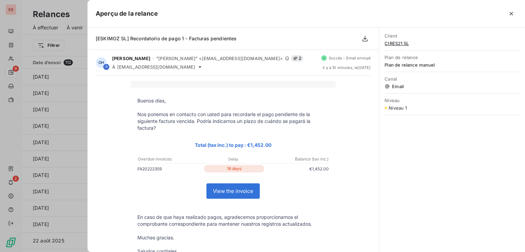
click at [511, 15] on icon "button" at bounding box center [510, 13] width 7 height 7
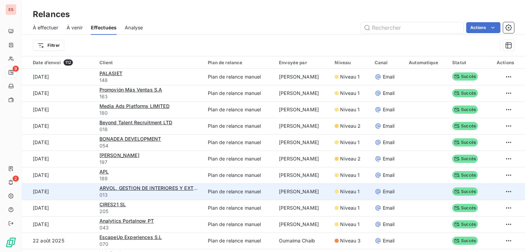
click at [234, 191] on td "Plan de relance manuel" at bounding box center [239, 191] width 71 height 16
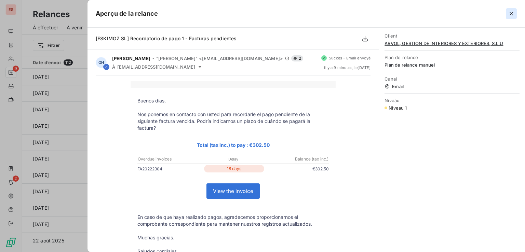
click at [512, 12] on icon "button" at bounding box center [510, 13] width 3 height 3
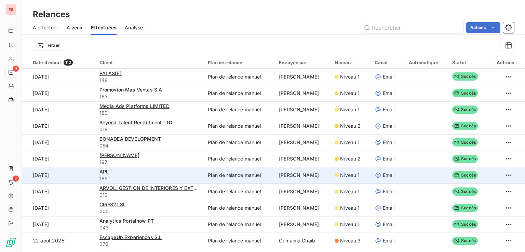
click at [233, 175] on td "Plan de relance manuel" at bounding box center [239, 175] width 71 height 16
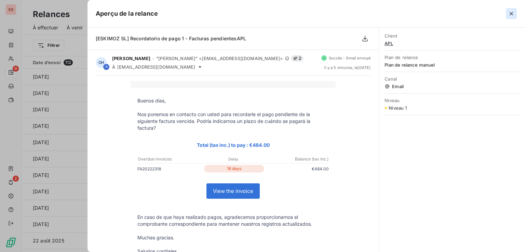
click at [512, 15] on icon "button" at bounding box center [510, 13] width 3 height 3
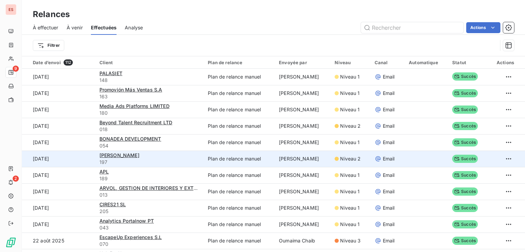
click at [209, 160] on td "Plan de relance manuel" at bounding box center [239, 159] width 71 height 16
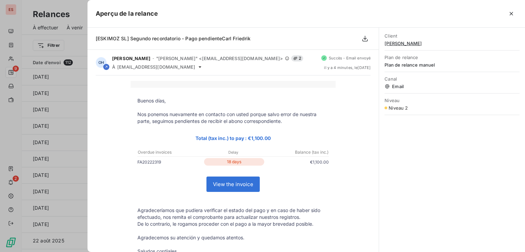
click at [508, 15] on icon "button" at bounding box center [510, 13] width 7 height 7
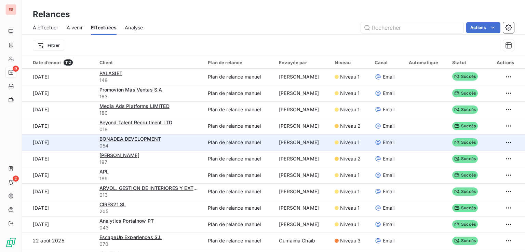
click at [249, 148] on td "Plan de relance manuel" at bounding box center [239, 142] width 71 height 16
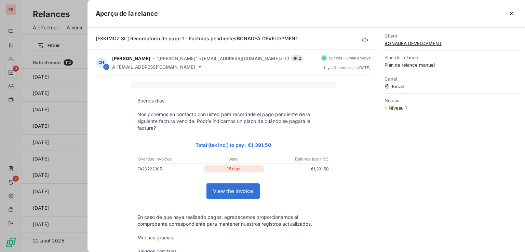
click at [512, 13] on icon "button" at bounding box center [510, 13] width 3 height 3
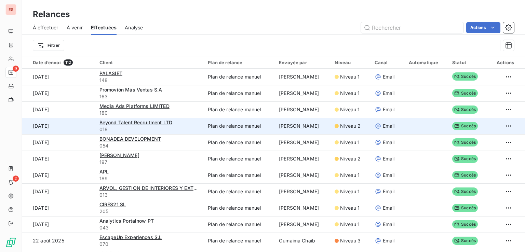
click at [231, 129] on td "Plan de relance manuel" at bounding box center [239, 126] width 71 height 16
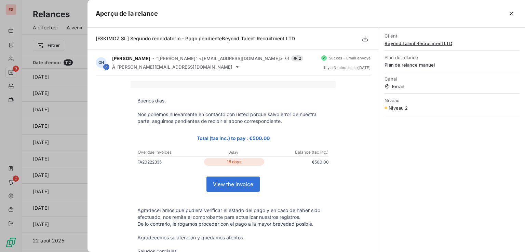
drag, startPoint x: 515, startPoint y: 11, endPoint x: 475, endPoint y: 32, distance: 44.8
click at [515, 12] on button "button" at bounding box center [510, 13] width 11 height 11
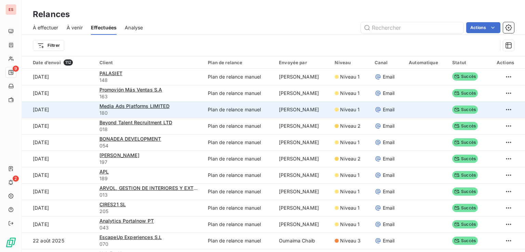
click at [239, 111] on td "Plan de relance manuel" at bounding box center [239, 109] width 71 height 16
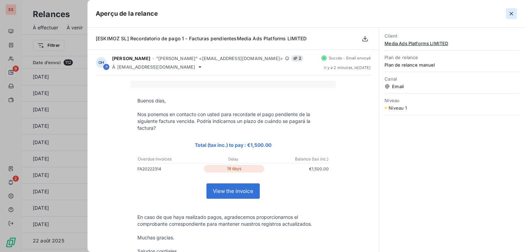
click at [512, 12] on icon "button" at bounding box center [510, 13] width 7 height 7
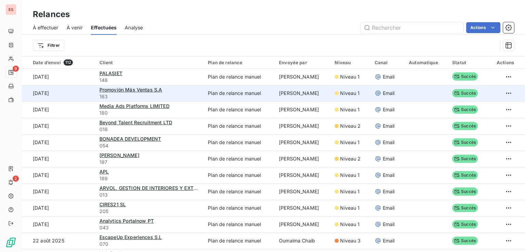
click at [254, 93] on td "Plan de relance manuel" at bounding box center [239, 93] width 71 height 16
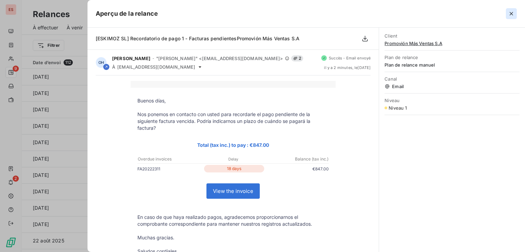
click at [508, 12] on icon "button" at bounding box center [510, 13] width 7 height 7
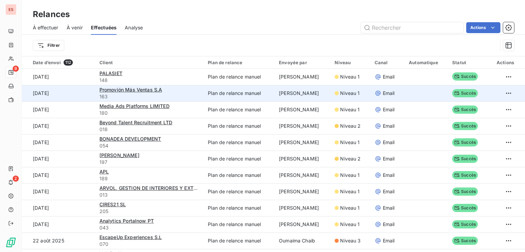
click at [210, 90] on td "Plan de relance manuel" at bounding box center [239, 93] width 71 height 16
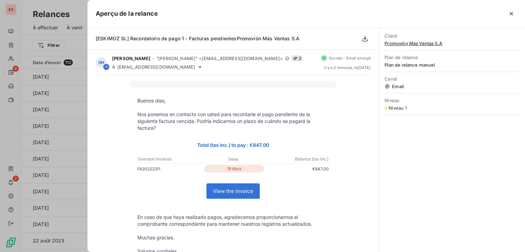
click at [427, 43] on span "Promovión Más Ventas S.A" at bounding box center [451, 43] width 135 height 5
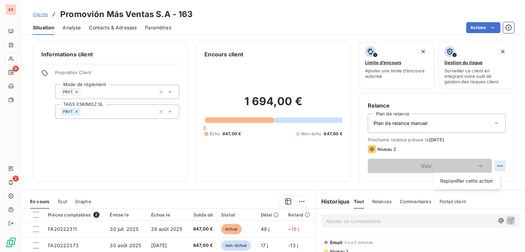
click at [489, 165] on html "ES 9 2 Clients Promovión Más Ventas S.A - 163 Situation Analyse Contacts & Adre…" at bounding box center [262, 126] width 525 height 252
click at [486, 178] on div "Replanifier cette action" at bounding box center [466, 181] width 61 height 11
select select "8"
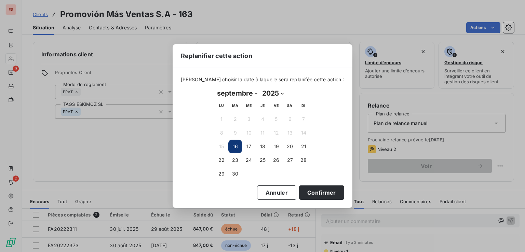
click at [234, 143] on button "16" at bounding box center [235, 147] width 14 height 14
click at [320, 192] on button "Confirmer" at bounding box center [321, 192] width 45 height 14
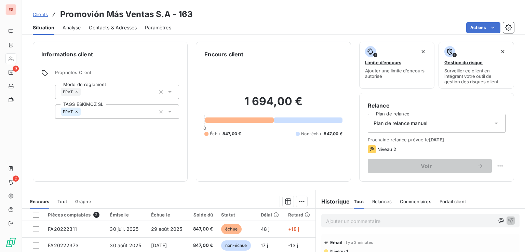
click at [430, 126] on div "Plan de relance manuel" at bounding box center [436, 123] width 138 height 19
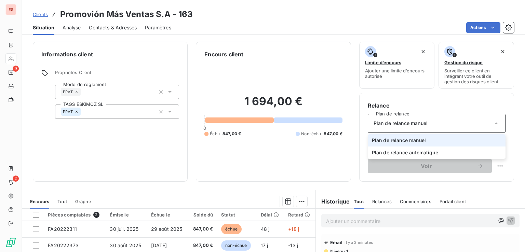
click at [433, 142] on li "Plan de relance manuel" at bounding box center [436, 140] width 138 height 12
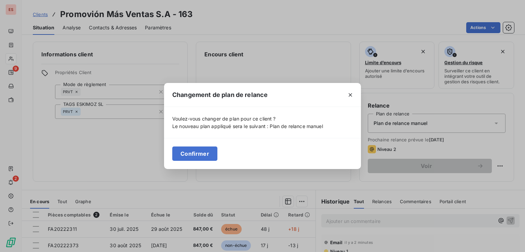
click at [435, 166] on div "Changement de plan de relance Voulez-vous changer de plan pour ce client ? Le n…" at bounding box center [262, 126] width 525 height 252
click at [348, 96] on icon "button" at bounding box center [349, 94] width 3 height 3
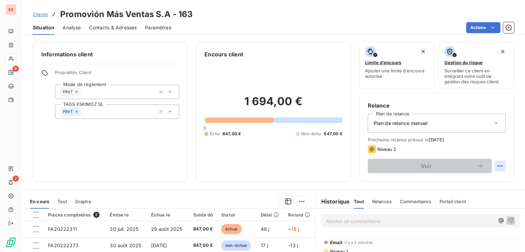
click at [493, 164] on html "ES 9 2 Clients Promovión Más Ventas S.A - 163 Situation Analyse Contacts & Adre…" at bounding box center [262, 126] width 525 height 252
click at [485, 179] on div "Replanifier cette action" at bounding box center [466, 181] width 61 height 11
select select "8"
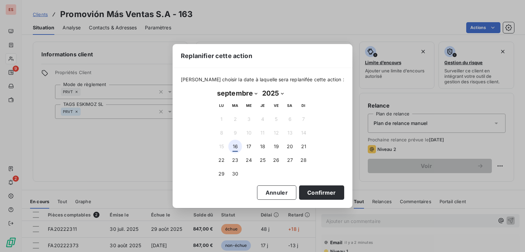
click at [234, 147] on button "16" at bounding box center [235, 147] width 14 height 14
click at [309, 183] on div "septembre 2025 Month: janvier février mars avril mai juin juillet août septembr…" at bounding box center [262, 134] width 105 height 102
click at [311, 189] on button "Confirmer" at bounding box center [321, 192] width 45 height 14
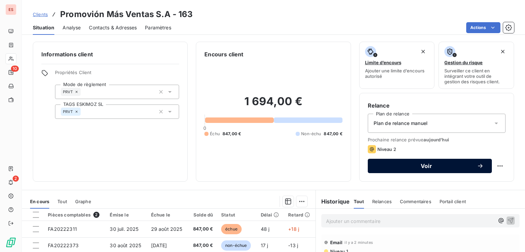
click at [435, 165] on span "Voir" at bounding box center [426, 165] width 101 height 5
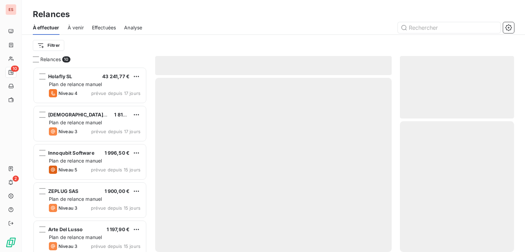
scroll to position [180, 109]
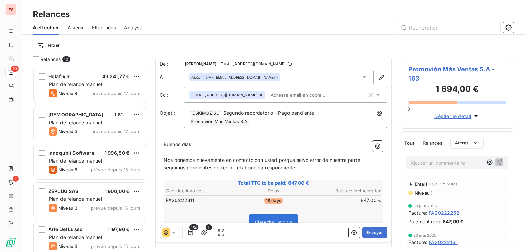
click at [174, 233] on icon at bounding box center [173, 232] width 7 height 7
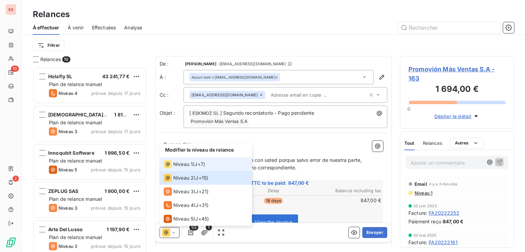
click at [186, 165] on span "Niveau 1" at bounding box center [182, 164] width 19 height 7
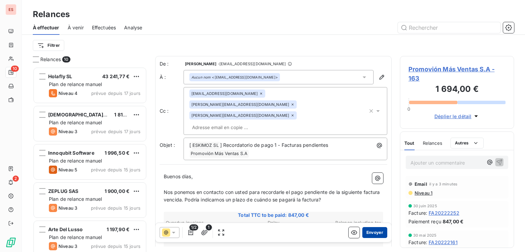
click at [370, 231] on button "Envoyer" at bounding box center [374, 232] width 25 height 11
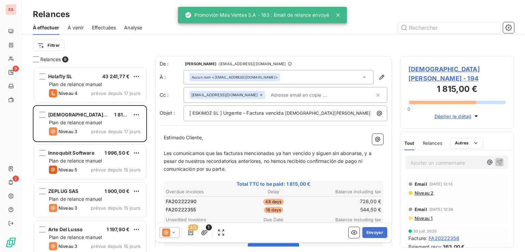
click at [109, 28] on span "Effectuées" at bounding box center [104, 27] width 24 height 7
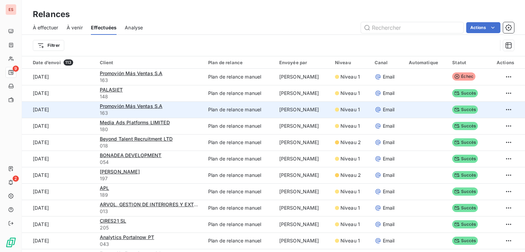
click at [513, 108] on td at bounding box center [506, 109] width 38 height 16
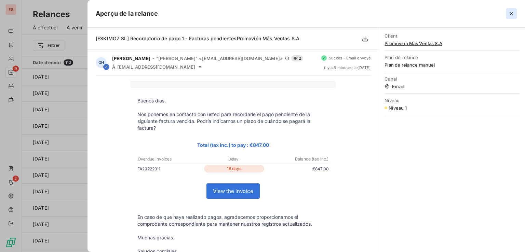
click at [512, 15] on icon "button" at bounding box center [510, 13] width 7 height 7
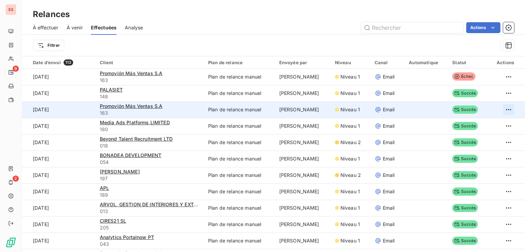
click at [500, 108] on html "ES 9 2 Relances À effectuer À venir Effectuées Analyse Actions Filtrer Date d’e…" at bounding box center [262, 126] width 525 height 252
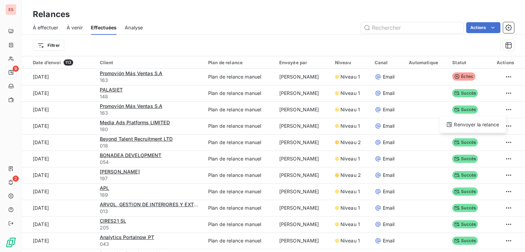
click at [242, 93] on html "ES 9 2 Relances À effectuer À venir Effectuées Analyse Actions Filtrer Date d’e…" at bounding box center [262, 126] width 525 height 252
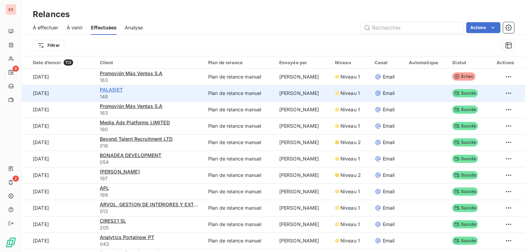
click at [114, 89] on span "PALASIET" at bounding box center [111, 90] width 23 height 6
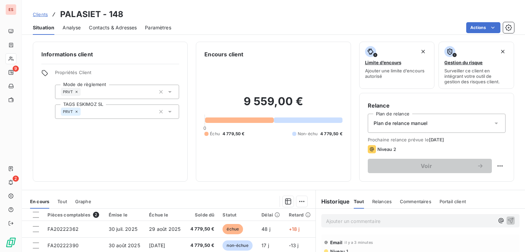
click at [97, 28] on span "Contacts & Adresses" at bounding box center [113, 27] width 48 height 7
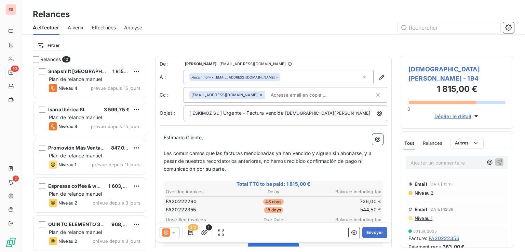
scroll to position [197, 0]
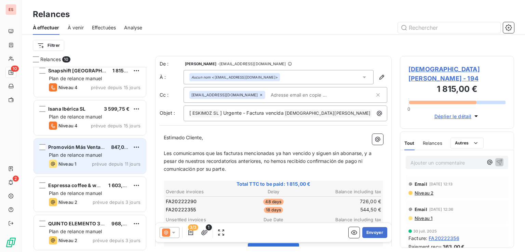
click at [96, 154] on span "Plan de relance manuel" at bounding box center [75, 155] width 53 height 6
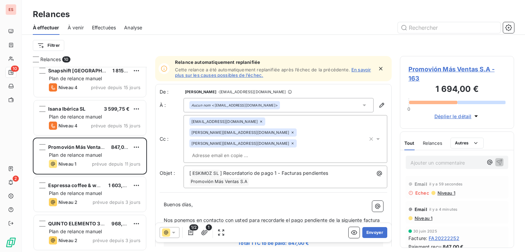
click at [422, 192] on span "Echec" at bounding box center [422, 192] width 14 height 5
click at [437, 191] on span "Niveau 1" at bounding box center [445, 192] width 18 height 5
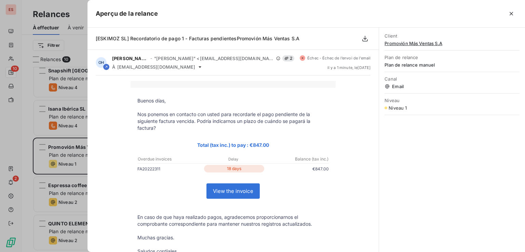
click at [513, 13] on icon "button" at bounding box center [510, 13] width 7 height 7
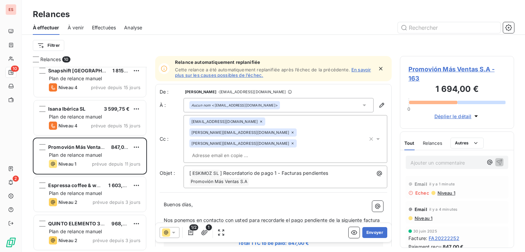
click at [254, 75] on link "En savoir plus sur les causes possibles de l’échec." at bounding box center [273, 72] width 196 height 11
click at [414, 67] on span "Promovión Más Ventas S.A - 163" at bounding box center [456, 74] width 97 height 18
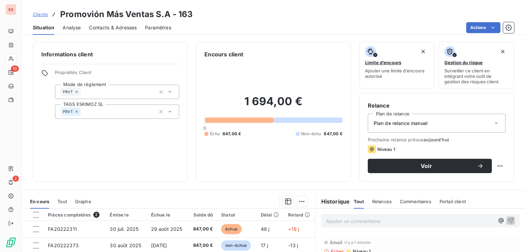
click at [93, 26] on span "Contacts & Adresses" at bounding box center [113, 27] width 48 height 7
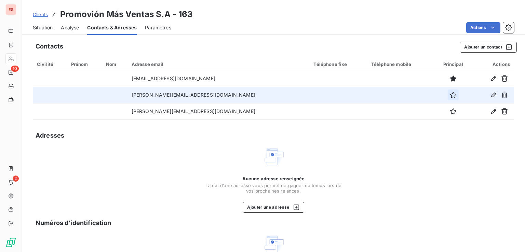
click at [449, 95] on icon "button" at bounding box center [452, 95] width 7 height 7
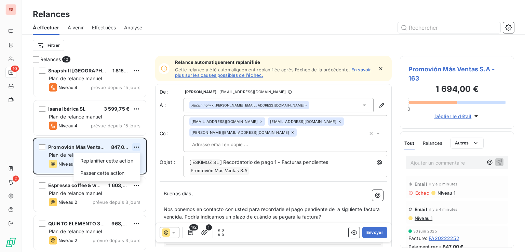
click at [136, 144] on html "ES 10 2 Relances À effectuer À venir Effectuées Analyse Filtrer Relances 10 Art…" at bounding box center [262, 126] width 525 height 252
click at [116, 162] on div "Replanifier cette action" at bounding box center [106, 160] width 61 height 11
select select "8"
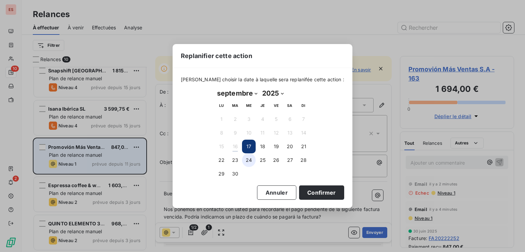
click at [245, 157] on button "24" at bounding box center [249, 160] width 14 height 14
click at [304, 194] on button "Confirmer" at bounding box center [321, 192] width 45 height 14
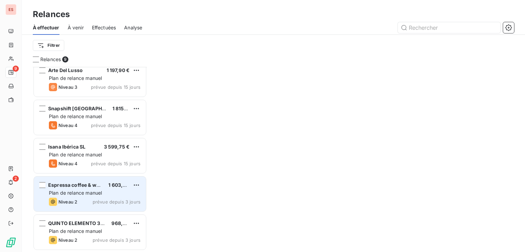
scroll to position [159, 0]
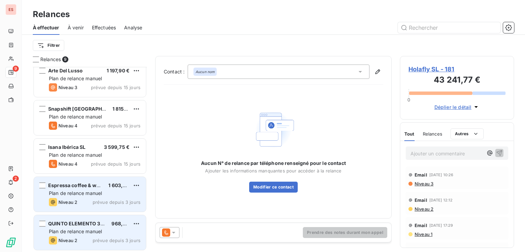
click at [73, 219] on div "QUINTO ELEMENTO 360, S.L. 968,00 € Plan de relance manuel Niveau 2 prévue depui…" at bounding box center [90, 232] width 112 height 35
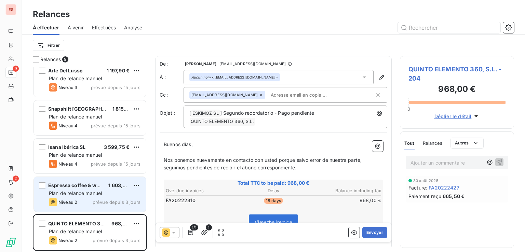
click at [172, 234] on icon at bounding box center [173, 232] width 7 height 7
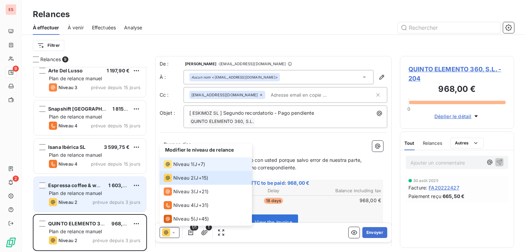
click at [189, 164] on span "Niveau 1" at bounding box center [182, 164] width 19 height 7
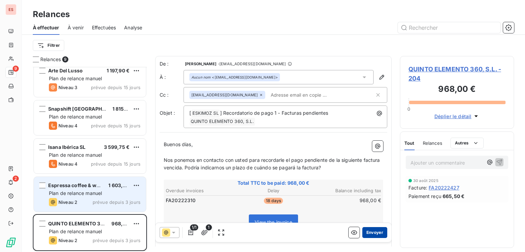
click at [371, 234] on button "Envoyer" at bounding box center [374, 232] width 25 height 11
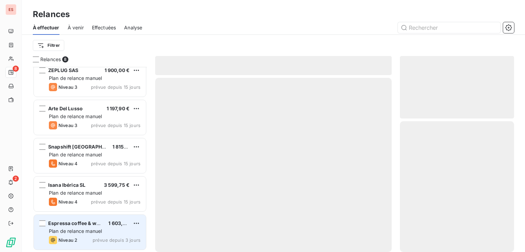
scroll to position [121, 0]
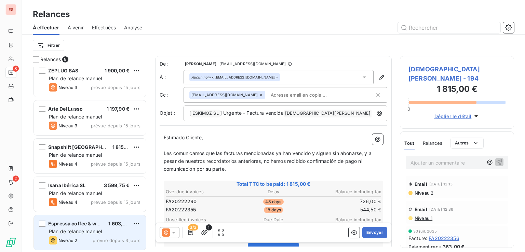
click at [93, 223] on span "Espressa coffee & water SA" at bounding box center [80, 224] width 65 height 6
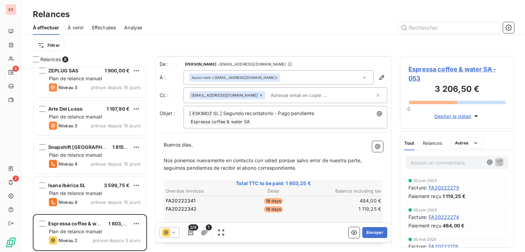
scroll to position [102, 0]
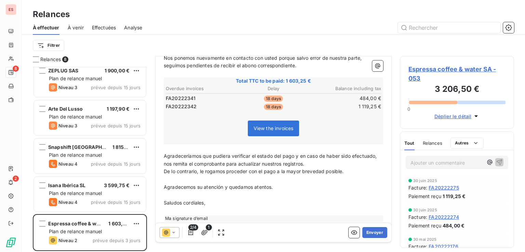
click at [175, 234] on icon at bounding box center [173, 232] width 7 height 7
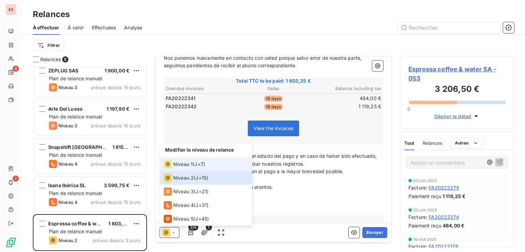
click at [184, 164] on span "Niveau 1" at bounding box center [182, 164] width 19 height 7
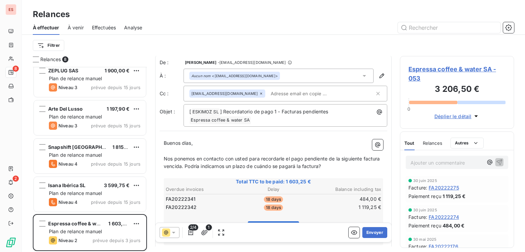
scroll to position [0, 0]
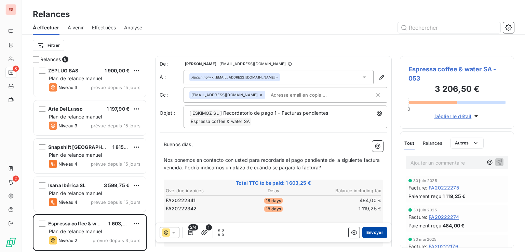
click at [367, 229] on button "Envoyer" at bounding box center [374, 232] width 25 height 11
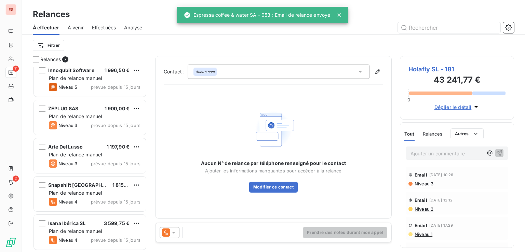
scroll to position [83, 0]
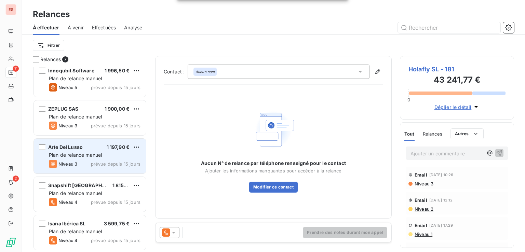
click at [96, 149] on div "Arte Del Lusso 1 197,90 €" at bounding box center [95, 147] width 92 height 6
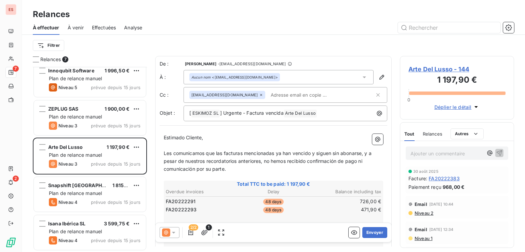
click at [423, 213] on span "Niveau 2" at bounding box center [423, 212] width 19 height 5
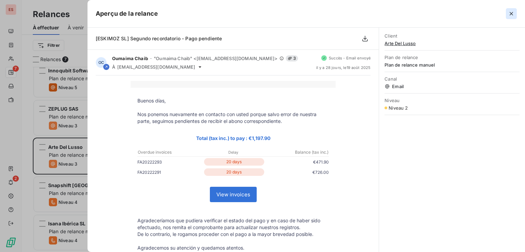
click at [511, 12] on icon "button" at bounding box center [510, 13] width 7 height 7
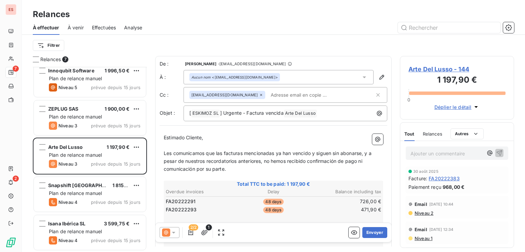
click at [171, 231] on icon at bounding box center [173, 232] width 7 height 7
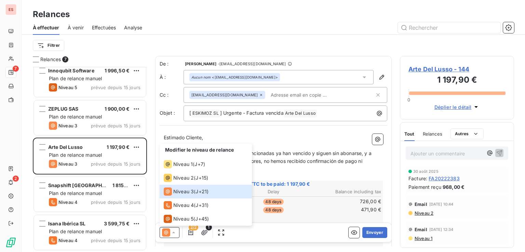
click at [299, 128] on div "De : OCEANE HUGUET - rappels@leanpay.io À : Aucun nom <marketing@artedellusso.e…" at bounding box center [273, 187] width 236 height 262
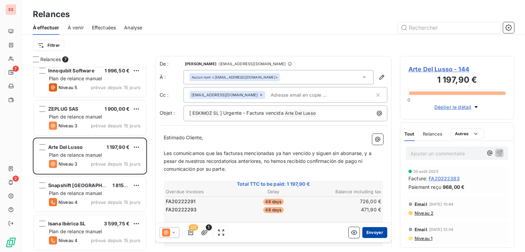
click at [370, 234] on button "Envoyer" at bounding box center [374, 232] width 25 height 11
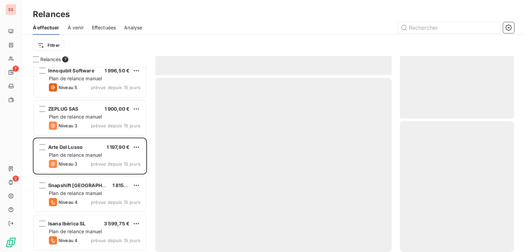
scroll to position [44, 0]
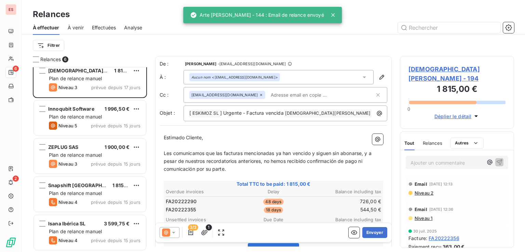
click at [106, 25] on span "Effectuées" at bounding box center [104, 27] width 24 height 7
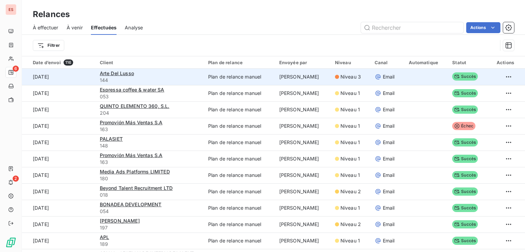
click at [395, 75] on div "Email" at bounding box center [387, 76] width 26 height 7
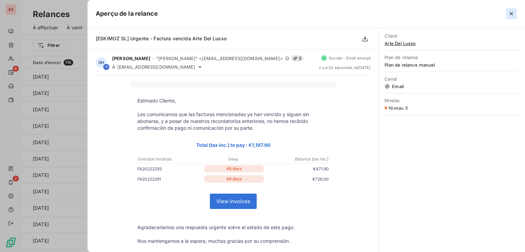
click at [511, 13] on icon "button" at bounding box center [510, 13] width 3 height 3
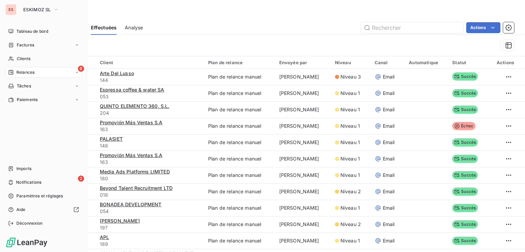
click at [21, 72] on span "Relances" at bounding box center [25, 72] width 18 height 6
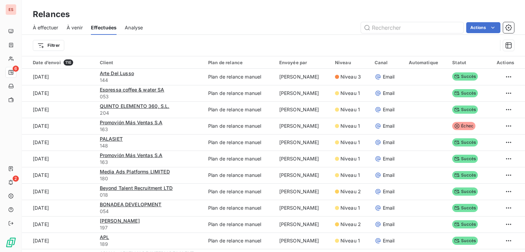
click at [48, 28] on span "À effectuer" at bounding box center [46, 27] width 26 height 7
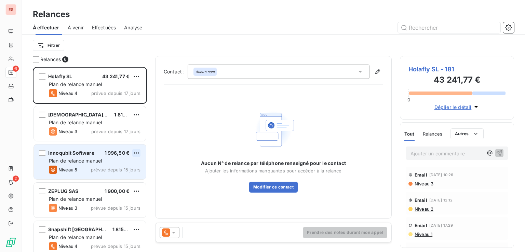
scroll to position [180, 109]
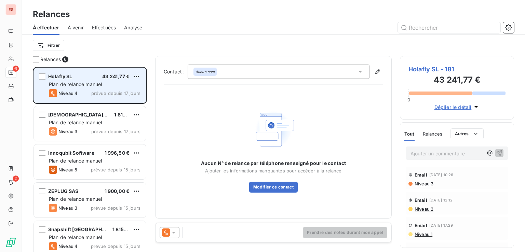
click at [90, 87] on div "Plan de relance manuel" at bounding box center [95, 84] width 92 height 7
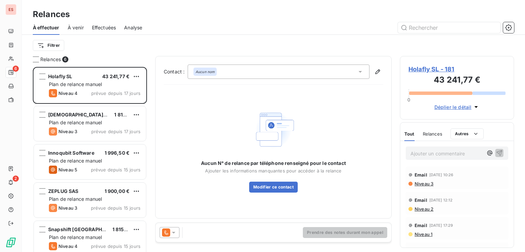
click at [172, 229] on icon at bounding box center [173, 232] width 7 height 7
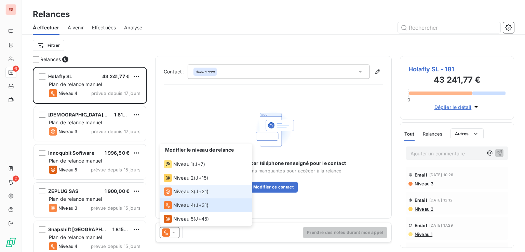
click at [187, 193] on span "Niveau 3" at bounding box center [183, 191] width 20 height 7
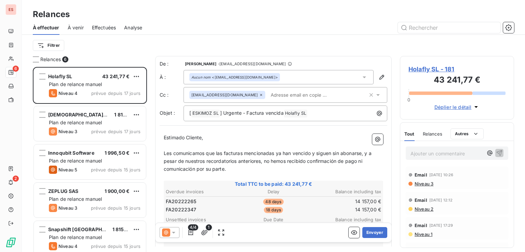
click at [418, 183] on span "Niveau 3" at bounding box center [423, 183] width 19 height 5
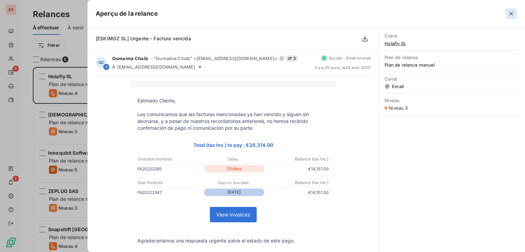
click at [512, 15] on icon "button" at bounding box center [510, 13] width 3 height 3
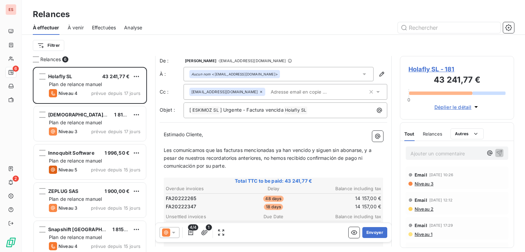
scroll to position [0, 0]
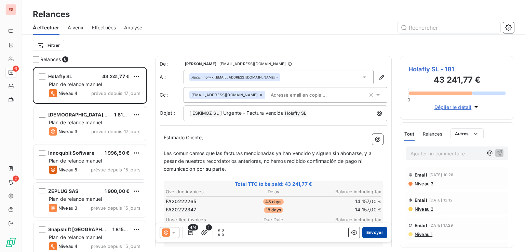
click at [363, 233] on button "Envoyer" at bounding box center [374, 232] width 25 height 11
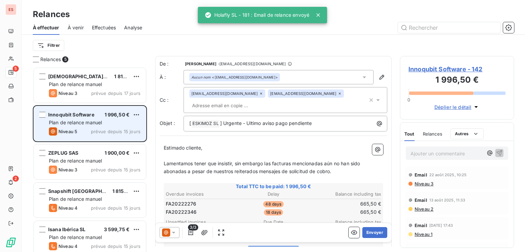
click at [107, 124] on div "Plan de relance manuel" at bounding box center [95, 122] width 92 height 7
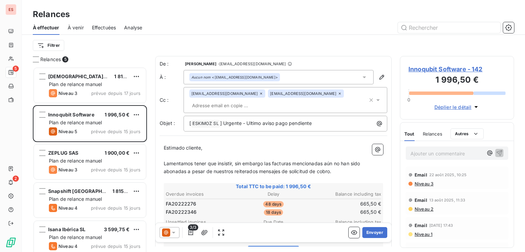
click at [170, 232] on icon at bounding box center [173, 232] width 7 height 7
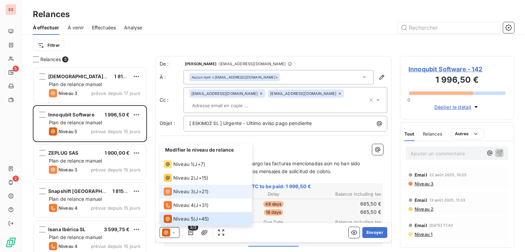
click at [189, 194] on span "Niveau 3" at bounding box center [183, 191] width 20 height 7
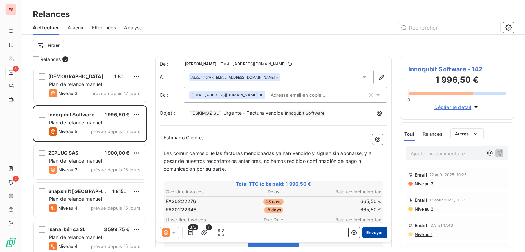
click at [369, 229] on button "Envoyer" at bounding box center [374, 232] width 25 height 11
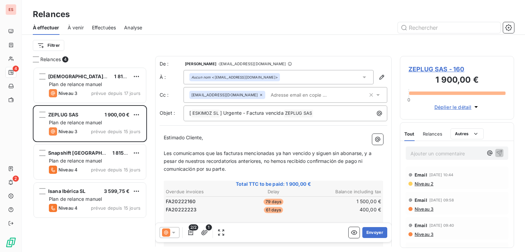
click at [97, 28] on span "Effectuées" at bounding box center [104, 27] width 24 height 7
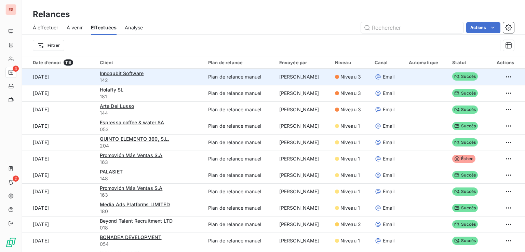
click at [223, 75] on td "Plan de relance manuel" at bounding box center [239, 77] width 71 height 16
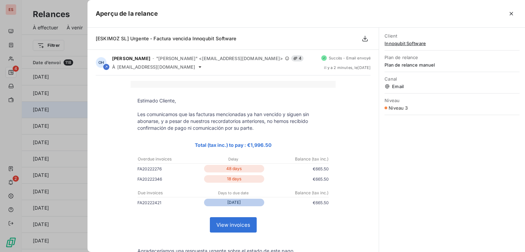
drag, startPoint x: 512, startPoint y: 14, endPoint x: 373, endPoint y: 108, distance: 168.0
click at [512, 14] on icon "button" at bounding box center [510, 13] width 7 height 7
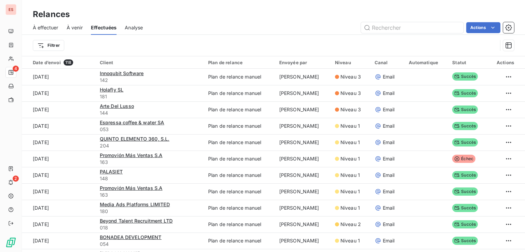
click at [42, 29] on span "À effectuer" at bounding box center [46, 27] width 26 height 7
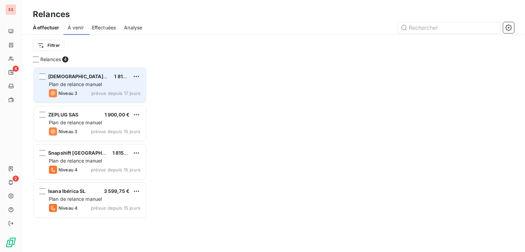
scroll to position [180, 109]
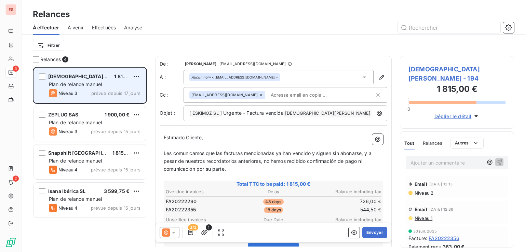
click at [104, 89] on div "Niveau 3 prévue depuis 17 jours" at bounding box center [95, 93] width 92 height 8
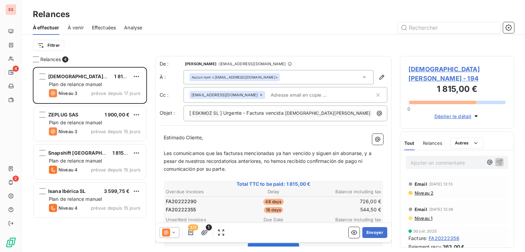
click at [172, 231] on icon at bounding box center [173, 232] width 7 height 7
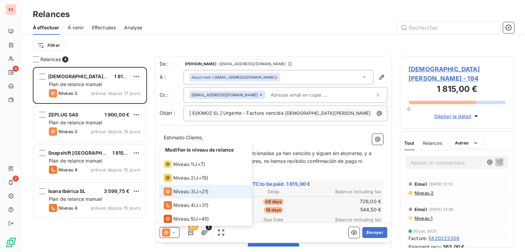
click at [189, 191] on span "Niveau 3" at bounding box center [183, 191] width 20 height 7
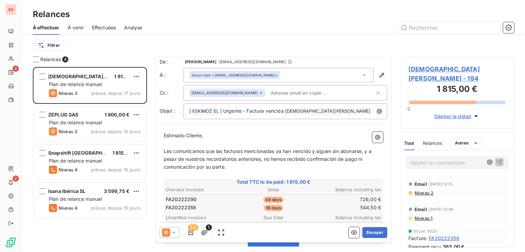
scroll to position [0, 0]
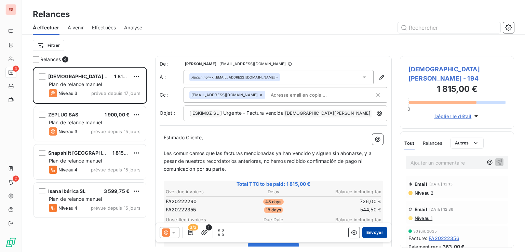
click at [362, 233] on button "Envoyer" at bounding box center [374, 232] width 25 height 11
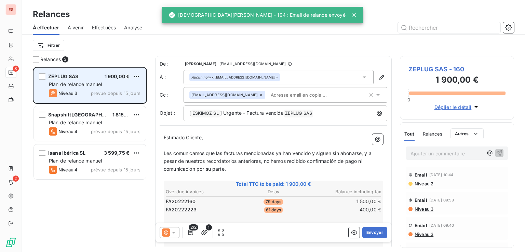
click at [99, 83] on span "Plan de relance manuel" at bounding box center [75, 84] width 53 height 6
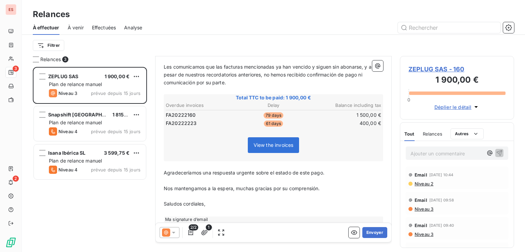
scroll to position [98, 0]
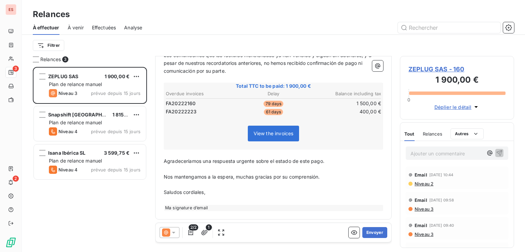
click at [275, 135] on span "View the invoices" at bounding box center [274, 134] width 52 height 16
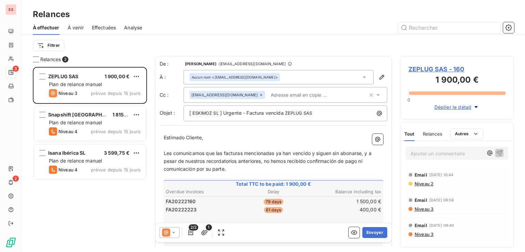
scroll to position [0, 0]
click at [173, 232] on icon at bounding box center [173, 233] width 3 height 2
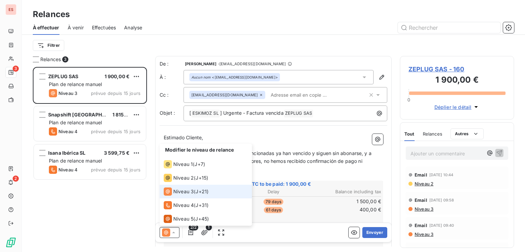
click at [194, 193] on div "Niveau 3 ( J+21 )" at bounding box center [186, 191] width 45 height 8
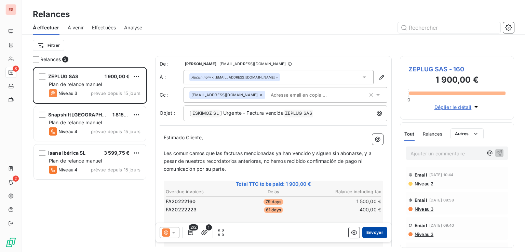
click at [363, 231] on button "Envoyer" at bounding box center [374, 232] width 25 height 11
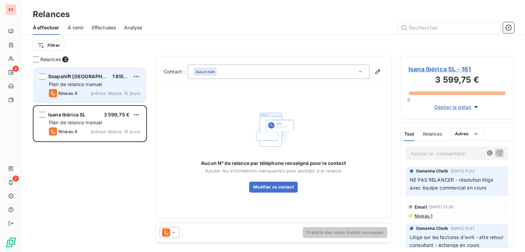
click at [112, 90] on span "prévue depuis 15 jours" at bounding box center [116, 92] width 50 height 5
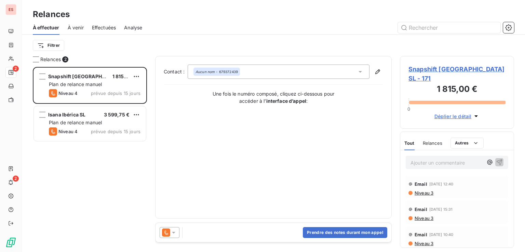
click at [171, 234] on icon at bounding box center [173, 232] width 7 height 7
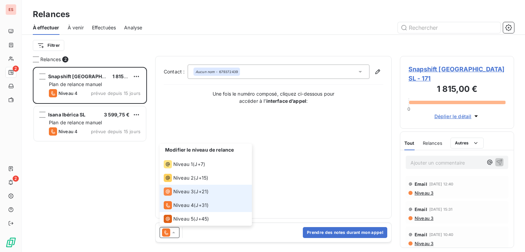
click at [186, 194] on span "Niveau 3" at bounding box center [183, 191] width 20 height 7
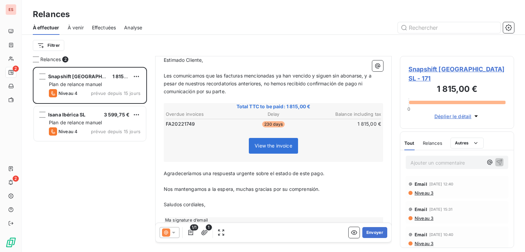
scroll to position [90, 0]
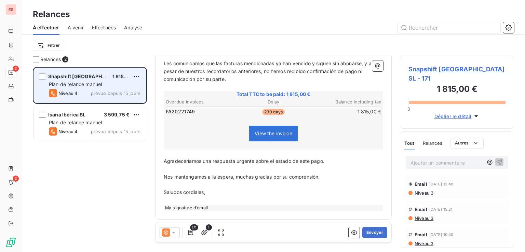
click at [83, 87] on div "Plan de relance manuel" at bounding box center [95, 84] width 92 height 7
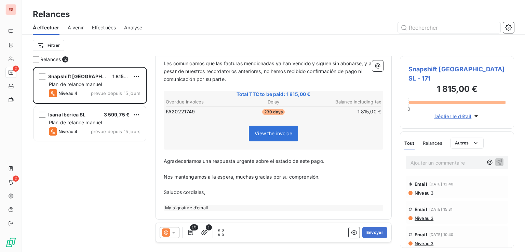
click at [418, 190] on span "Niveau 3" at bounding box center [423, 192] width 19 height 5
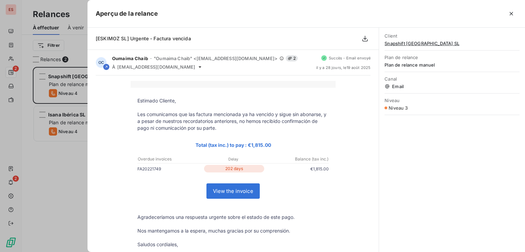
click at [236, 190] on link "View the invoice" at bounding box center [233, 191] width 53 height 15
click at [512, 17] on icon "button" at bounding box center [510, 13] width 7 height 7
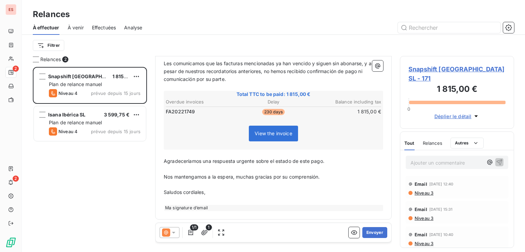
click at [433, 158] on p "Ajouter un commentaire ﻿" at bounding box center [446, 162] width 72 height 9
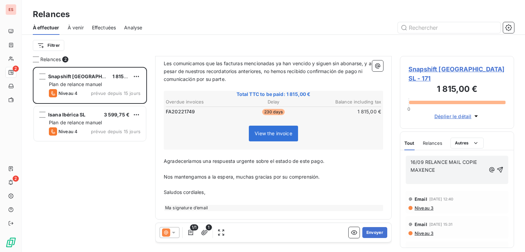
click at [133, 73] on html "ES 2 2 Relances À effectuer À venir Effectuées Analyse Filtrer Relances 2 Snaps…" at bounding box center [262, 126] width 525 height 252
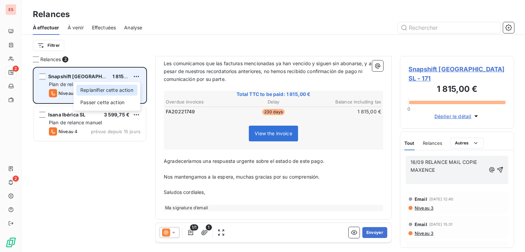
click at [124, 93] on div "Replanifier cette action" at bounding box center [106, 90] width 61 height 11
select select "8"
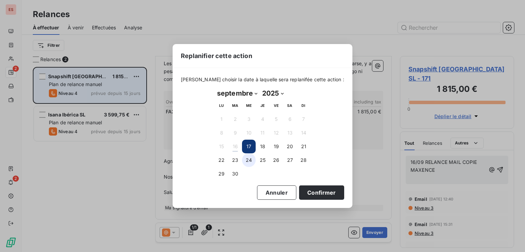
click at [250, 158] on button "24" at bounding box center [249, 160] width 14 height 14
click at [305, 187] on button "Confirmer" at bounding box center [321, 192] width 45 height 14
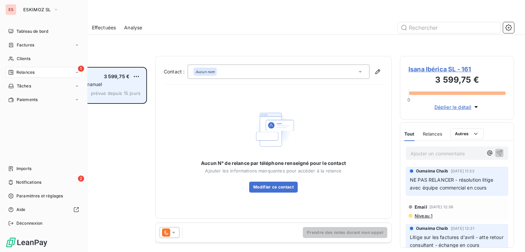
click at [22, 69] on div "1 Relances" at bounding box center [43, 72] width 76 height 11
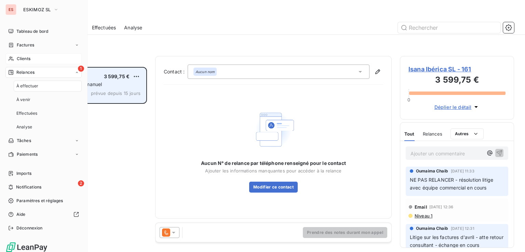
click at [28, 60] on span "Clients" at bounding box center [24, 59] width 14 height 6
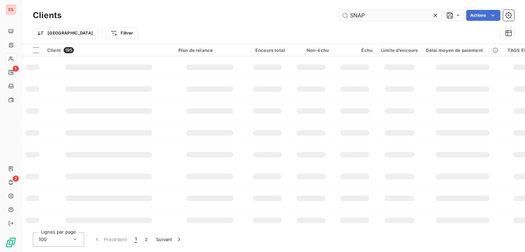
type input "SNAP"
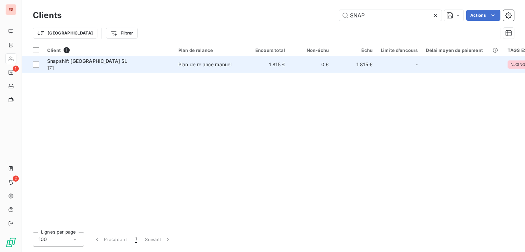
click at [349, 64] on td "1 815 €" at bounding box center [355, 64] width 44 height 16
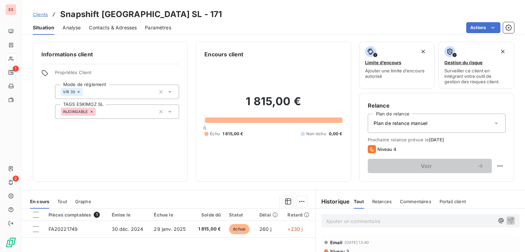
click at [410, 219] on p "Ajouter un commentaire ﻿" at bounding box center [410, 221] width 168 height 9
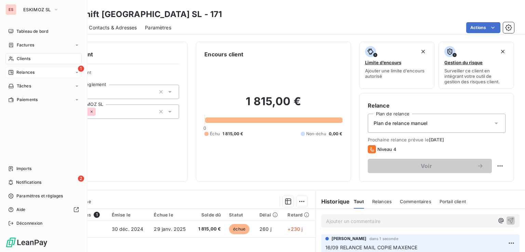
click at [16, 69] on span "Relances" at bounding box center [25, 72] width 18 height 6
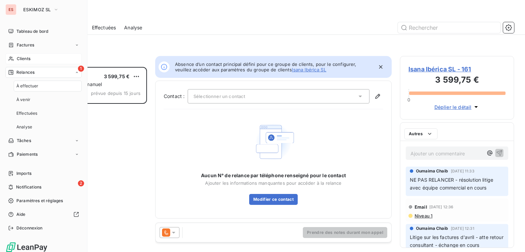
scroll to position [180, 109]
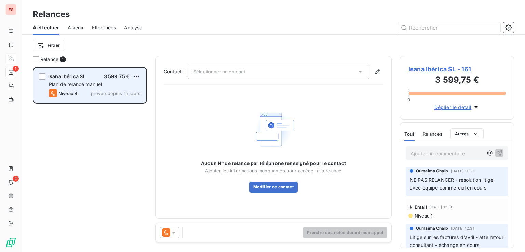
click at [94, 89] on div "Niveau 4 prévue depuis 15 jours" at bounding box center [95, 93] width 92 height 8
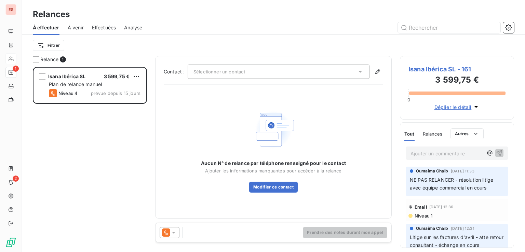
click at [461, 71] on span "Isana Ibérica SL - 161" at bounding box center [456, 69] width 97 height 9
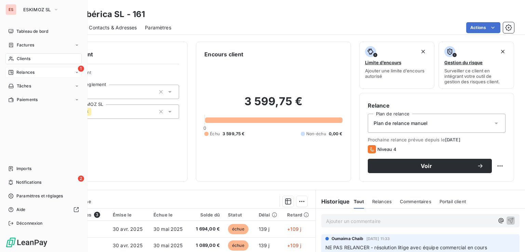
click at [21, 69] on div "1 Relances" at bounding box center [43, 72] width 76 height 11
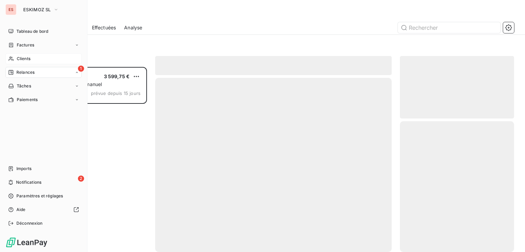
scroll to position [180, 109]
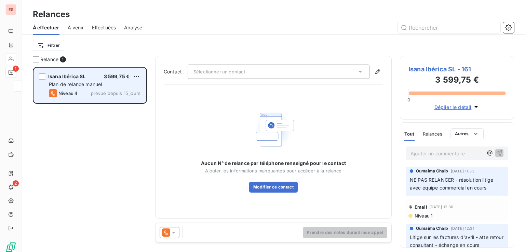
click at [98, 84] on span "Plan de relance manuel" at bounding box center [75, 84] width 53 height 6
click at [141, 78] on div "Isana Ibérica SL 3 599,75 € Plan de relance manuel Niveau 4 prévue depuis 15 jo…" at bounding box center [90, 85] width 112 height 35
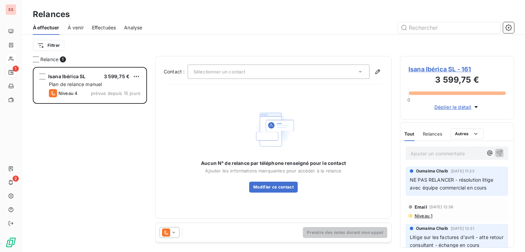
click at [136, 76] on html "ES 1 2 Relances À effectuer À venir Effectuées Analyse Filtrer Relance 1 Isana …" at bounding box center [262, 126] width 525 height 252
click at [119, 141] on html "ES 1 2 Relances À effectuer À venir Effectuées Analyse Filtrer Relance 1 Isana …" at bounding box center [262, 126] width 525 height 252
click at [431, 152] on p "Ajouter un commentaire ﻿" at bounding box center [446, 153] width 72 height 9
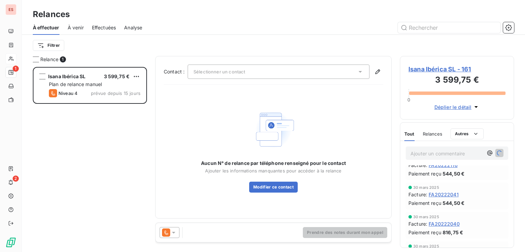
scroll to position [0, 0]
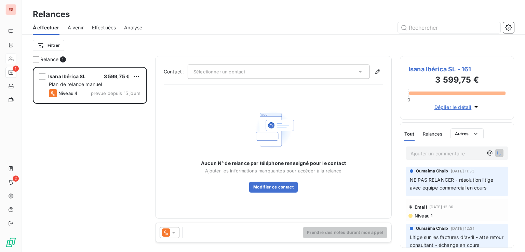
click at [428, 134] on span "Relances" at bounding box center [431, 133] width 19 height 5
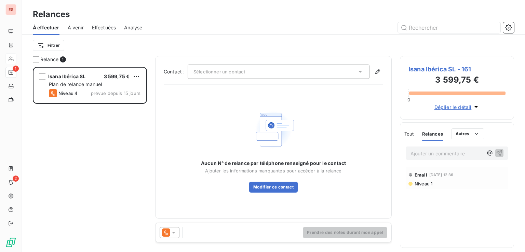
drag, startPoint x: 400, startPoint y: 131, endPoint x: 406, endPoint y: 132, distance: 5.8
click at [401, 131] on div "Tout Relances Commentaires Portail client Tout Relances Autres" at bounding box center [456, 134] width 113 height 14
click at [406, 132] on span "Tout" at bounding box center [409, 133] width 10 height 5
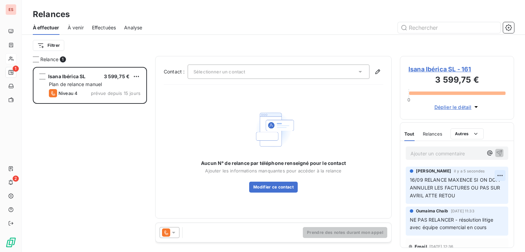
click at [494, 173] on html "ES 1 2 Relances À effectuer À venir Effectuées Analyse Filtrer Relance 1 Isana …" at bounding box center [262, 126] width 525 height 252
click at [483, 192] on div "Editer" at bounding box center [478, 190] width 38 height 11
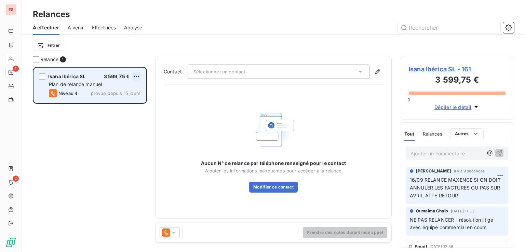
click at [138, 73] on html "ES 1 2 Relances À effectuer À venir Effectuées Analyse Filtrer Relance 1 Isana …" at bounding box center [262, 126] width 525 height 252
click at [122, 93] on div "Replanifier cette action" at bounding box center [106, 90] width 61 height 11
select select "8"
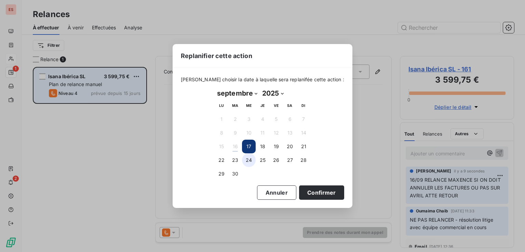
click at [252, 159] on button "24" at bounding box center [249, 160] width 14 height 14
click at [299, 187] on button "Confirmer" at bounding box center [321, 192] width 45 height 14
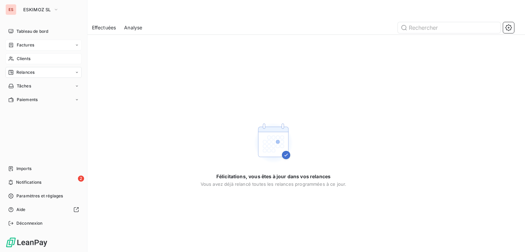
click at [33, 40] on div "Factures" at bounding box center [43, 45] width 76 height 11
click at [37, 46] on div "Factures" at bounding box center [43, 45] width 76 height 11
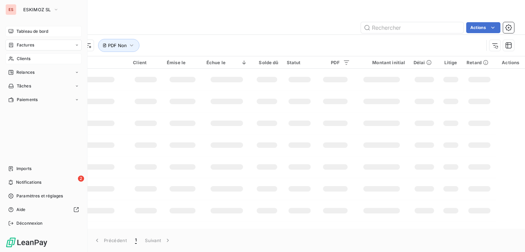
click at [41, 32] on span "Tableau de bord" at bounding box center [32, 31] width 32 height 6
